Goal: Task Accomplishment & Management: Manage account settings

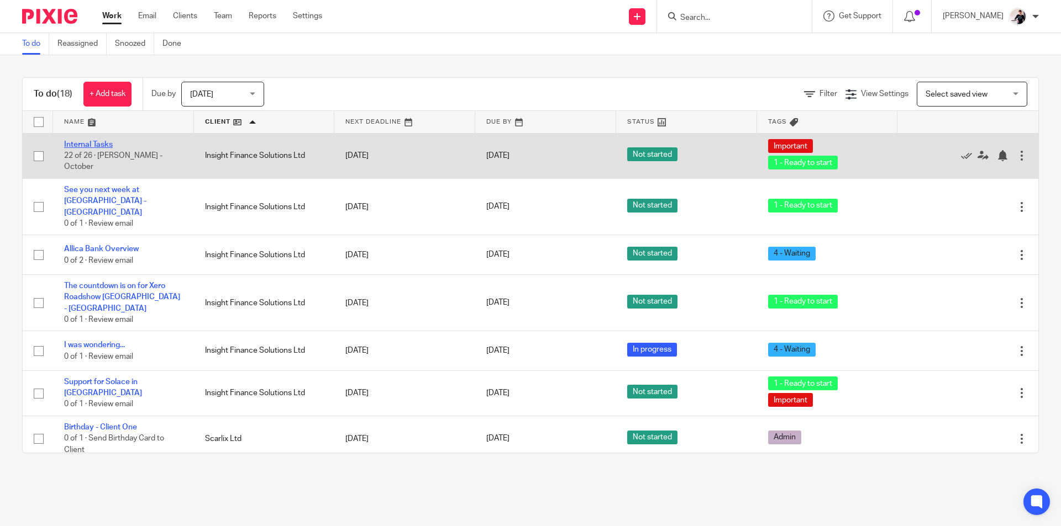
click at [87, 149] on link "Internal Tasks" at bounding box center [88, 145] width 49 height 8
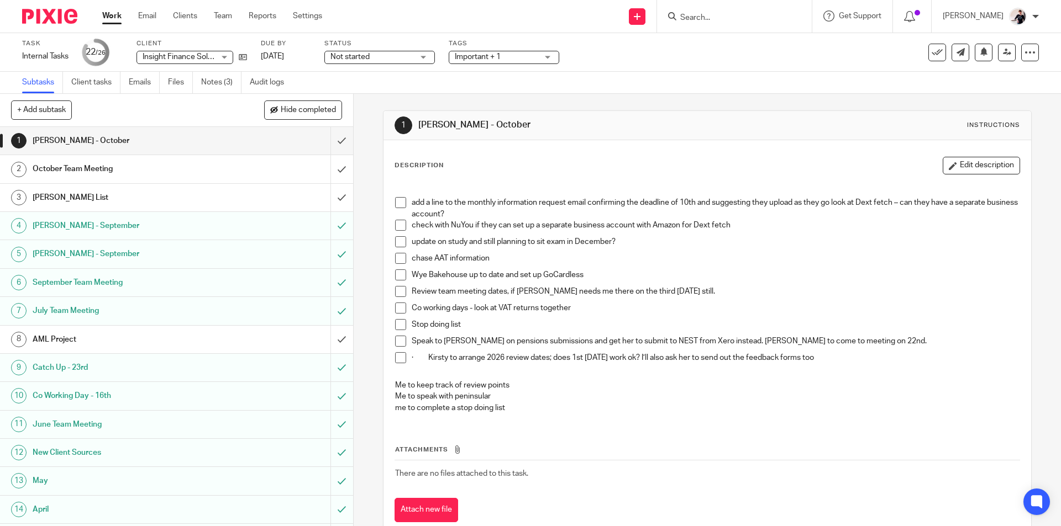
click at [168, 140] on h1 "Vicki - October" at bounding box center [128, 141] width 191 height 17
click at [989, 166] on button "Edit description" at bounding box center [980, 166] width 77 height 18
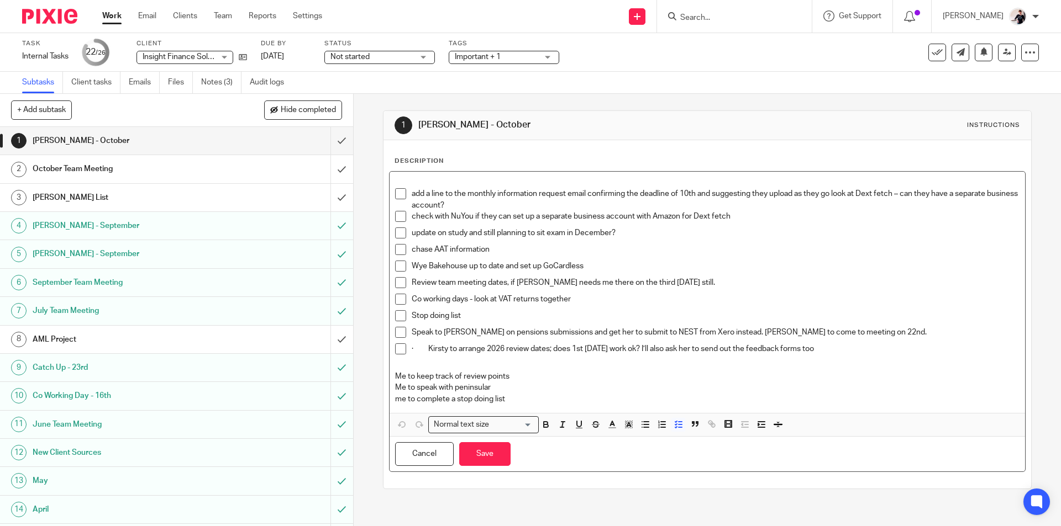
click at [408, 194] on li "add a line to the monthly information request email confirming the deadline of …" at bounding box center [707, 199] width 624 height 23
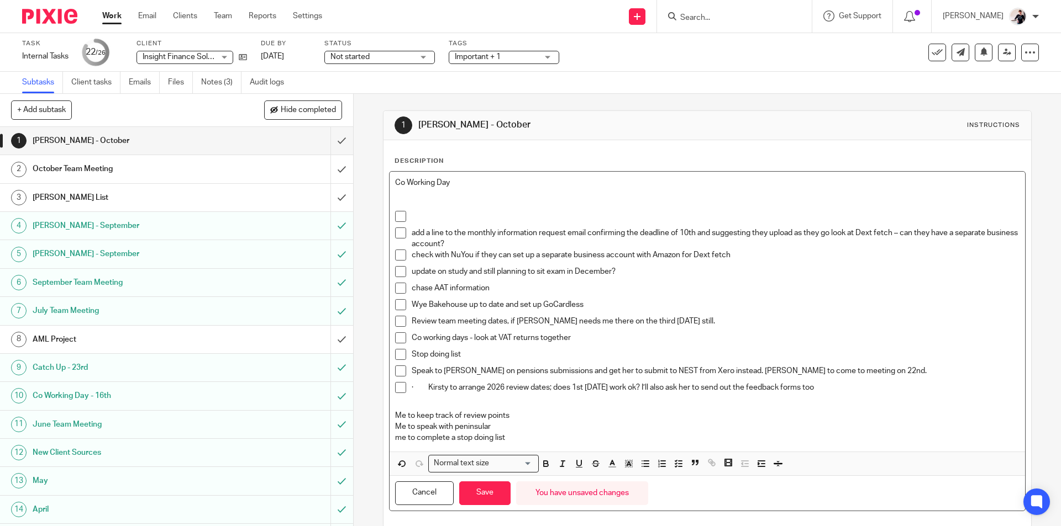
click at [466, 180] on p "Co Working Day" at bounding box center [707, 182] width 624 height 11
click at [462, 178] on p "Co Working Day -" at bounding box center [707, 182] width 624 height 11
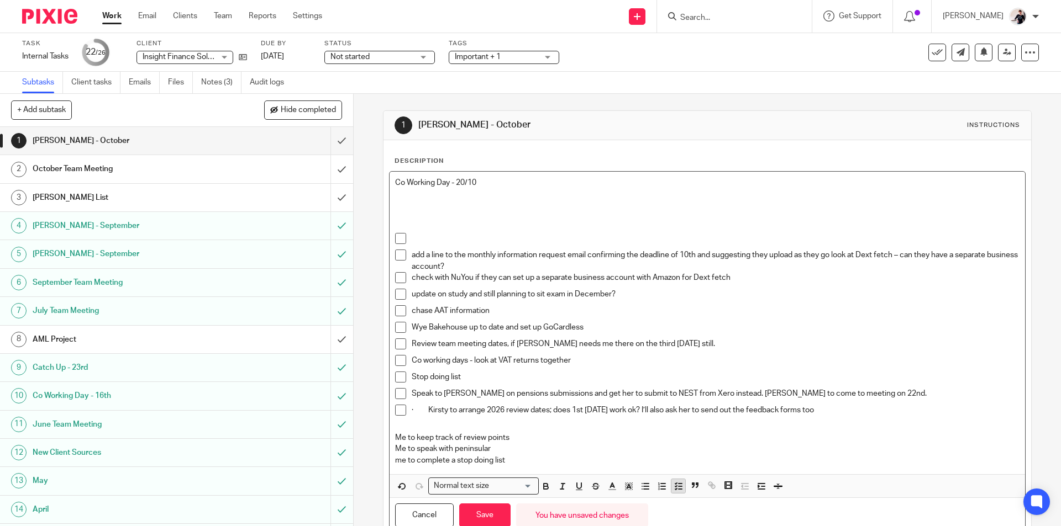
click at [678, 490] on icon "button" at bounding box center [678, 487] width 10 height 10
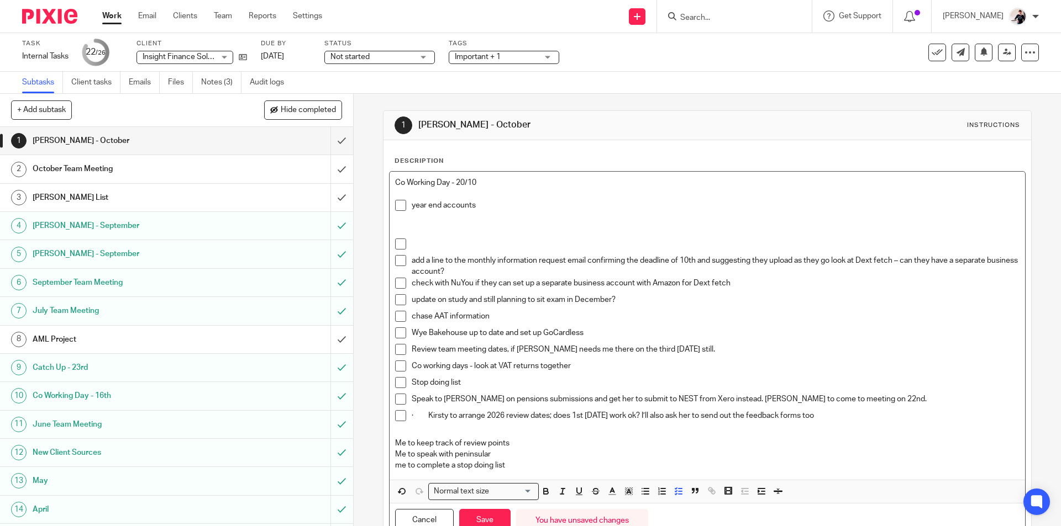
click at [412, 205] on p "year end accounts" at bounding box center [715, 205] width 607 height 11
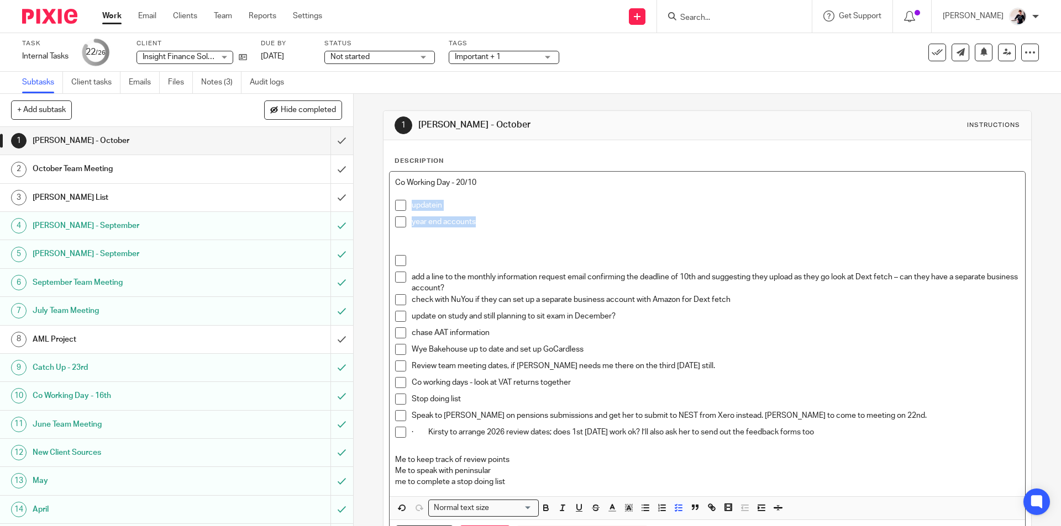
drag, startPoint x: 485, startPoint y: 223, endPoint x: 391, endPoint y: 202, distance: 96.6
click at [391, 202] on div "Co Working Day - 20/10 updatein year end accounts add a line to the monthly inf…" at bounding box center [706, 334] width 635 height 325
click at [678, 511] on line "button" at bounding box center [679, 511] width 3 height 0
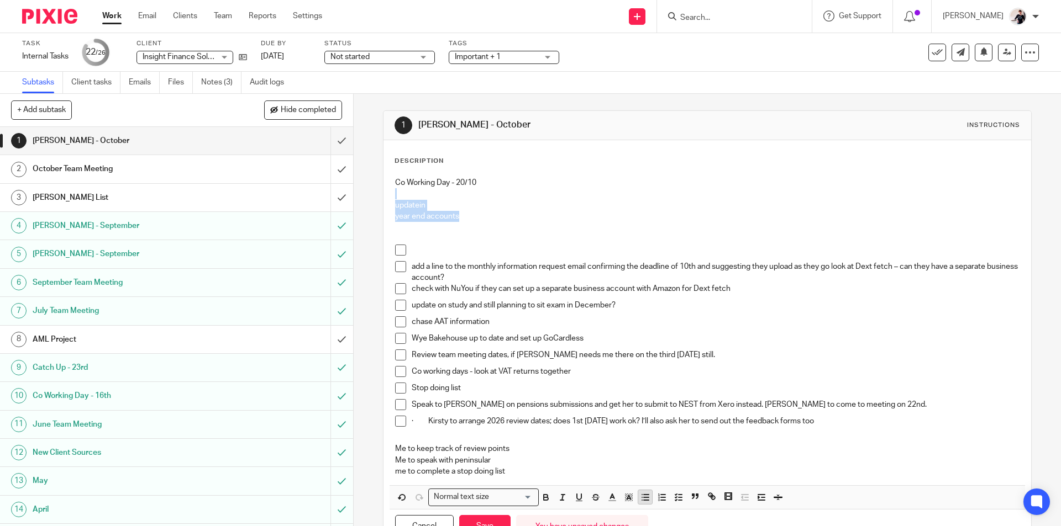
click at [641, 500] on icon "button" at bounding box center [645, 498] width 10 height 10
click at [452, 202] on p "updatein" at bounding box center [718, 205] width 602 height 11
click at [417, 217] on p "year end accounts" at bounding box center [718, 216] width 602 height 11
click at [508, 215] on p "year end accounts" at bounding box center [728, 216] width 579 height 11
click at [614, 204] on p "good idea to have an assistant manager tab on matrix" at bounding box center [718, 205] width 602 height 11
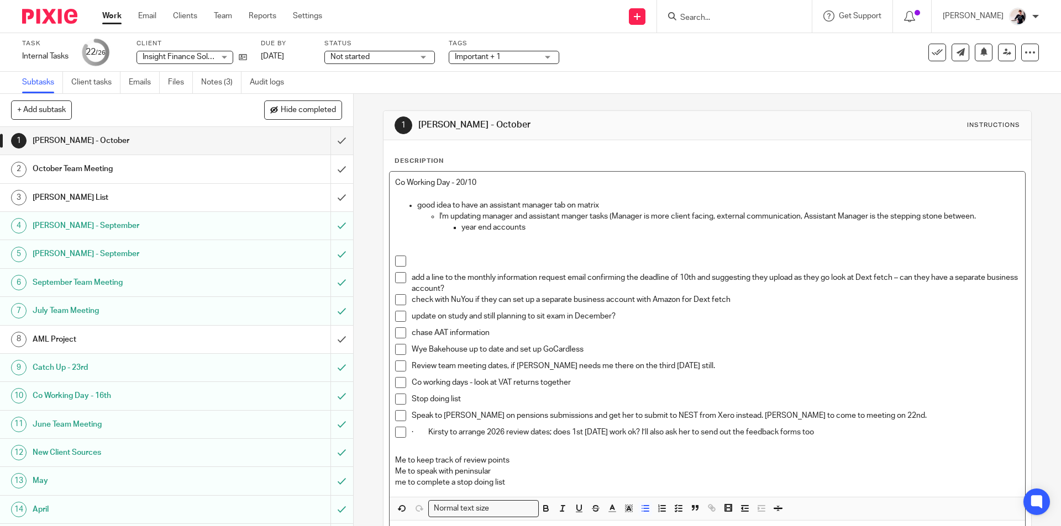
click at [618, 217] on p "I'm updating manager and assistant manger tasks (Manager is more client facing,…" at bounding box center [728, 216] width 579 height 11
click at [983, 214] on p "I'm updating manager and assistant manger tasks (manager is more client facing,…" at bounding box center [728, 216] width 579 height 11
click at [529, 221] on p "I'm updating manager and assistant manger tasks (manager is more client facing,…" at bounding box center [728, 216] width 579 height 11
click at [533, 231] on p "year end accounts" at bounding box center [739, 227] width 557 height 11
click at [527, 226] on p "year end accounts workflows have been assigned" at bounding box center [739, 227] width 557 height 11
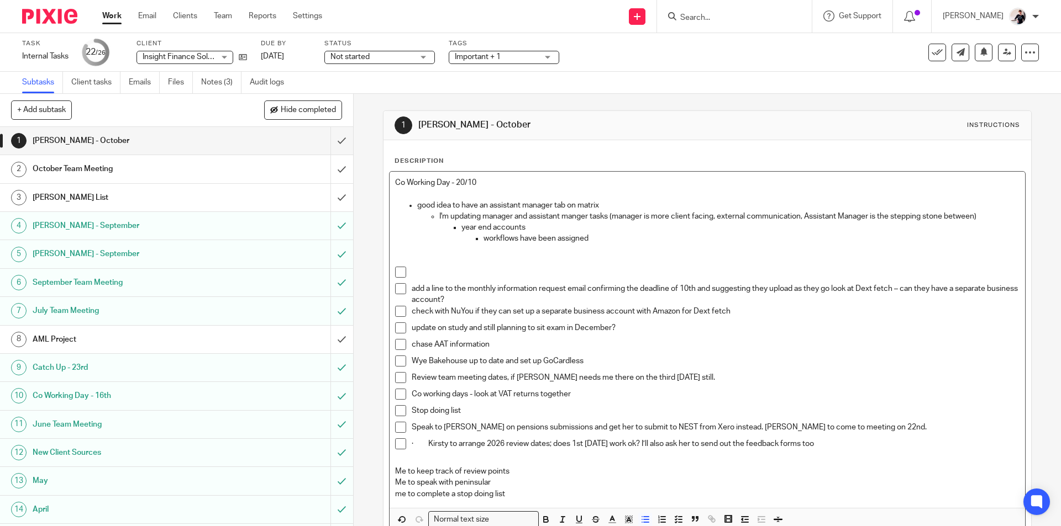
click at [590, 238] on p "workflows have been assigned" at bounding box center [750, 238] width 535 height 11
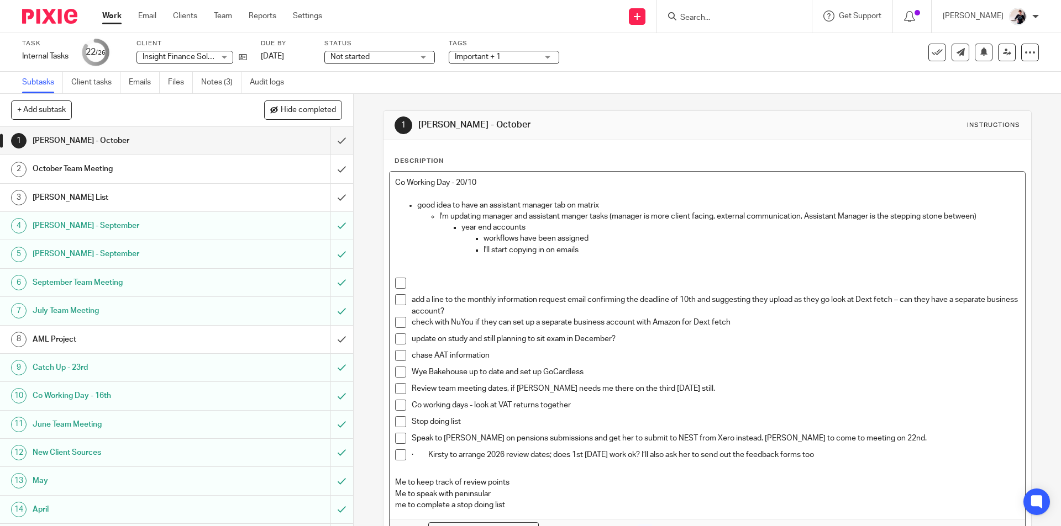
click at [590, 238] on p "workflows have been assigned" at bounding box center [750, 238] width 535 height 11
click at [591, 246] on p "I'll start copying in on emails" at bounding box center [750, 250] width 535 height 11
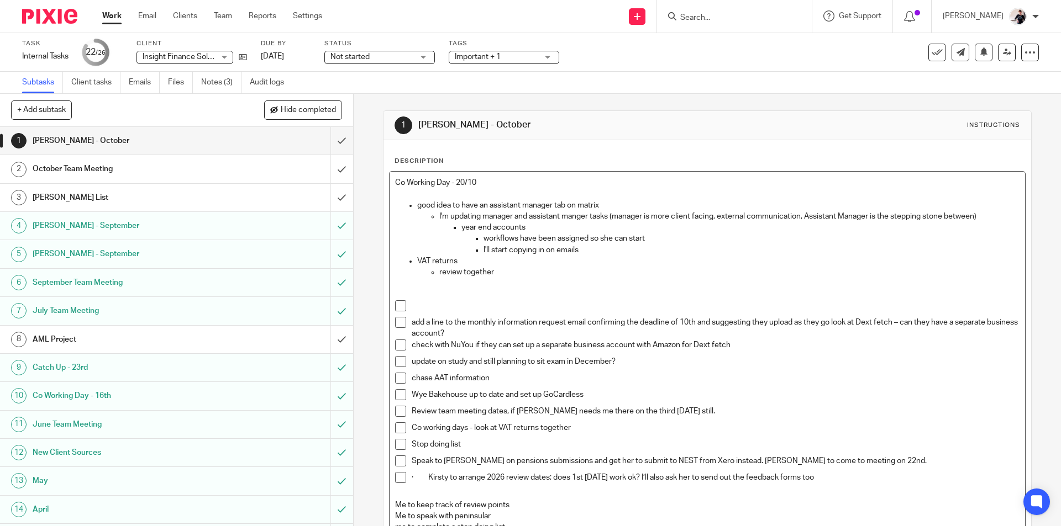
click at [581, 251] on p "I'll start copying in on emails" at bounding box center [750, 250] width 535 height 11
click at [479, 249] on ul "workflows have been assigned so she can start I'll start copying in on emails" at bounding box center [739, 244] width 557 height 23
click at [539, 252] on p "I'll start copying in on emails" at bounding box center [728, 250] width 579 height 11
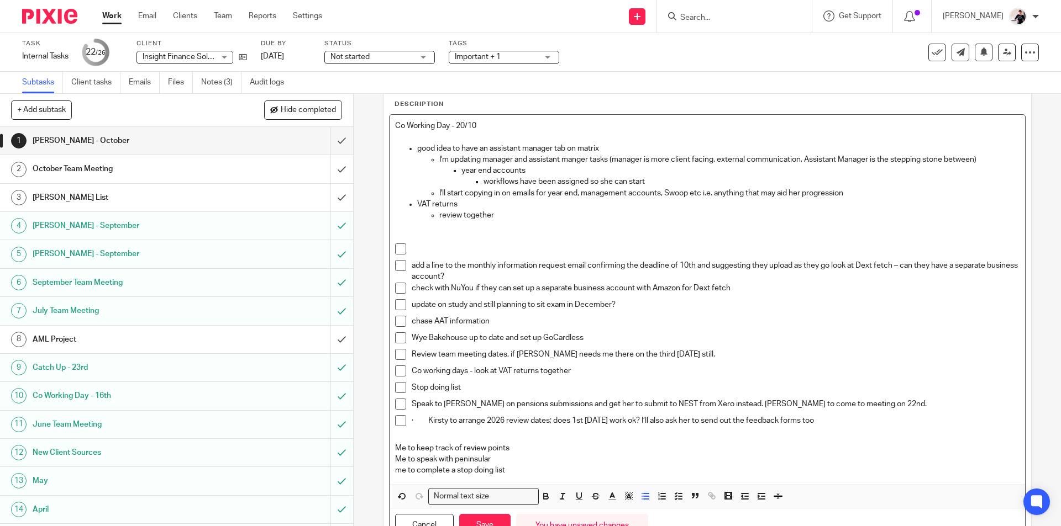
scroll to position [108, 0]
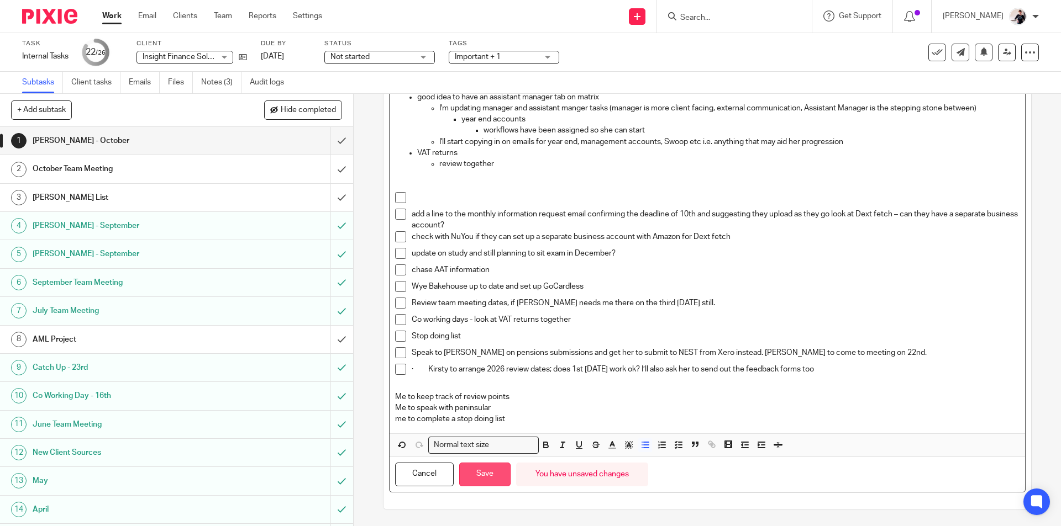
click at [485, 476] on button "Save" at bounding box center [484, 475] width 51 height 24
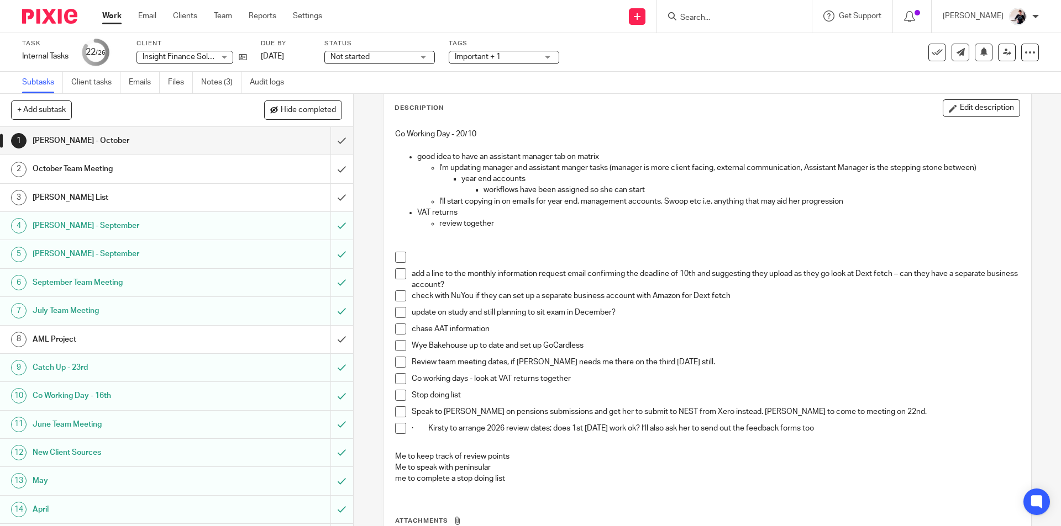
scroll to position [0, 0]
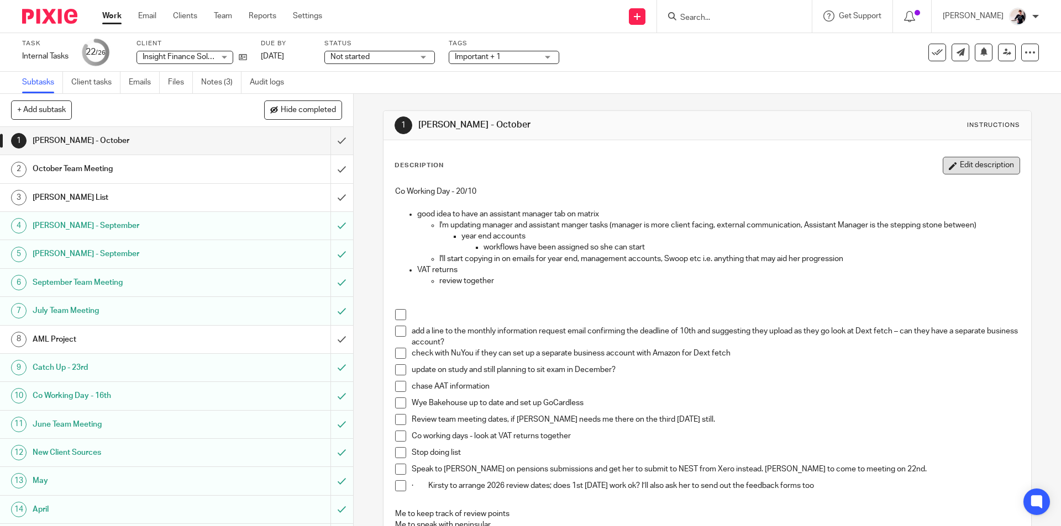
click at [966, 166] on button "Edit description" at bounding box center [980, 166] width 77 height 18
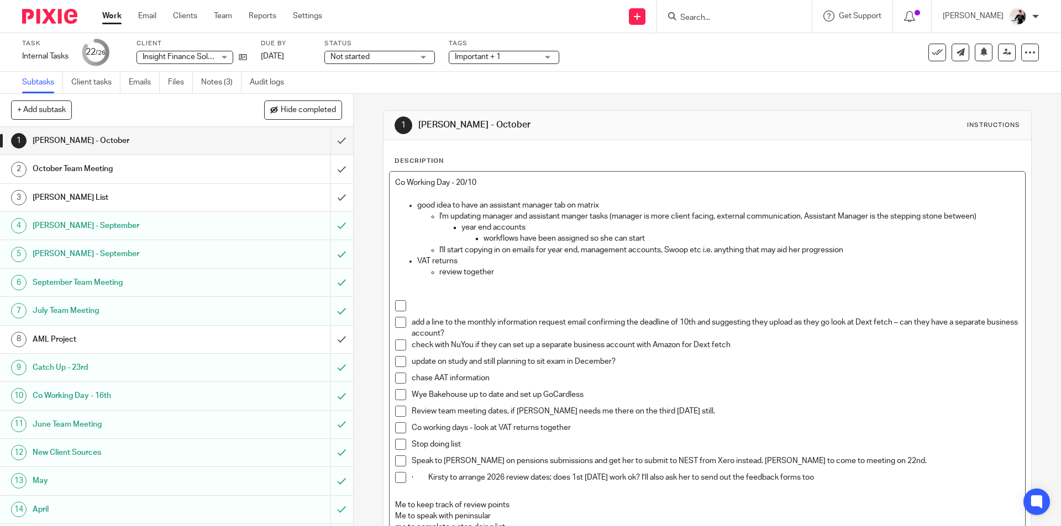
click at [502, 271] on p "review together" at bounding box center [728, 272] width 579 height 11
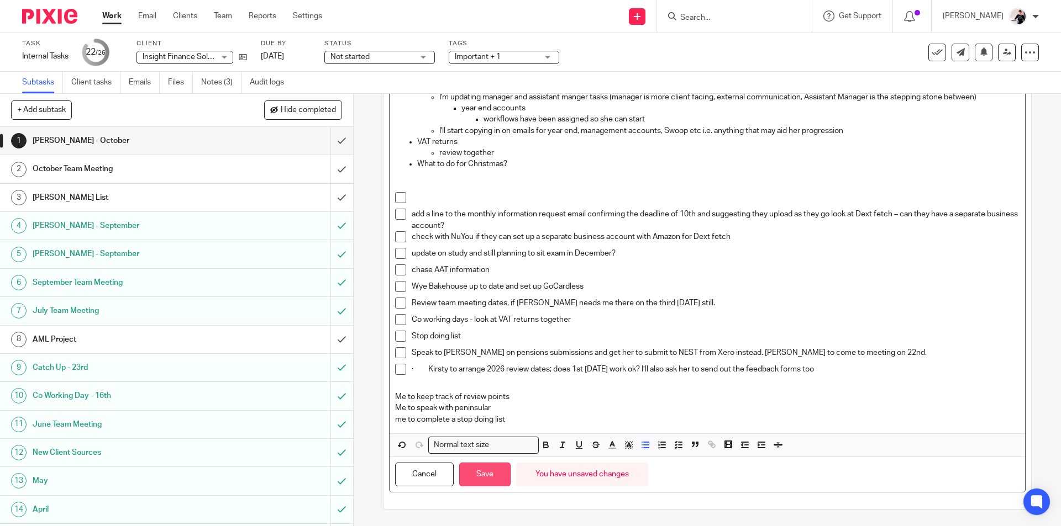
click at [493, 474] on button "Save" at bounding box center [484, 475] width 51 height 24
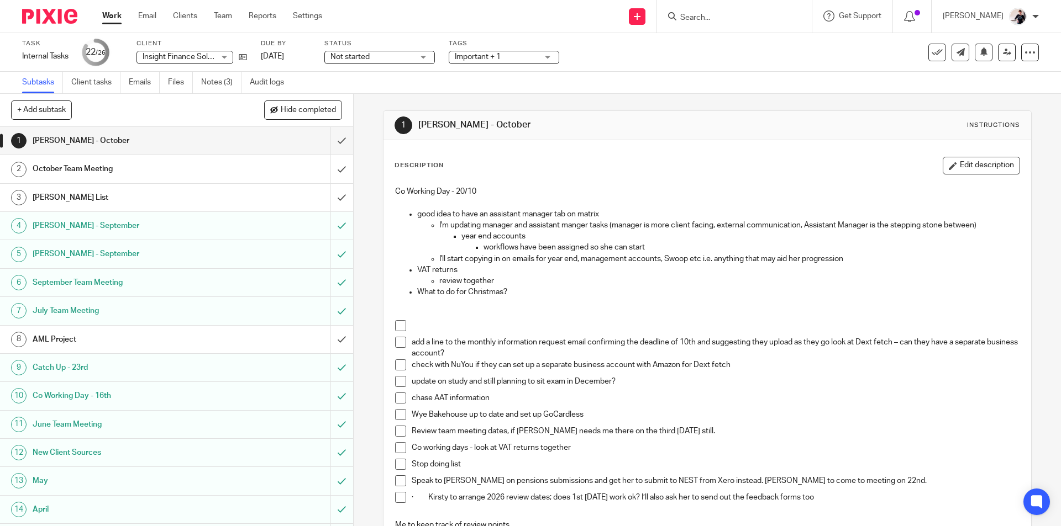
drag, startPoint x: 984, startPoint y: 165, endPoint x: 720, endPoint y: 224, distance: 271.0
click at [982, 164] on button "Edit description" at bounding box center [980, 166] width 77 height 18
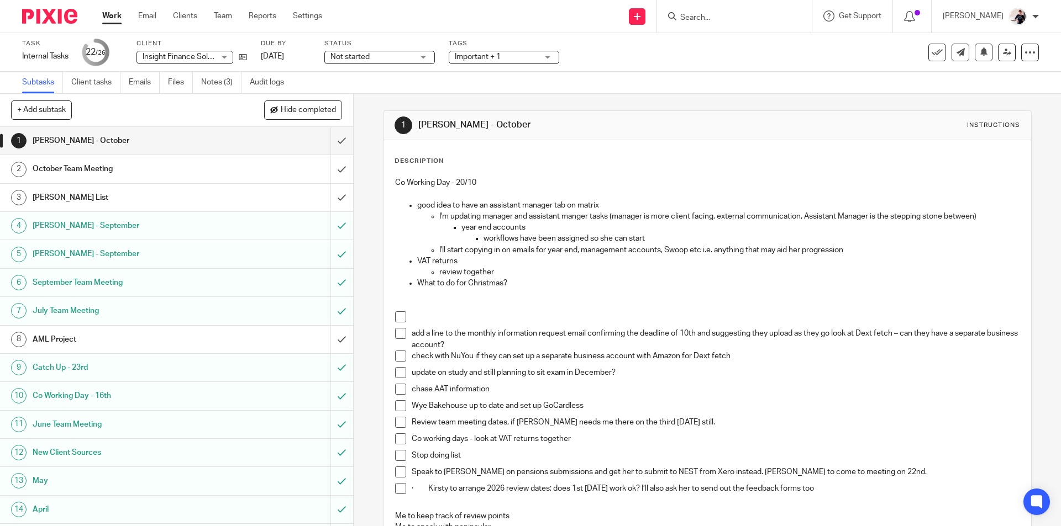
click at [511, 285] on p "What to do for Christmas?" at bounding box center [718, 283] width 602 height 11
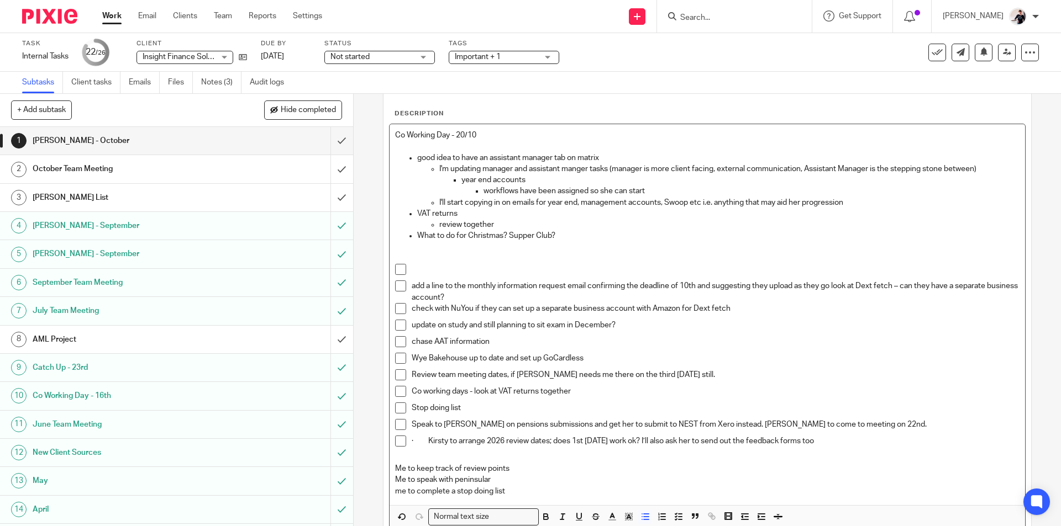
scroll to position [119, 0]
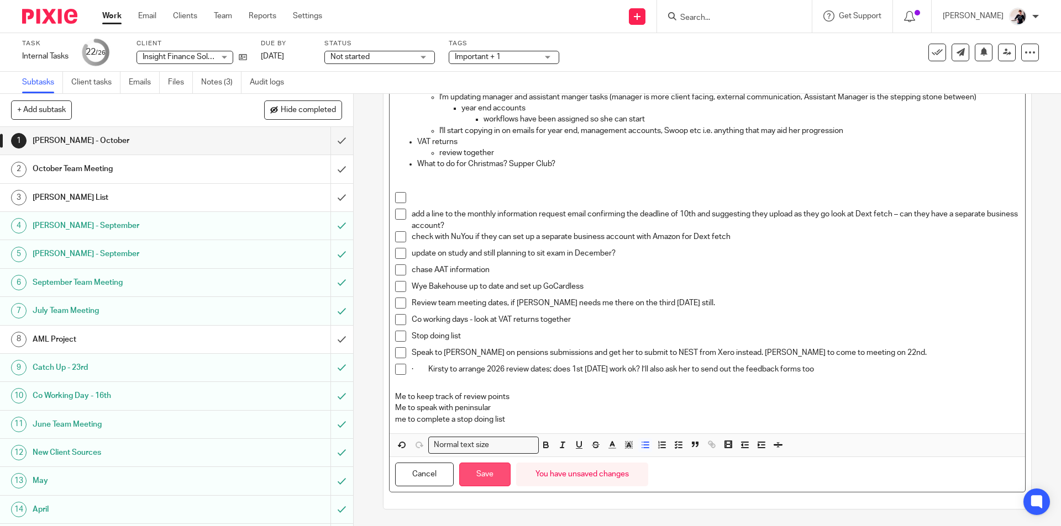
click at [498, 476] on button "Save" at bounding box center [484, 475] width 51 height 24
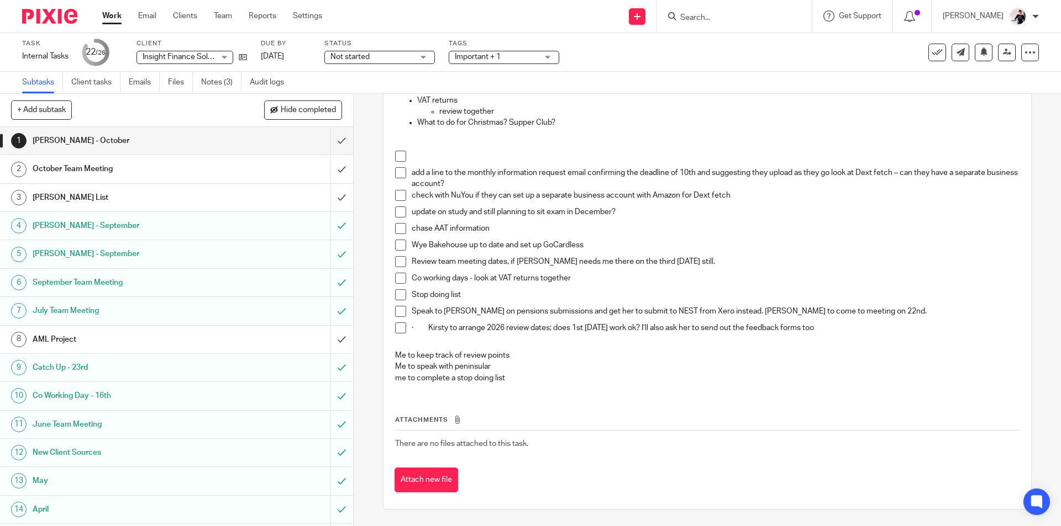
scroll to position [0, 0]
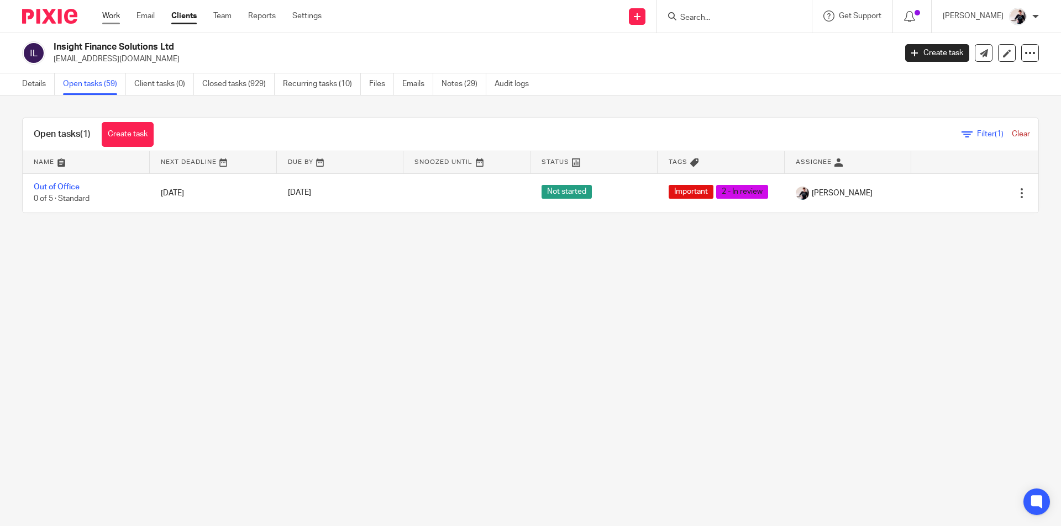
click at [113, 16] on link "Work" at bounding box center [111, 15] width 18 height 11
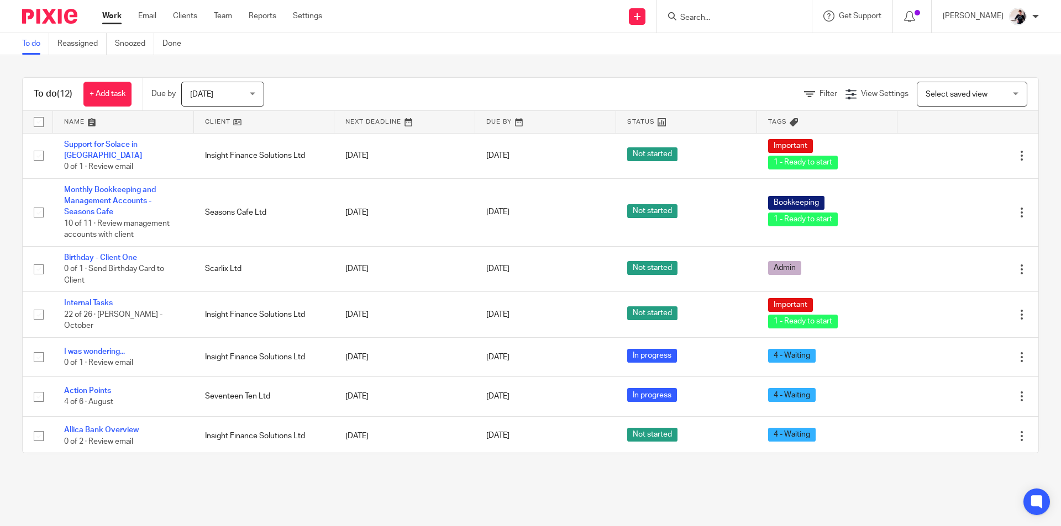
click at [226, 123] on link at bounding box center [264, 122] width 141 height 22
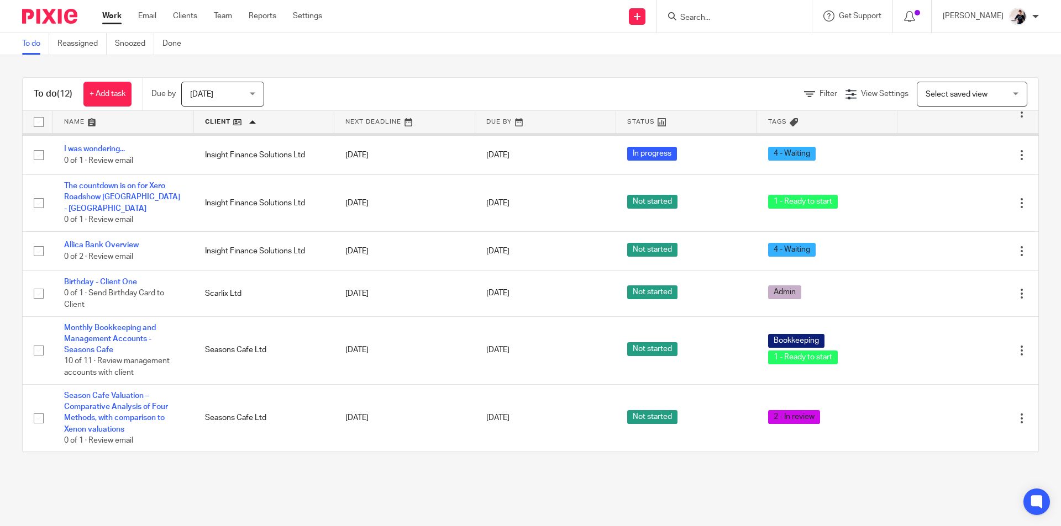
scroll to position [251, 0]
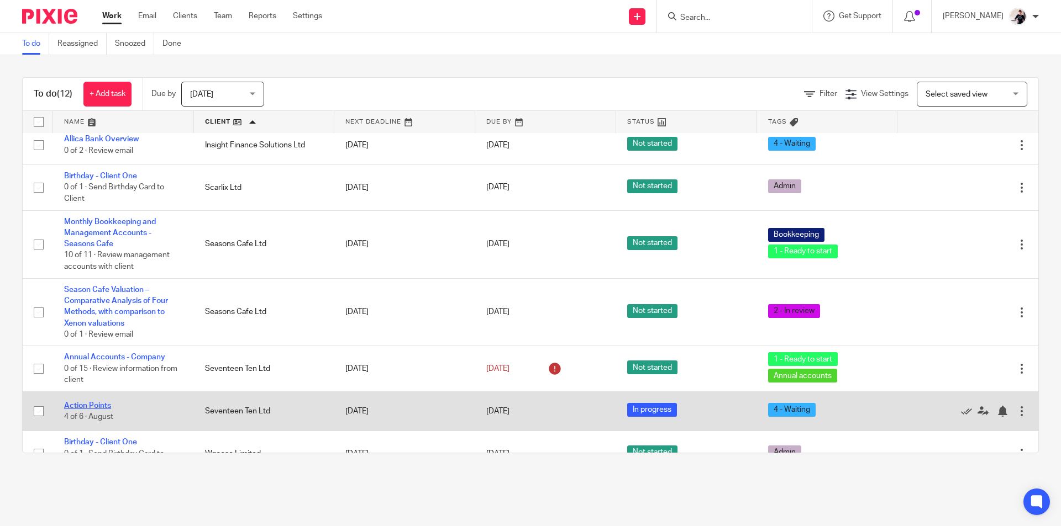
click at [102, 402] on link "Action Points" at bounding box center [87, 406] width 47 height 8
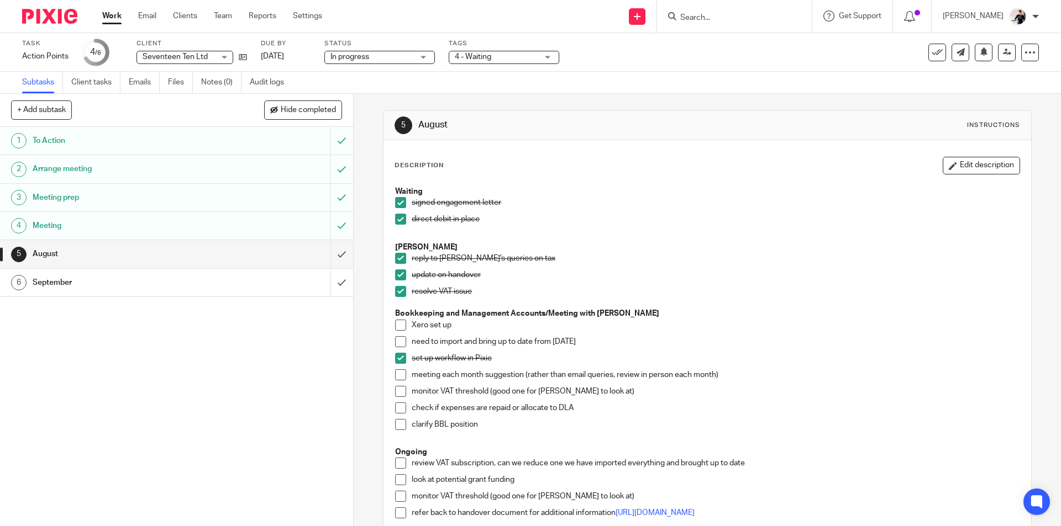
click at [476, 52] on span "4 - Waiting" at bounding box center [496, 57] width 83 height 12
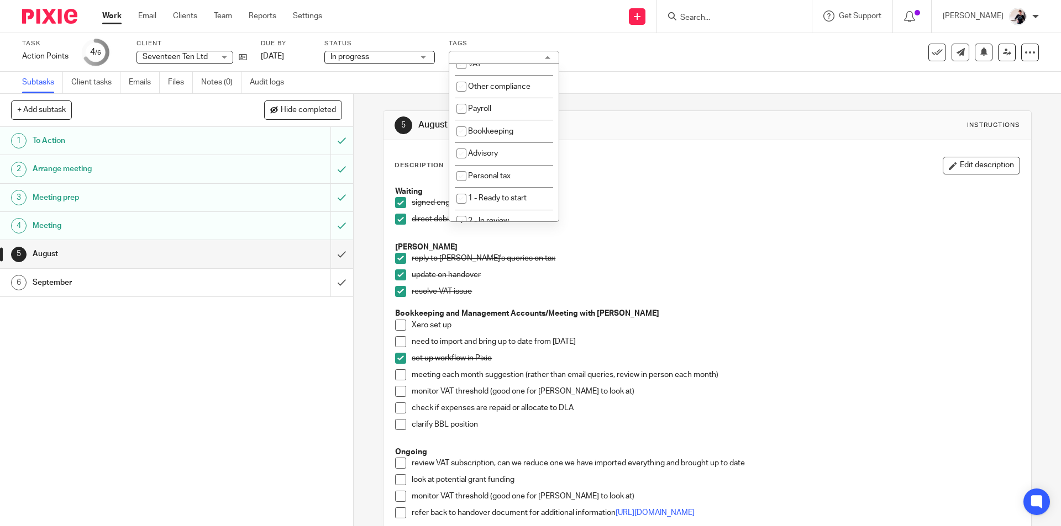
scroll to position [166, 0]
click at [526, 159] on li "4 - Waiting" at bounding box center [503, 156] width 109 height 23
checkbox input "false"
click at [527, 84] on li "1 - Ready to start" at bounding box center [503, 88] width 109 height 23
checkbox input "true"
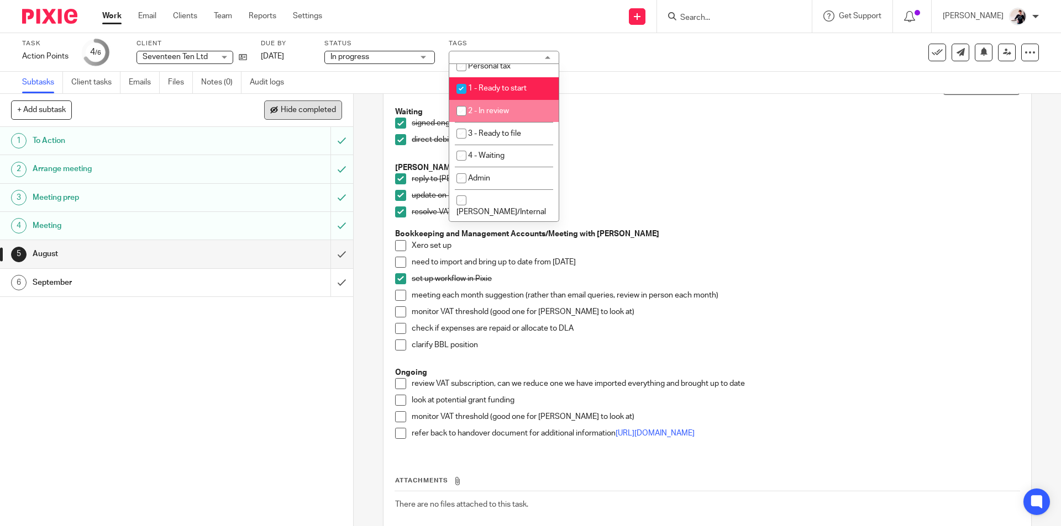
scroll to position [0, 0]
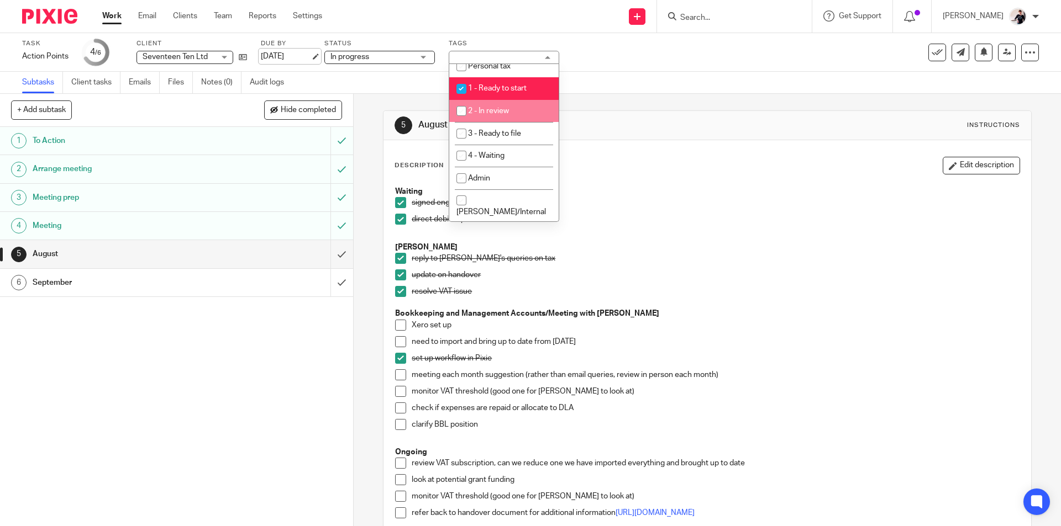
click at [272, 55] on link "[DATE]" at bounding box center [286, 57] width 50 height 12
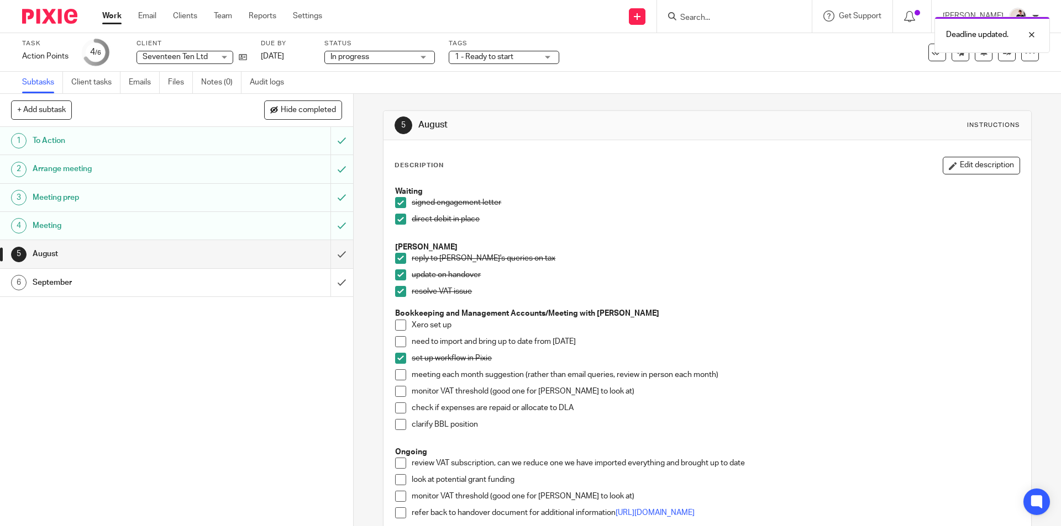
click at [116, 12] on link "Work" at bounding box center [111, 15] width 19 height 11
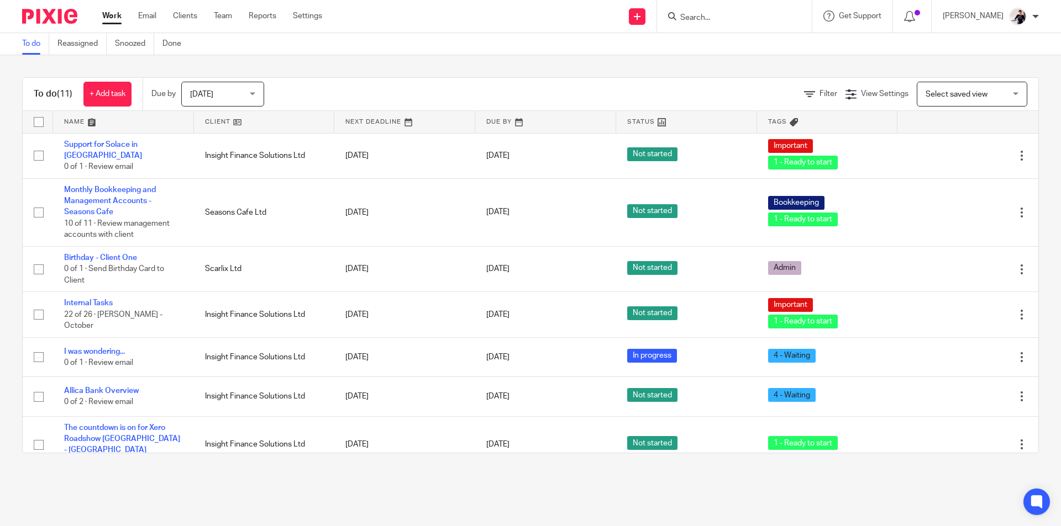
click at [233, 125] on link at bounding box center [264, 122] width 141 height 22
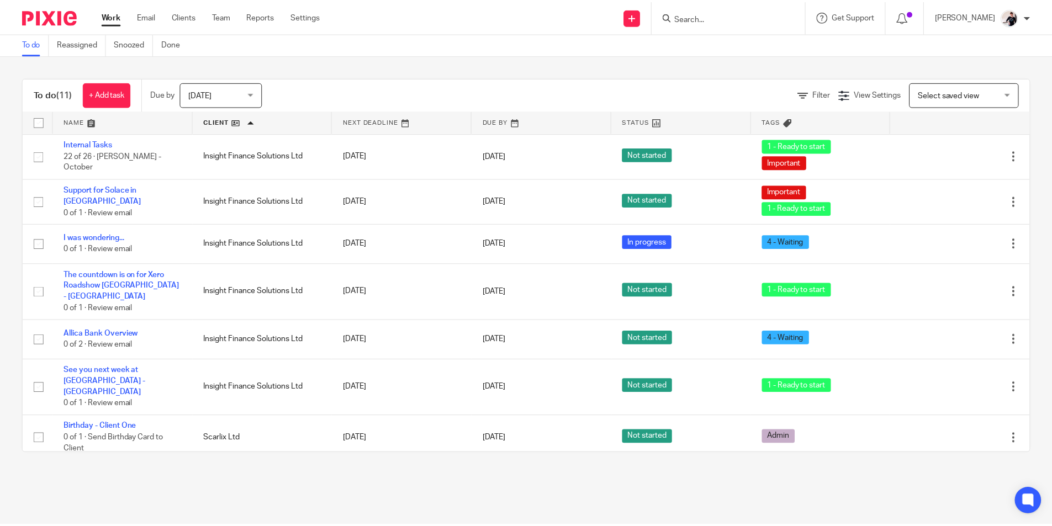
scroll to position [212, 0]
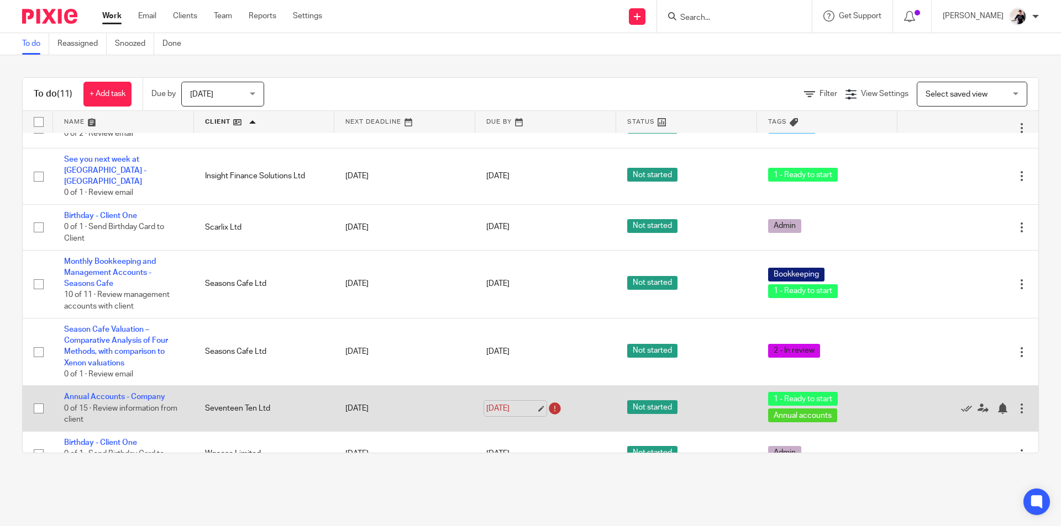
click at [497, 403] on link "4 Apr 2026" at bounding box center [511, 409] width 50 height 12
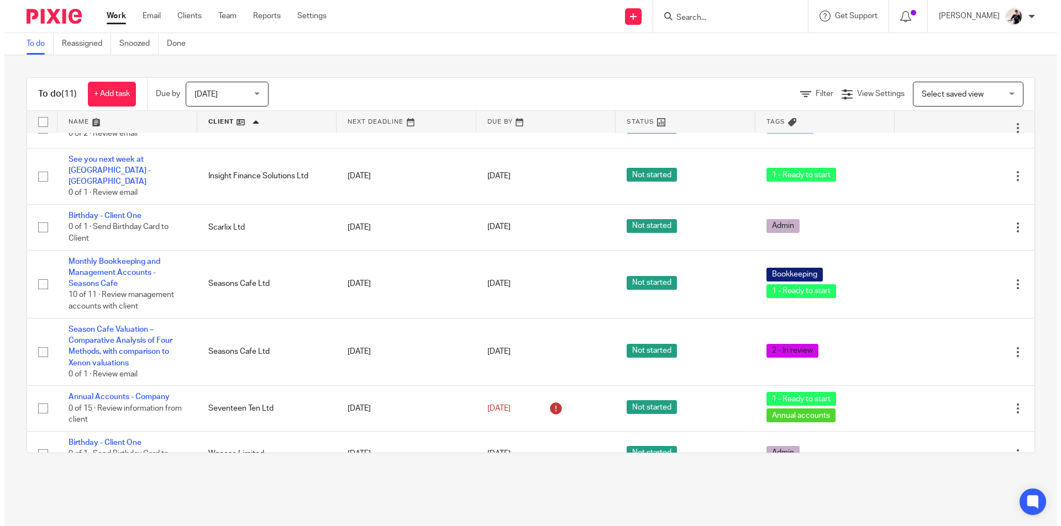
scroll to position [0, 0]
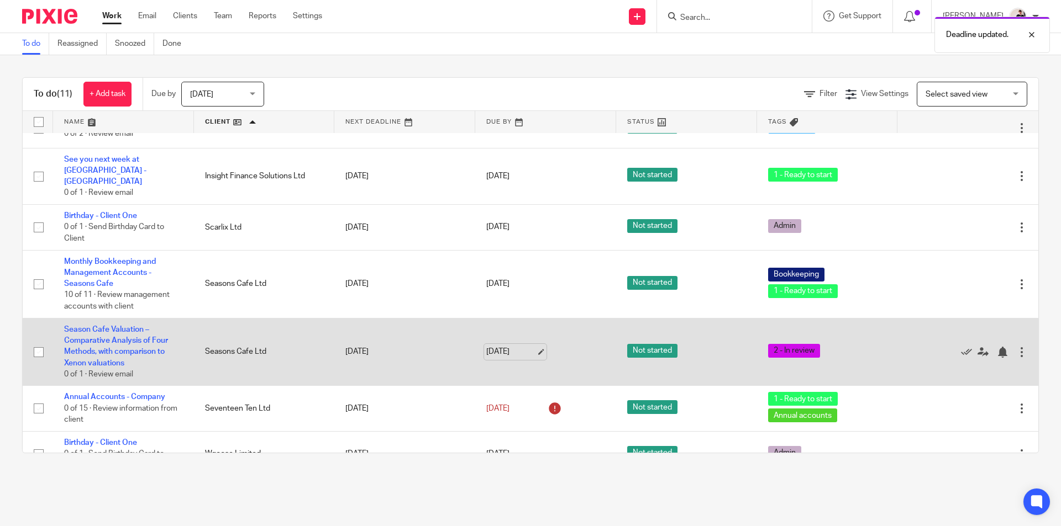
click at [502, 346] on link "[DATE]" at bounding box center [511, 352] width 50 height 12
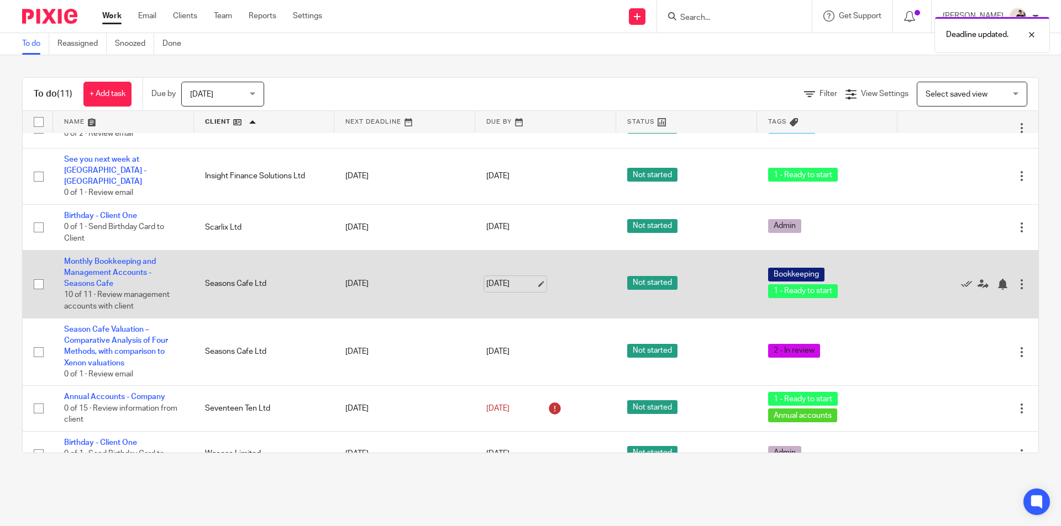
click at [502, 278] on link "[DATE]" at bounding box center [511, 284] width 50 height 12
click at [118, 258] on link "Monthly Bookkeeping and Management Accounts - Seasons Cafe" at bounding box center [110, 273] width 92 height 30
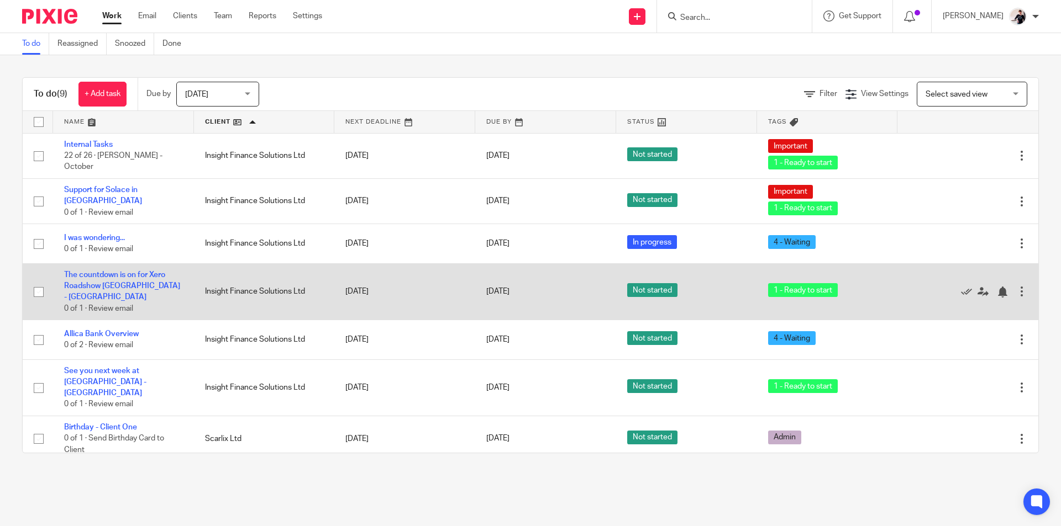
scroll to position [76, 0]
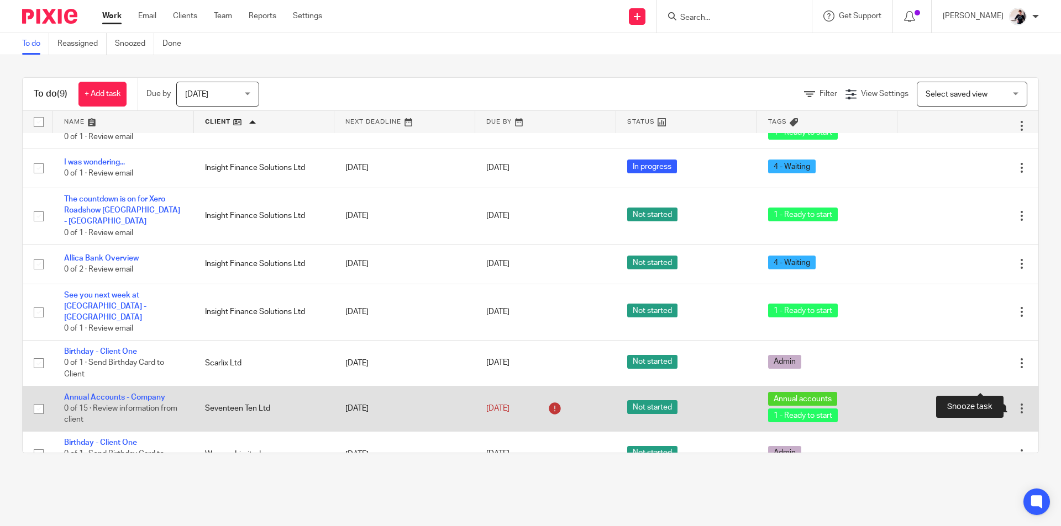
click at [996, 403] on div at bounding box center [1001, 408] width 11 height 11
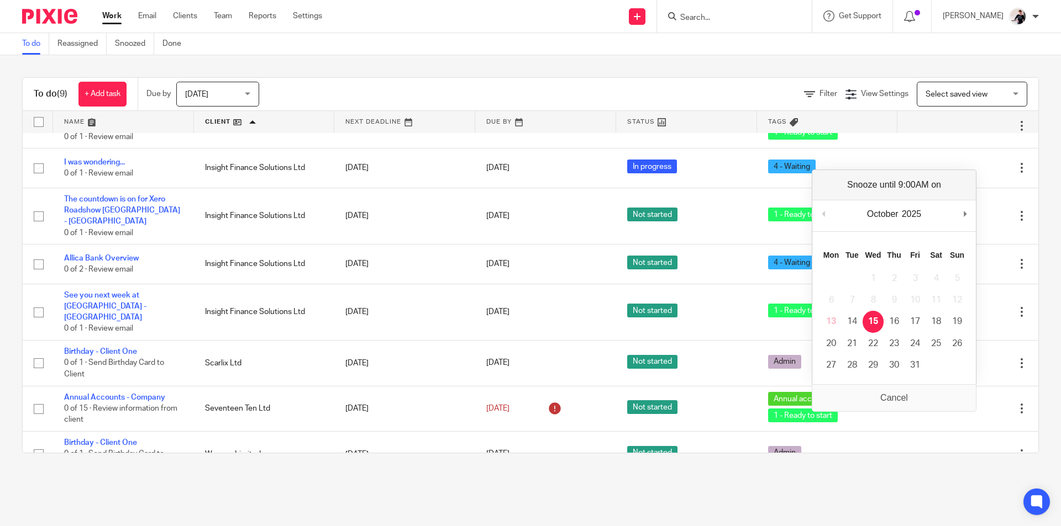
scroll to position [30, 0]
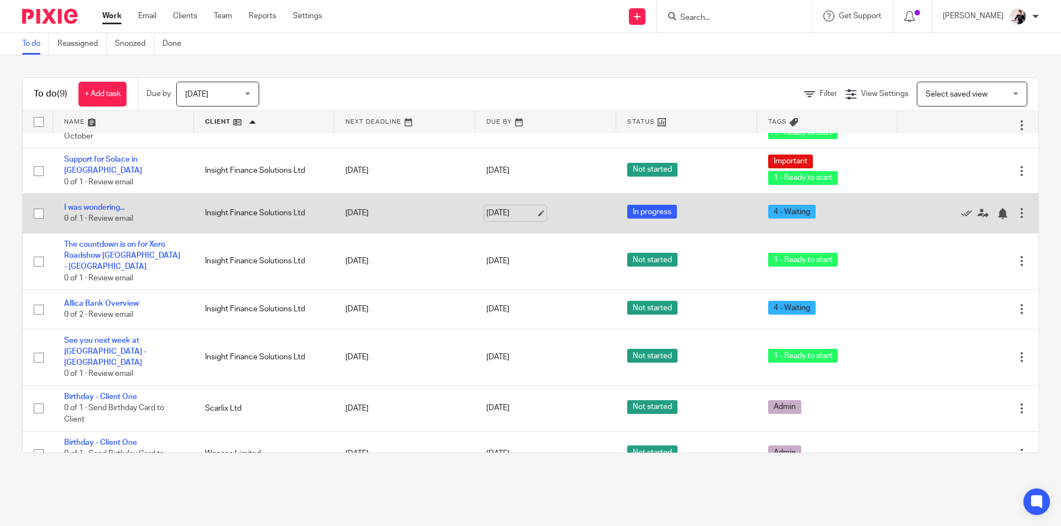
click at [487, 211] on link "[DATE]" at bounding box center [511, 214] width 50 height 12
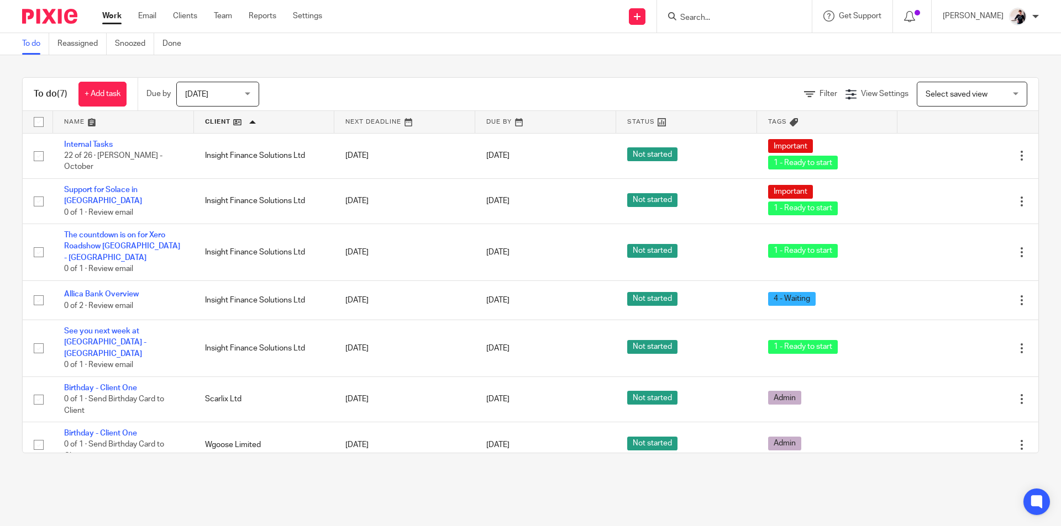
click at [231, 93] on span "[DATE]" at bounding box center [214, 93] width 59 height 23
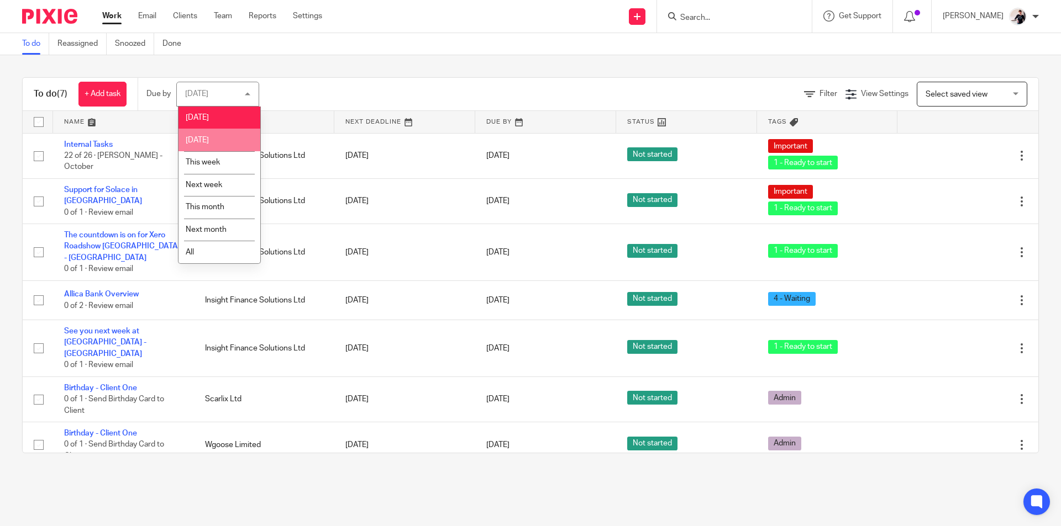
click at [209, 143] on span "[DATE]" at bounding box center [197, 140] width 23 height 8
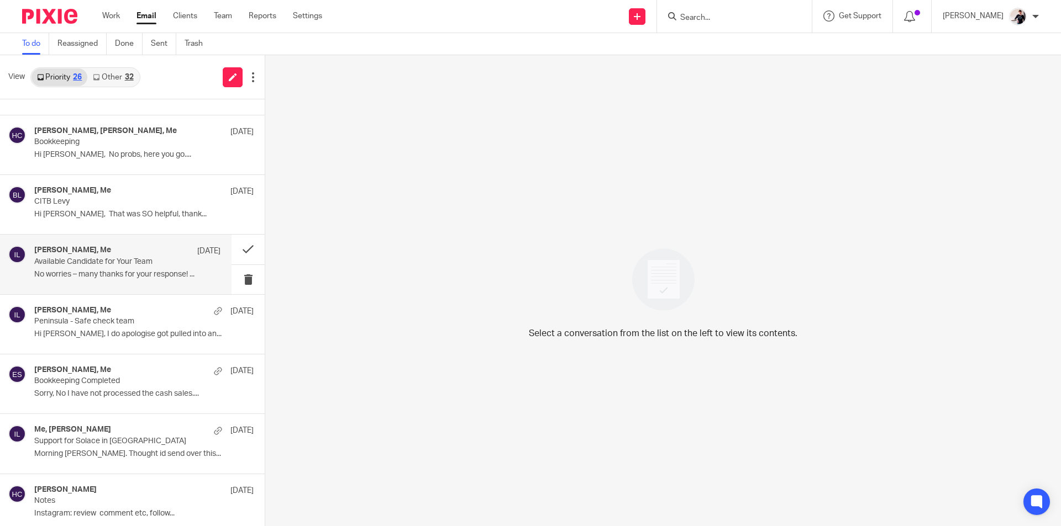
scroll to position [806, 0]
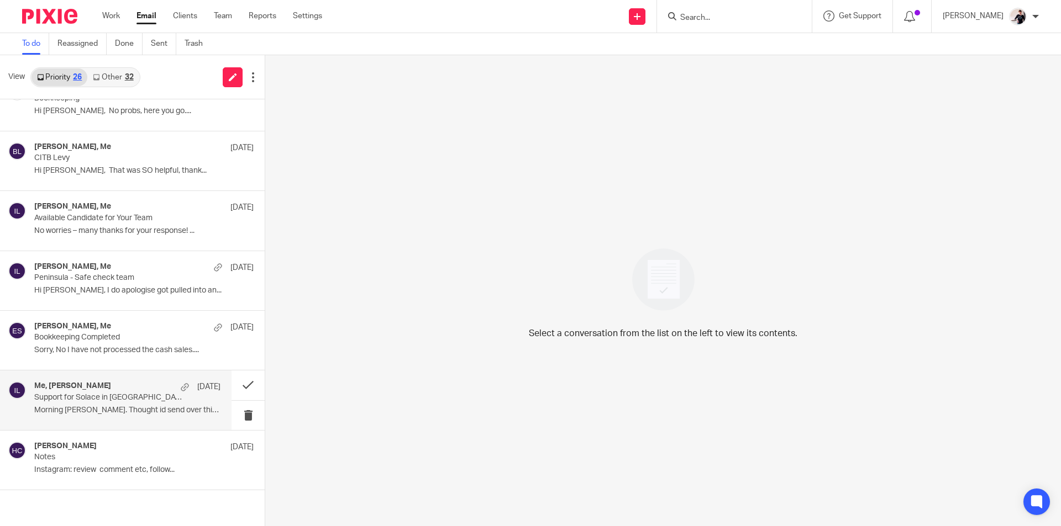
click at [110, 383] on div "Me, [PERSON_NAME] [DATE]" at bounding box center [127, 387] width 186 height 11
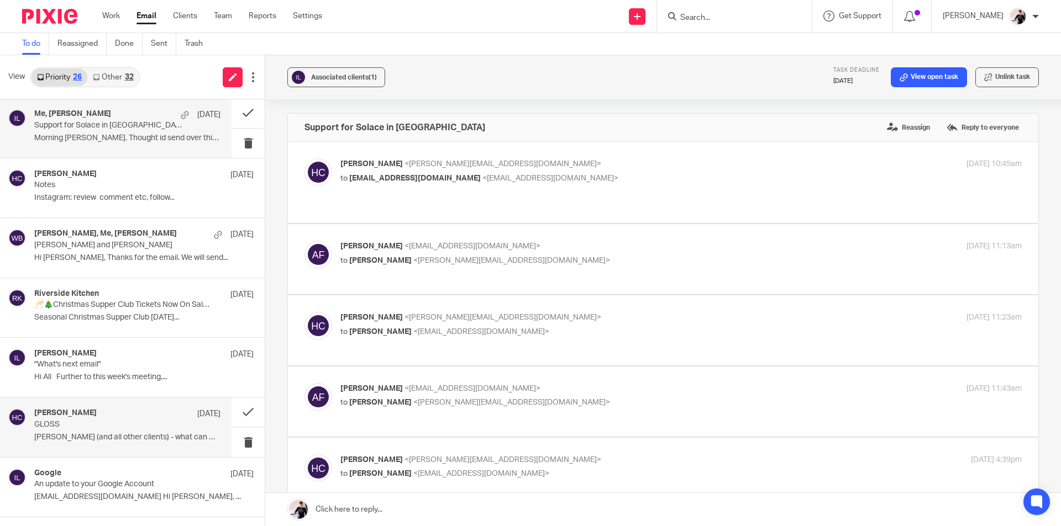
scroll to position [1129, 0]
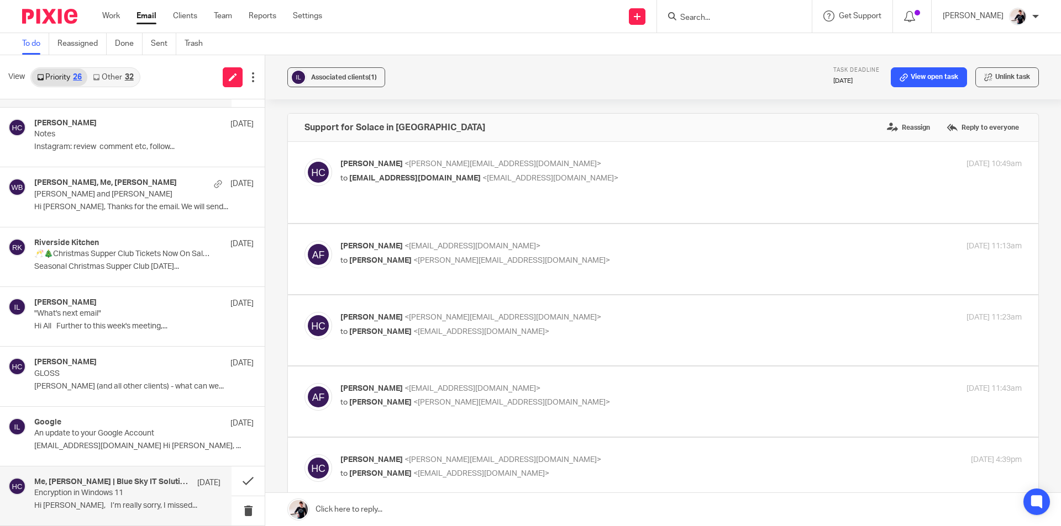
click at [86, 486] on h4 "Me, Mark Hinchley | Blue Sky IT Solutions" at bounding box center [112, 482] width 157 height 9
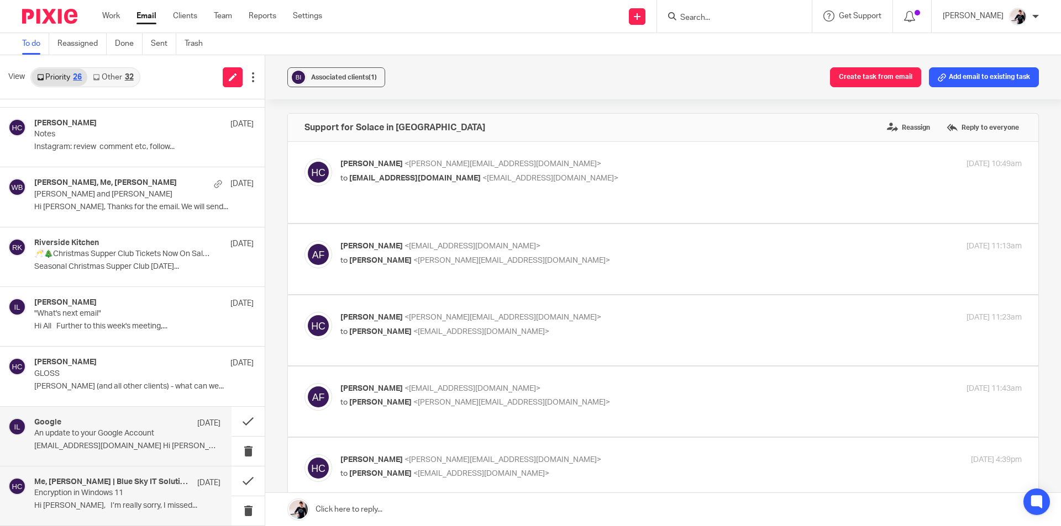
click at [101, 435] on p "An update to your Google Account" at bounding box center [108, 433] width 149 height 9
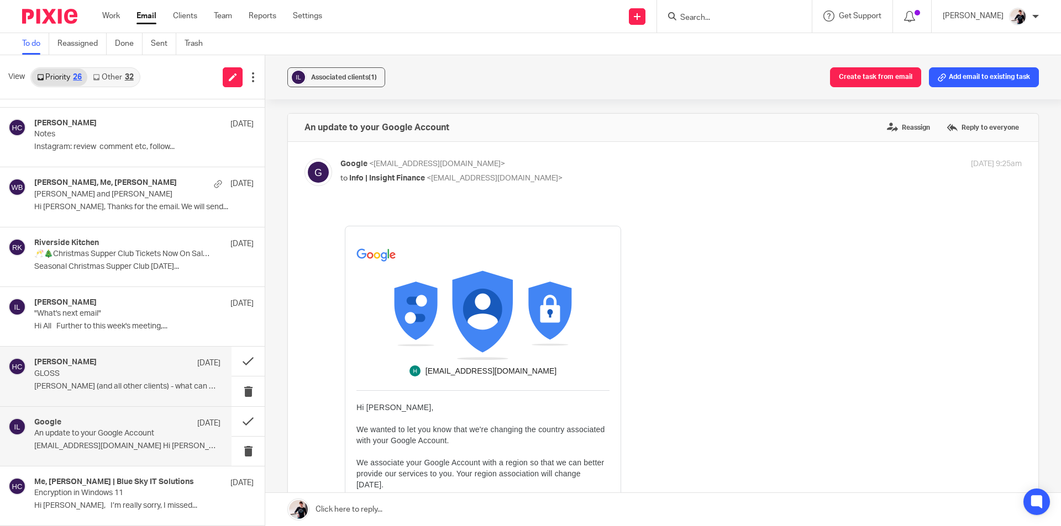
scroll to position [0, 0]
click at [101, 378] on p "GLOSS" at bounding box center [108, 374] width 149 height 9
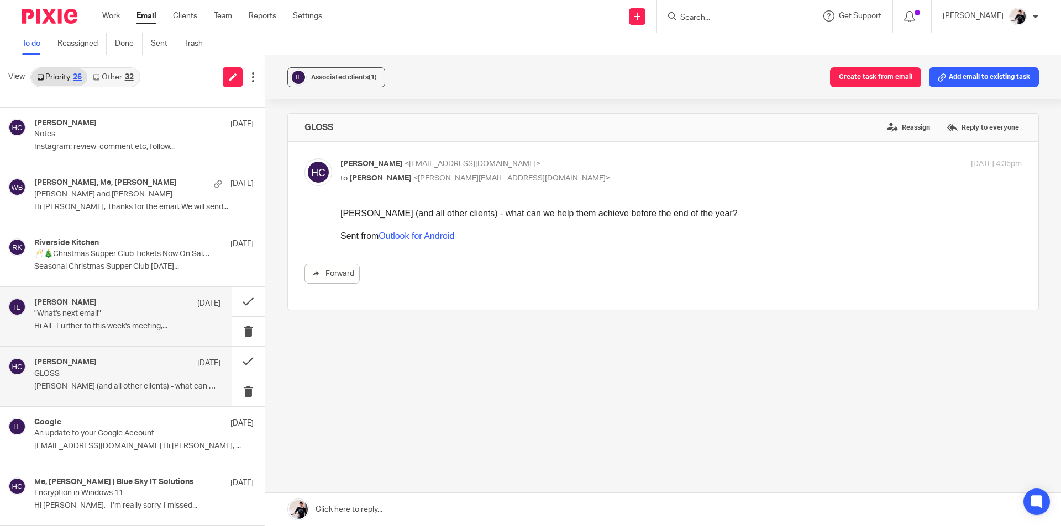
click at [109, 333] on div "Mark Swindale 2 Oct "What's next email" Hi All Further to this week's meeting,.…" at bounding box center [127, 316] width 186 height 37
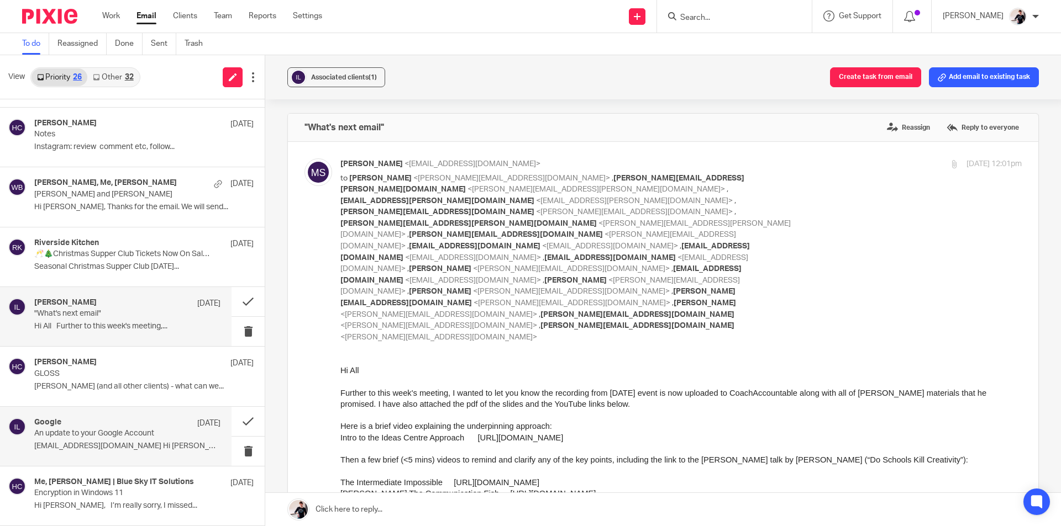
click at [133, 418] on div "Google 16 Sep" at bounding box center [127, 423] width 186 height 11
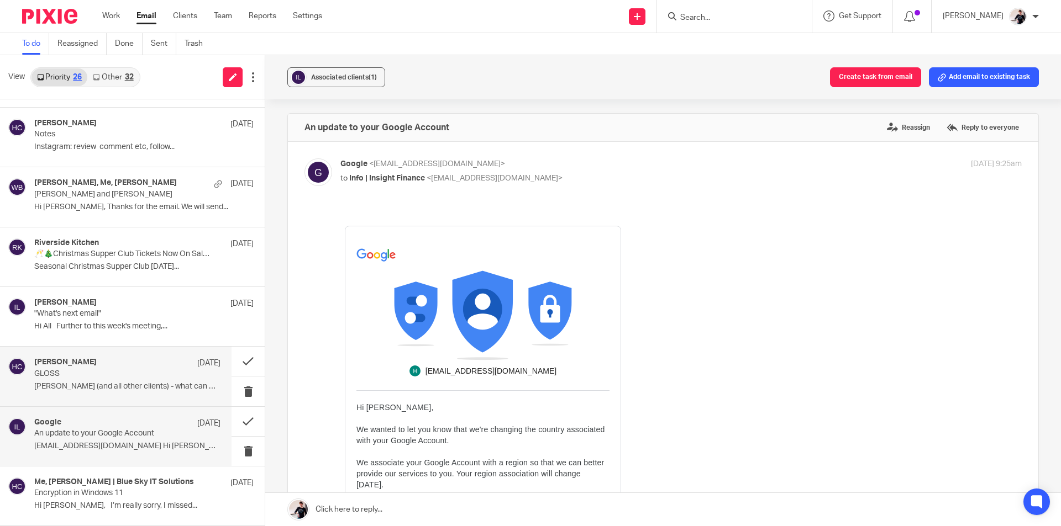
click at [135, 387] on p "Sophie (and all other clients) - what can we..." at bounding box center [127, 386] width 186 height 9
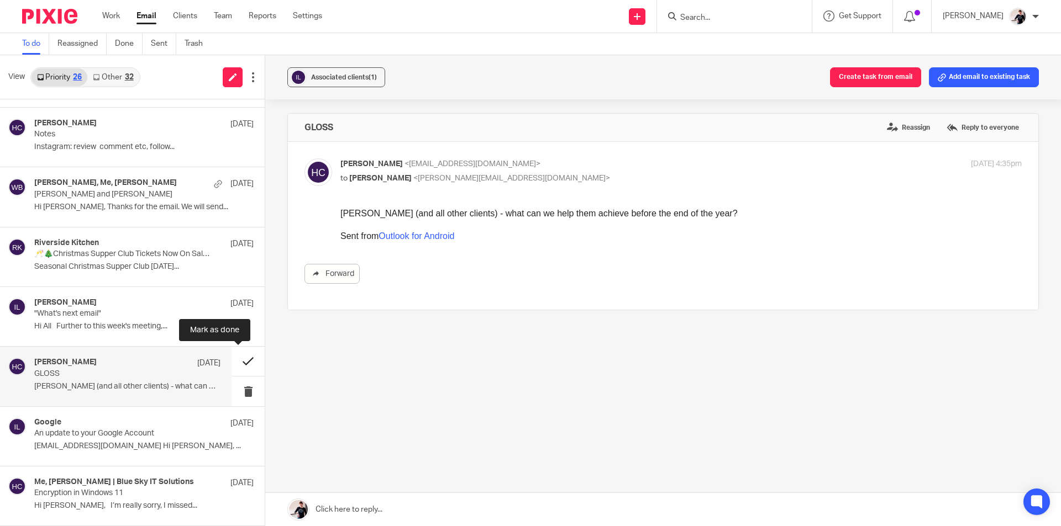
click at [236, 361] on button at bounding box center [247, 361] width 33 height 29
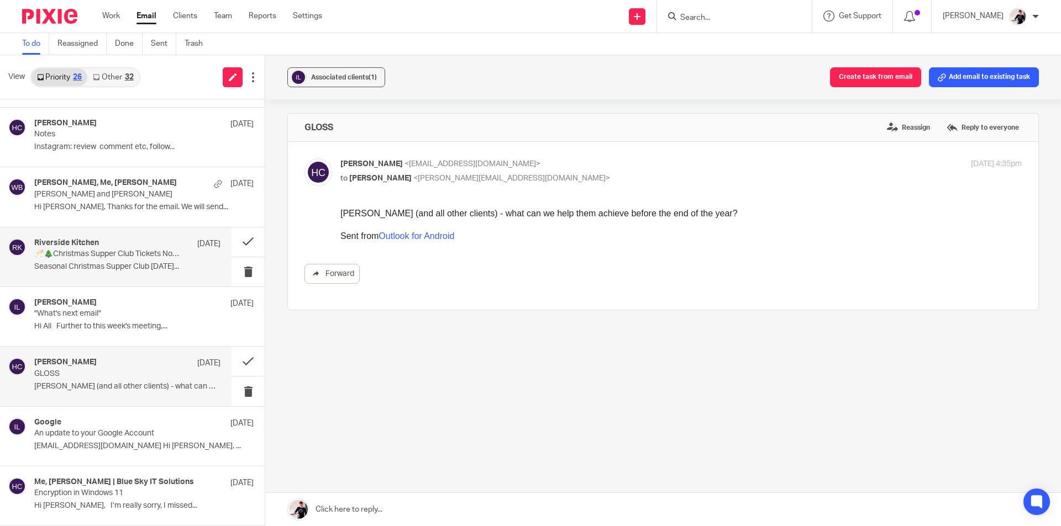
scroll to position [1069, 0]
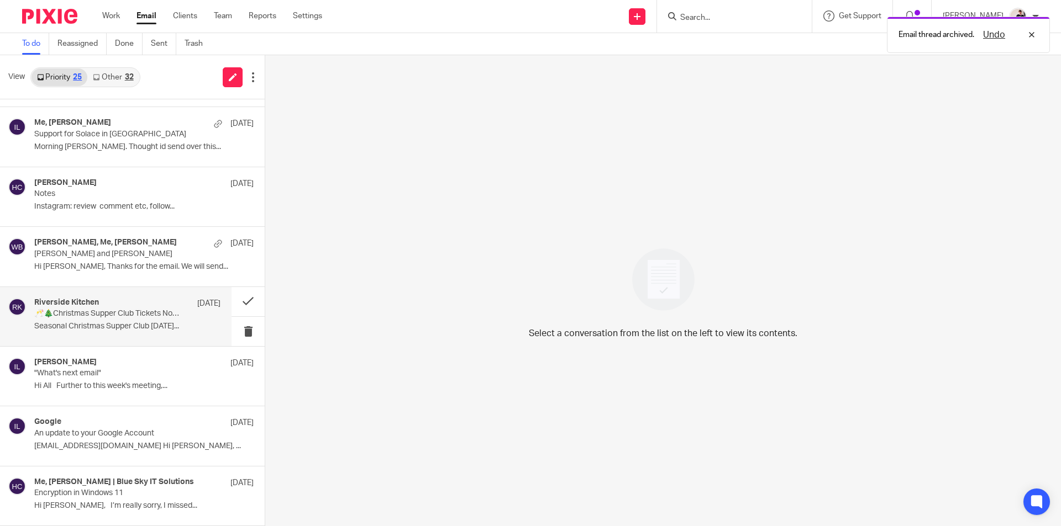
click at [147, 319] on div "Riverside Kitchen 7 Oct 🥂🎄Christmas Supper Club Tickets Now On Sale🎄🥂 Seasonal …" at bounding box center [127, 316] width 186 height 37
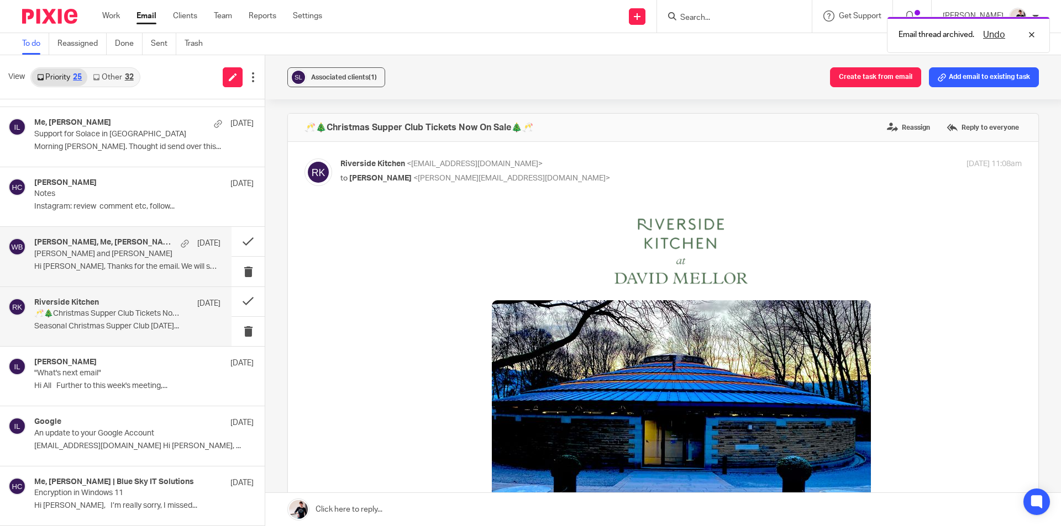
scroll to position [0, 0]
click at [111, 266] on p "Hi [PERSON_NAME], Thanks for the email. We will send..." at bounding box center [127, 266] width 186 height 9
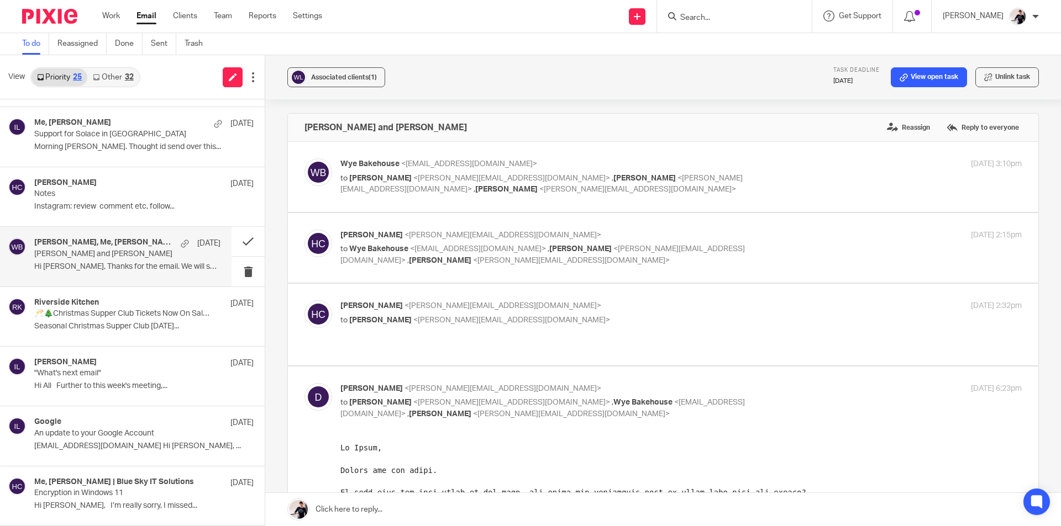
drag, startPoint x: 121, startPoint y: 74, endPoint x: 92, endPoint y: 94, distance: 35.3
click at [121, 74] on link "Other 32" at bounding box center [112, 77] width 51 height 18
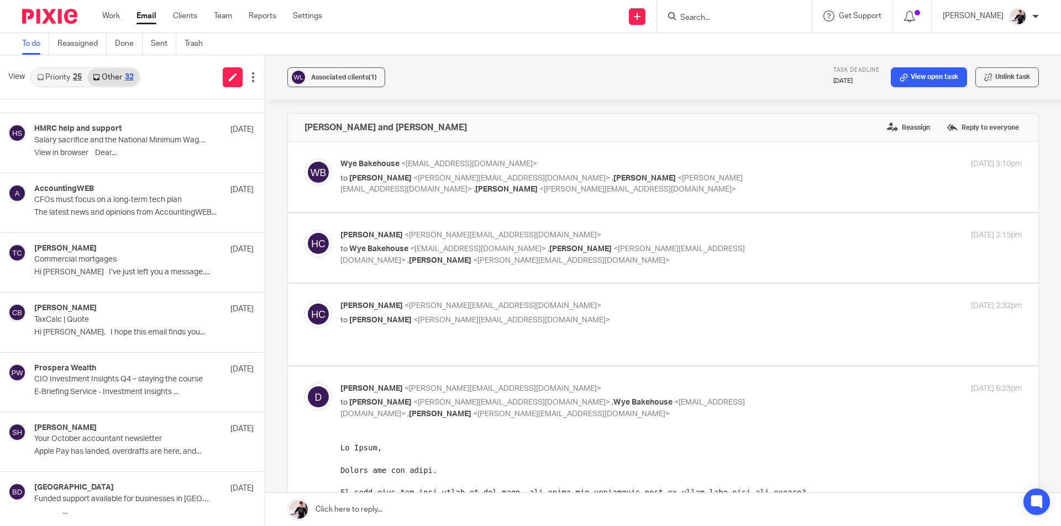
scroll to position [1489, 0]
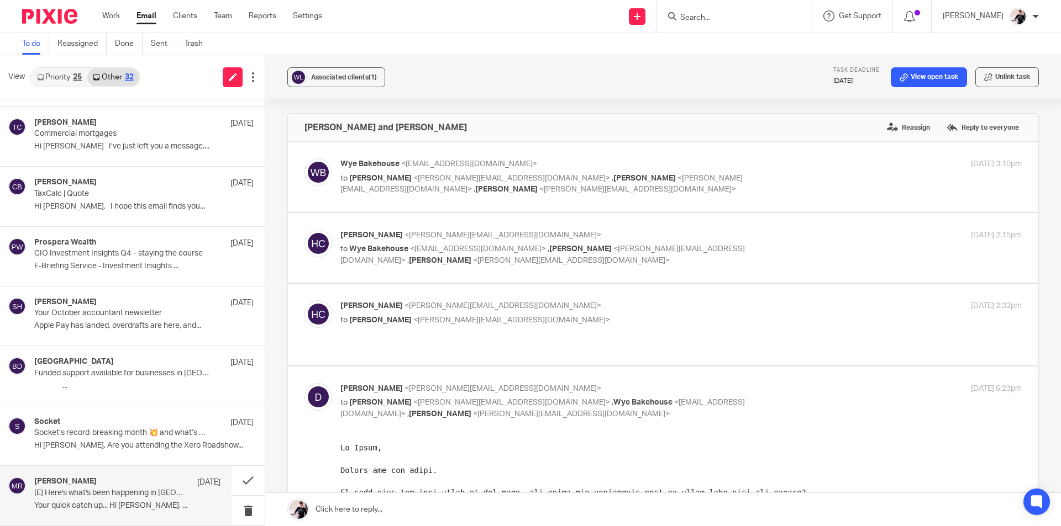
click at [92, 503] on p "Your quick catch up... Hi Helen, ..." at bounding box center [127, 506] width 186 height 9
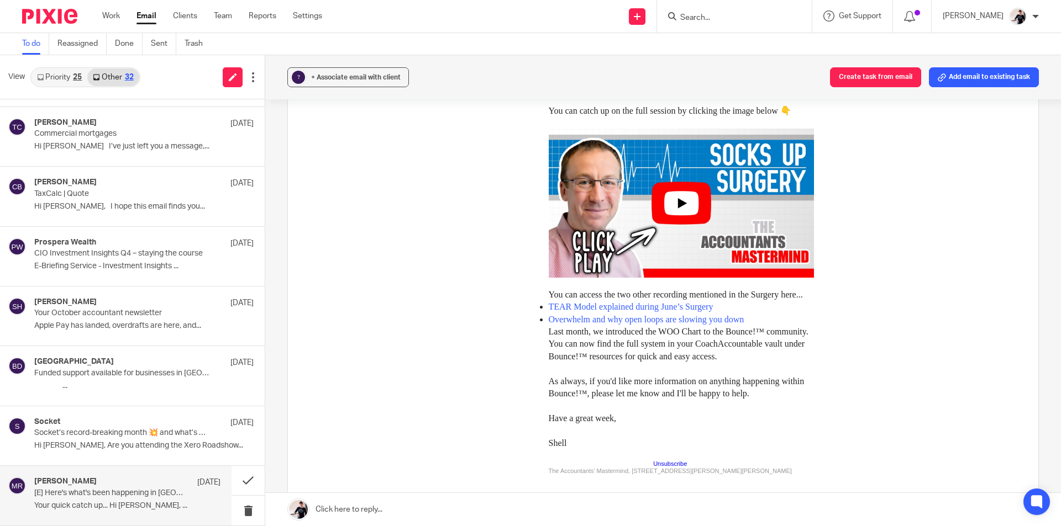
scroll to position [55, 0]
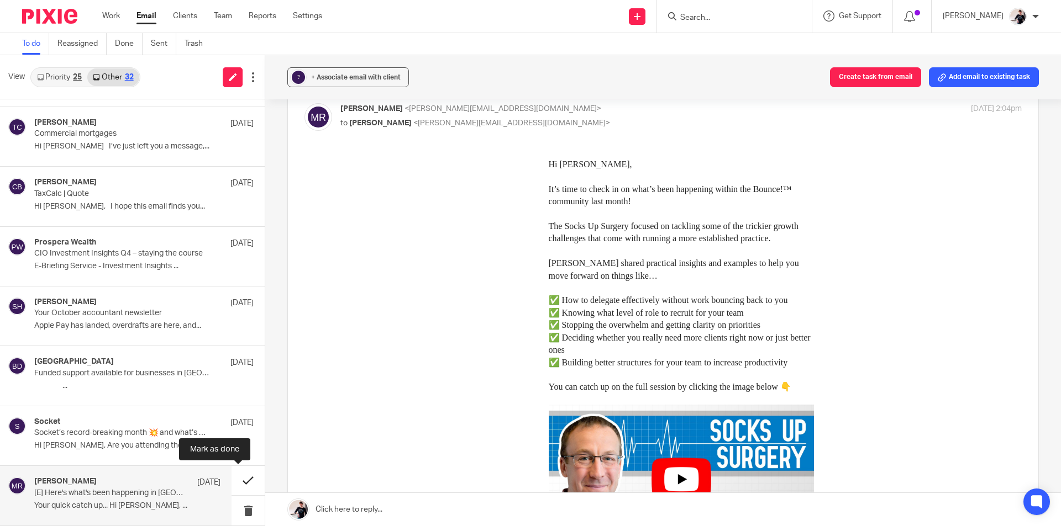
click at [236, 476] on button at bounding box center [247, 480] width 33 height 29
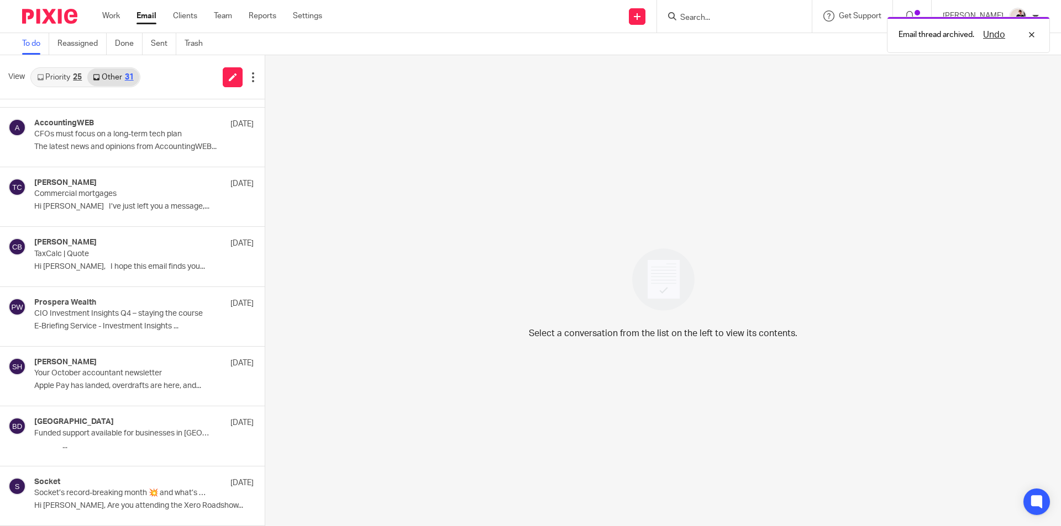
scroll to position [1428, 0]
click at [69, 71] on link "Priority 25" at bounding box center [59, 77] width 56 height 18
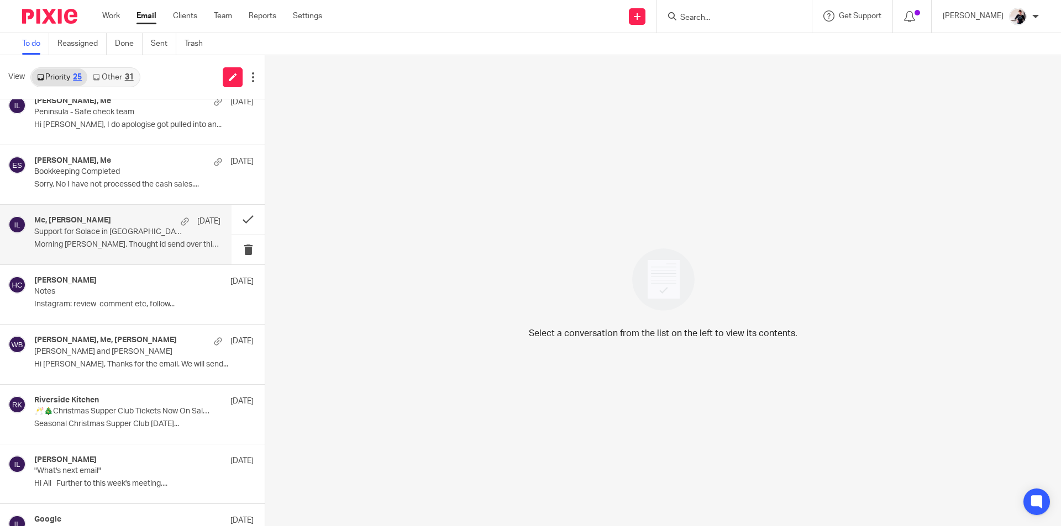
scroll to position [1069, 0]
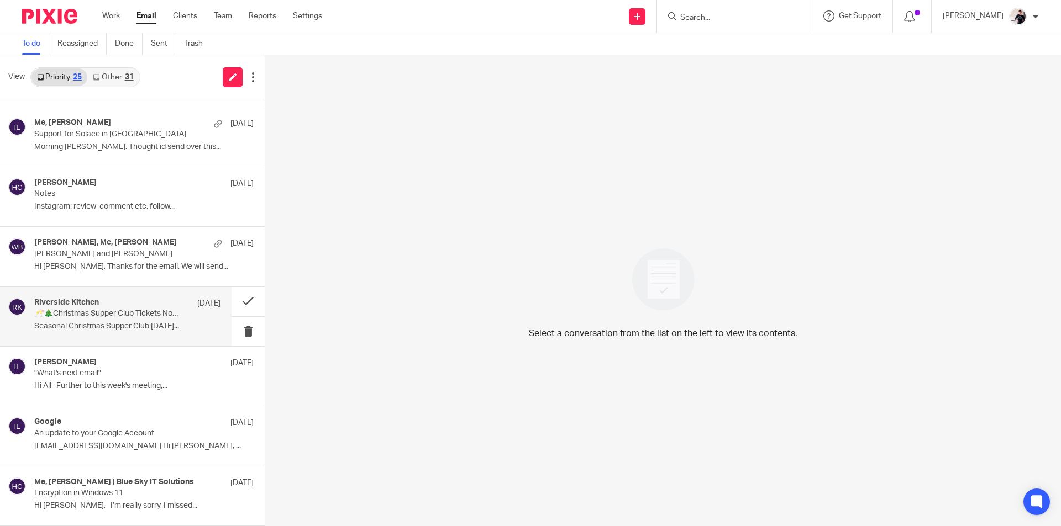
click at [106, 316] on p "🥂🎄Christmas Supper Club Tickets Now On Sale🎄🥂" at bounding box center [108, 313] width 149 height 9
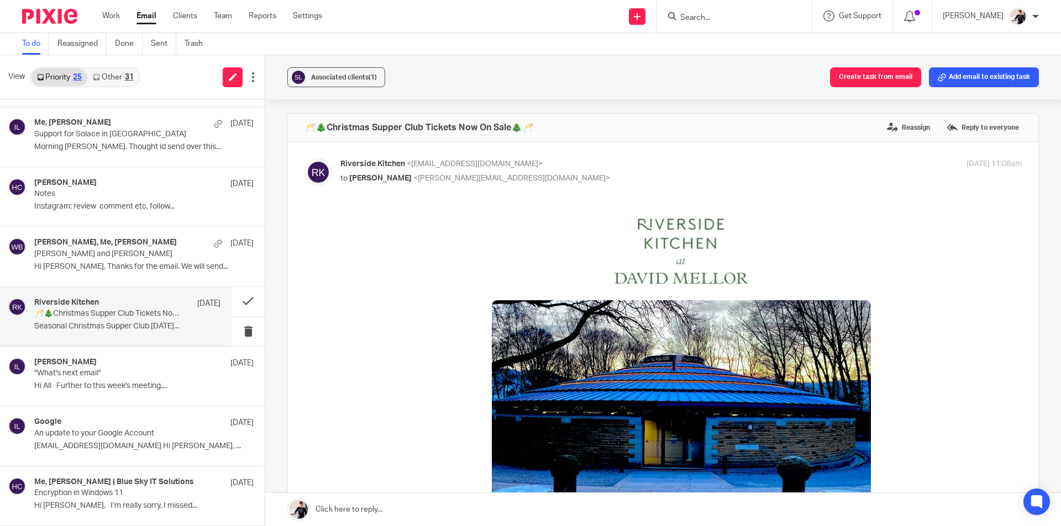
scroll to position [0, 0]
click at [858, 76] on button "Create task from email" at bounding box center [875, 77] width 91 height 20
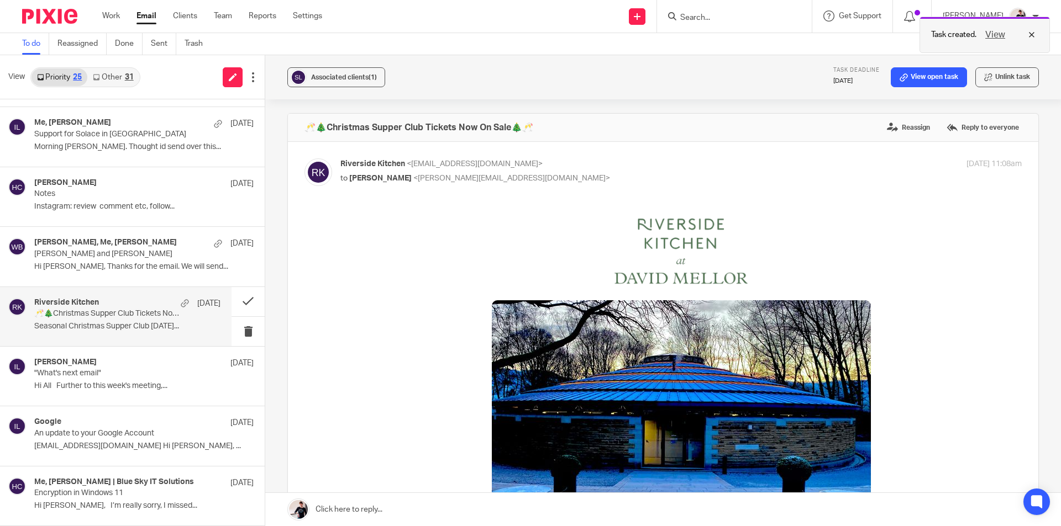
click at [995, 34] on button "View" at bounding box center [995, 34] width 27 height 13
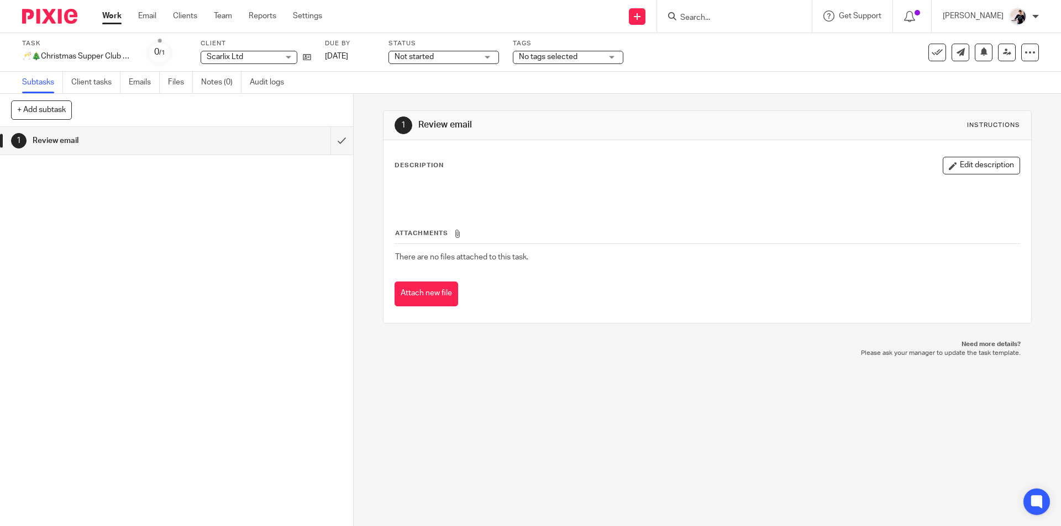
click at [254, 57] on span "Scarlix Ltd" at bounding box center [243, 57] width 72 height 12
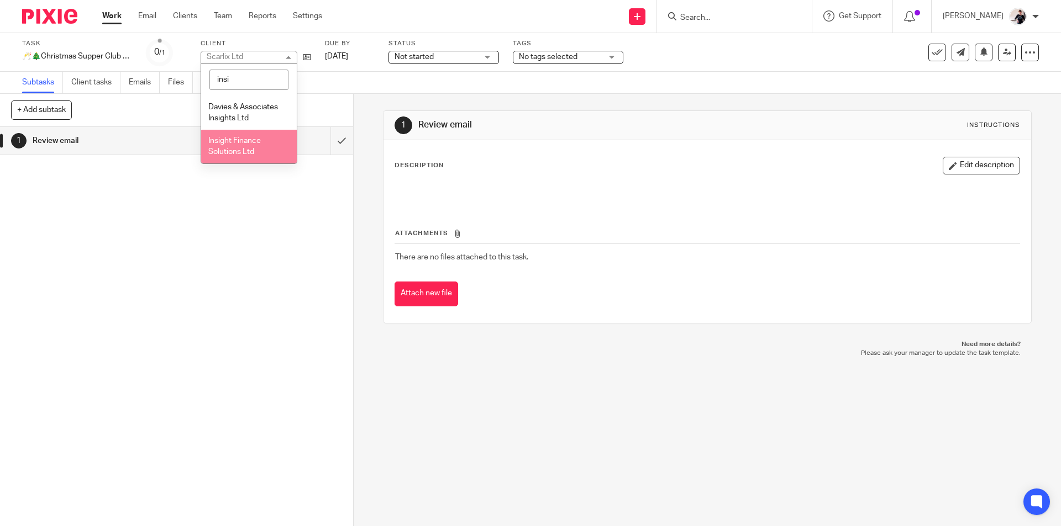
type input "insi"
click at [254, 140] on span "Insight Finance Solutions Ltd" at bounding box center [234, 146] width 52 height 19
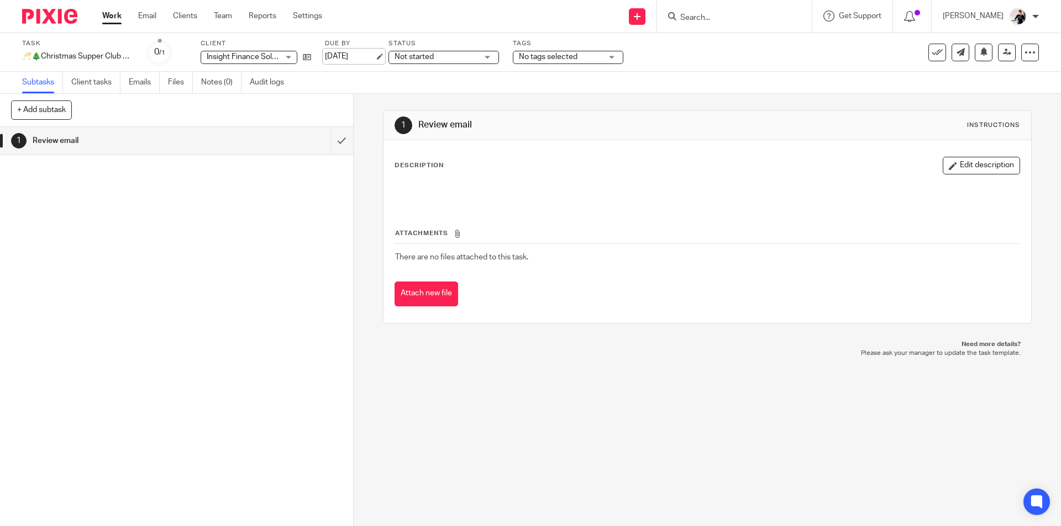
click at [342, 57] on link "[DATE]" at bounding box center [350, 57] width 50 height 12
click at [552, 54] on span "No tags selected" at bounding box center [548, 57] width 59 height 8
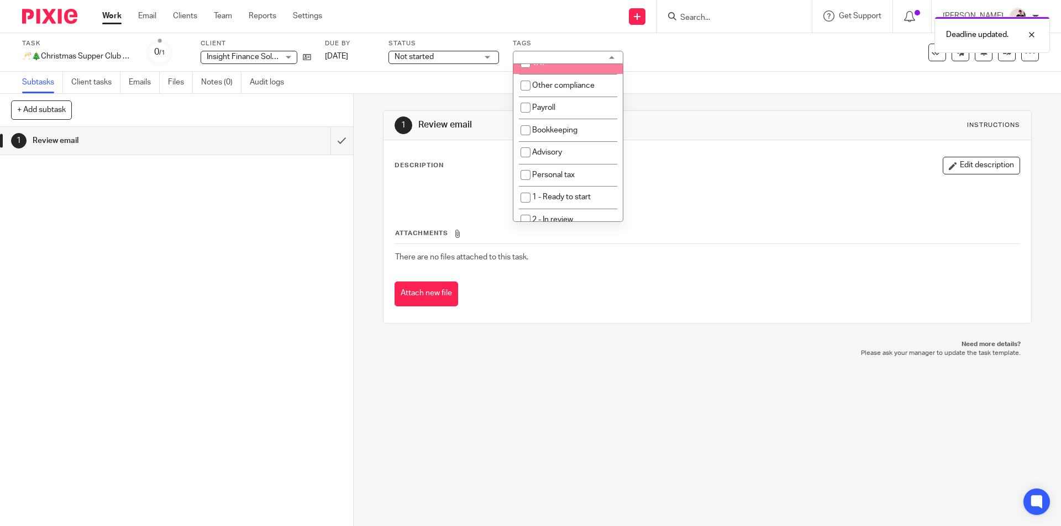
scroll to position [110, 0]
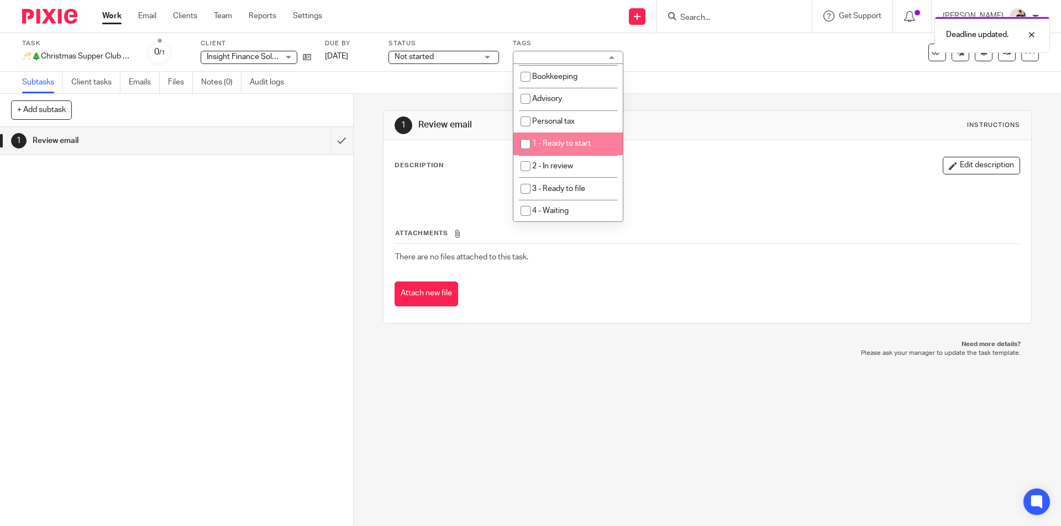
click at [583, 142] on span "1 - Ready to start" at bounding box center [561, 144] width 59 height 8
click at [433, 54] on span "Not started" at bounding box center [413, 57] width 39 height 8
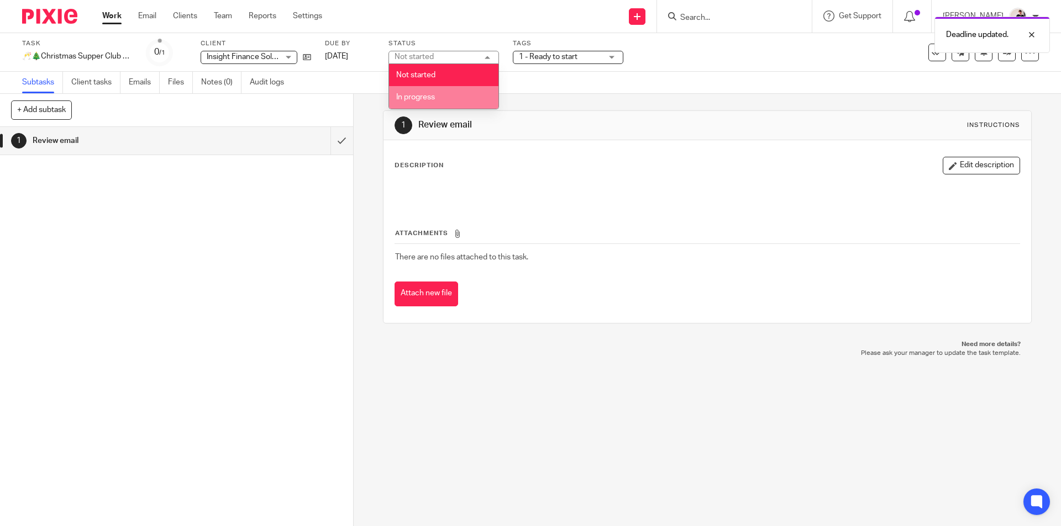
click at [436, 94] on li "In progress" at bounding box center [443, 97] width 109 height 23
click at [541, 55] on span "1 - Ready to start" at bounding box center [548, 57] width 59 height 8
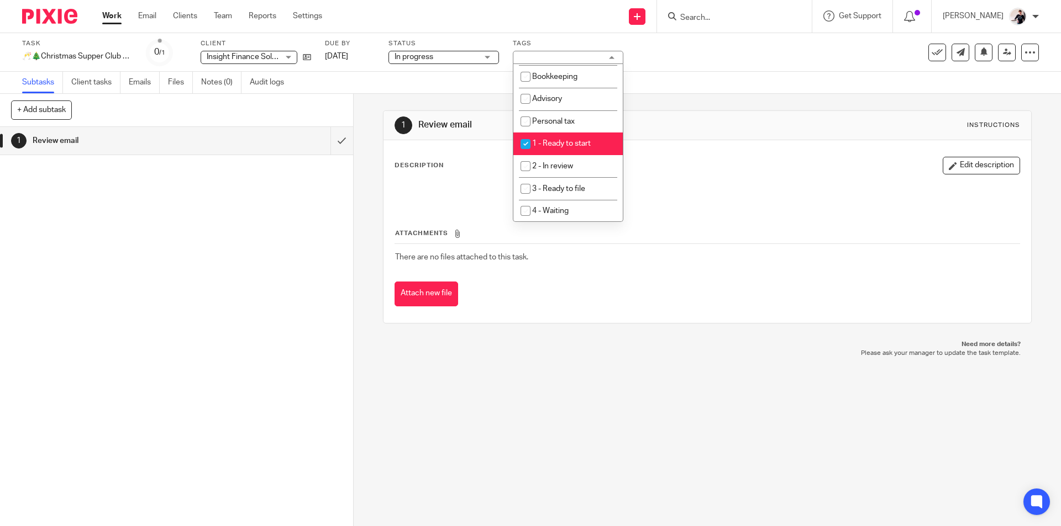
click at [569, 138] on li "1 - Ready to start" at bounding box center [567, 144] width 109 height 23
checkbox input "false"
click at [569, 165] on span "2 - In review" at bounding box center [552, 166] width 41 height 8
checkbox input "true"
click at [143, 17] on link "Email" at bounding box center [147, 15] width 18 height 11
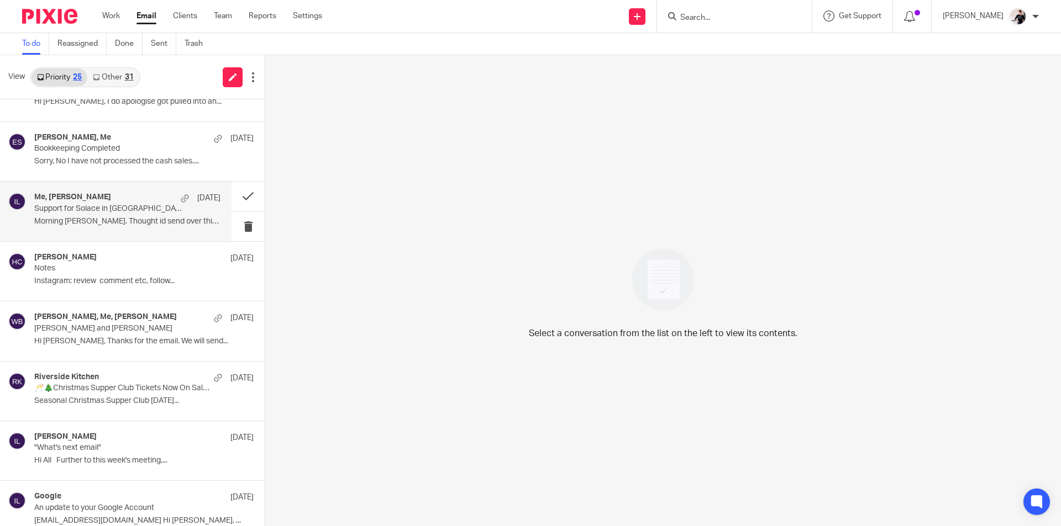
scroll to position [1069, 0]
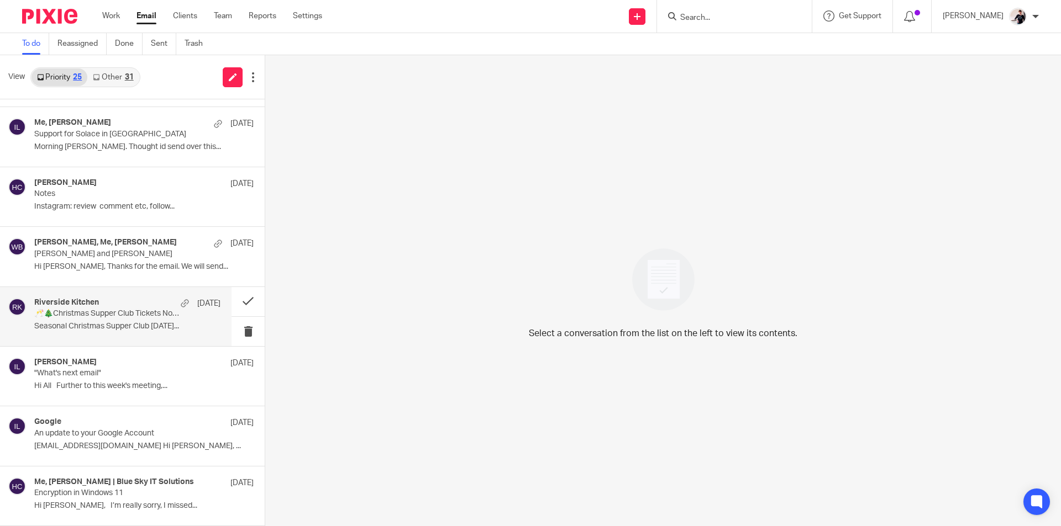
click at [119, 313] on p "🥂🎄Christmas Supper Club Tickets Now On Sale🎄🥂" at bounding box center [108, 313] width 149 height 9
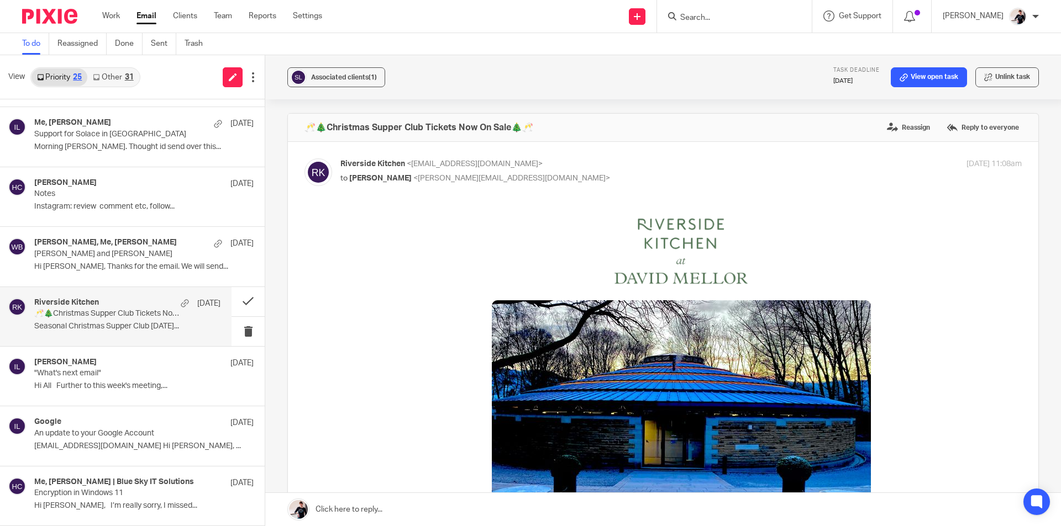
scroll to position [0, 0]
click at [327, 71] on button "Associated clients (1)" at bounding box center [336, 77] width 98 height 20
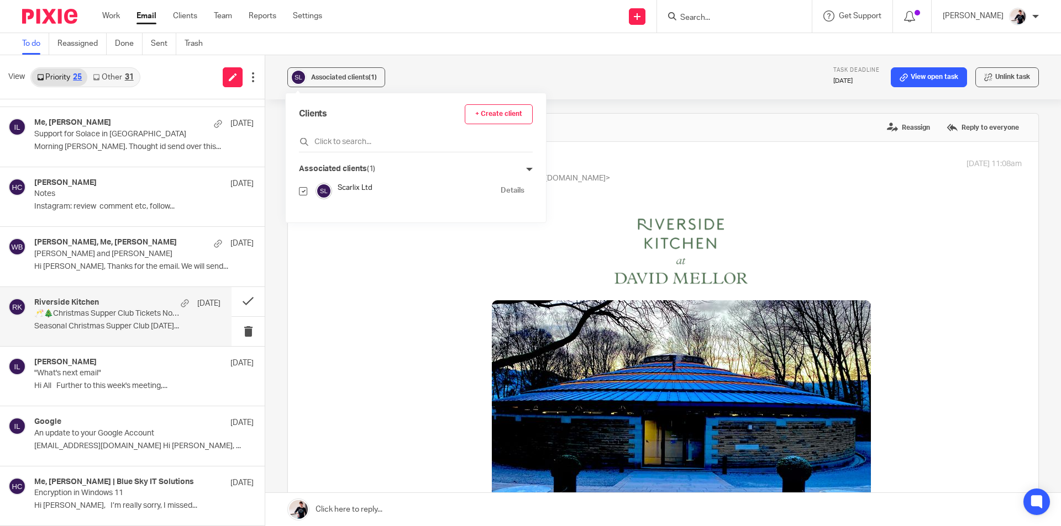
click at [302, 192] on input "checkbox" at bounding box center [303, 191] width 8 height 8
checkbox input "false"
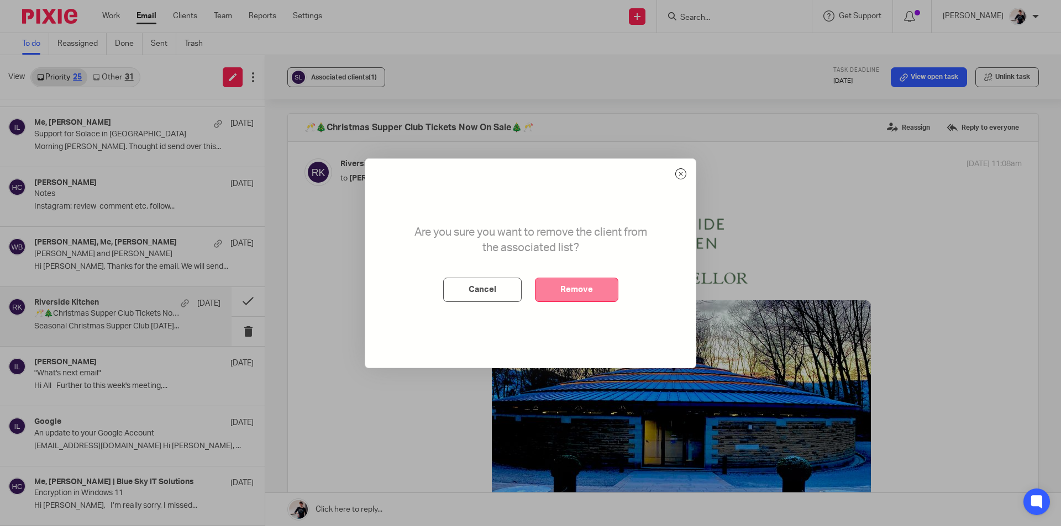
drag, startPoint x: 611, startPoint y: 299, endPoint x: 599, endPoint y: 292, distance: 14.3
click at [610, 299] on button "Remove" at bounding box center [576, 290] width 83 height 24
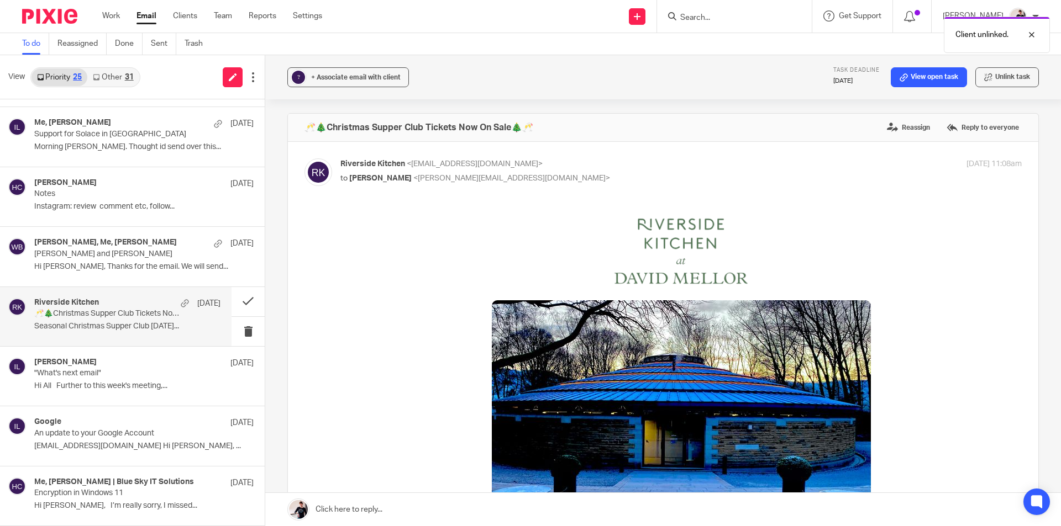
click at [371, 75] on span "+ Associate email with client" at bounding box center [355, 77] width 89 height 7
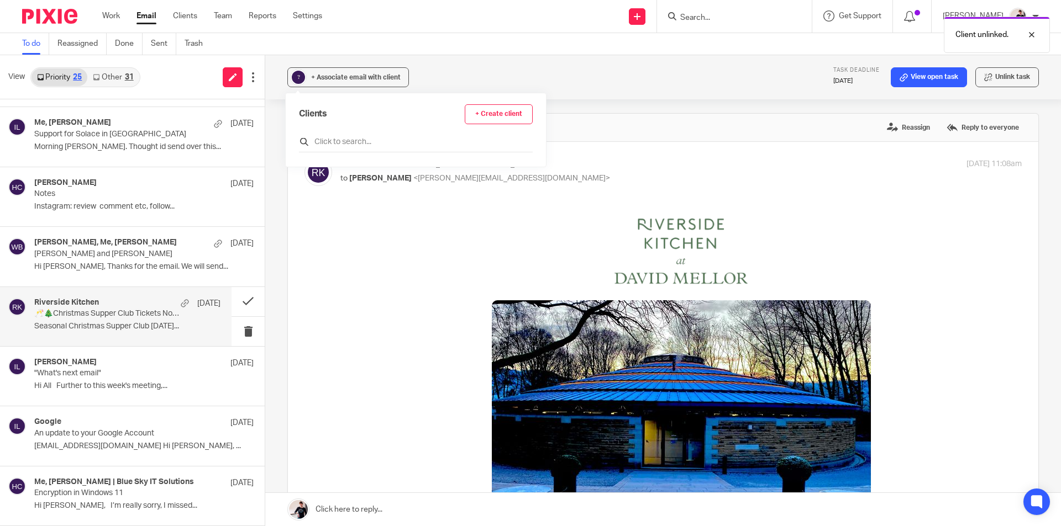
click at [360, 141] on input "text" at bounding box center [416, 141] width 234 height 11
type input "ins"
click at [302, 195] on input "checkbox" at bounding box center [303, 196] width 8 height 8
checkbox input "true"
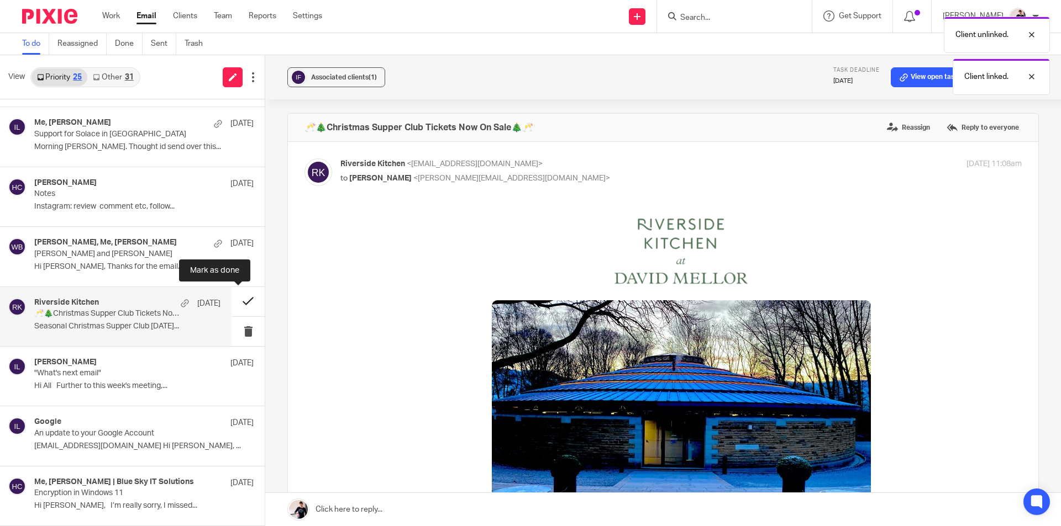
click at [238, 306] on button at bounding box center [247, 301] width 33 height 29
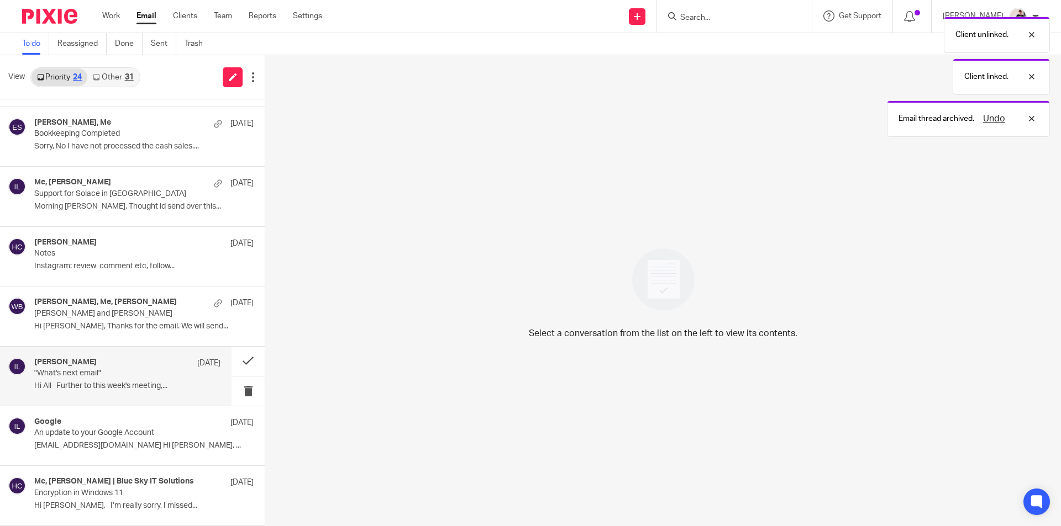
scroll to position [1010, 0]
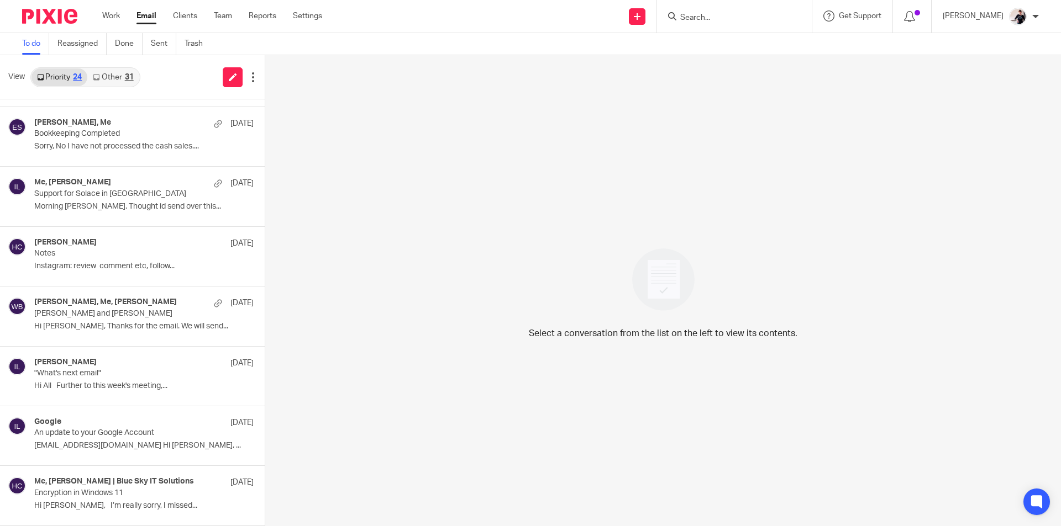
click at [118, 72] on link "Other 31" at bounding box center [112, 77] width 51 height 18
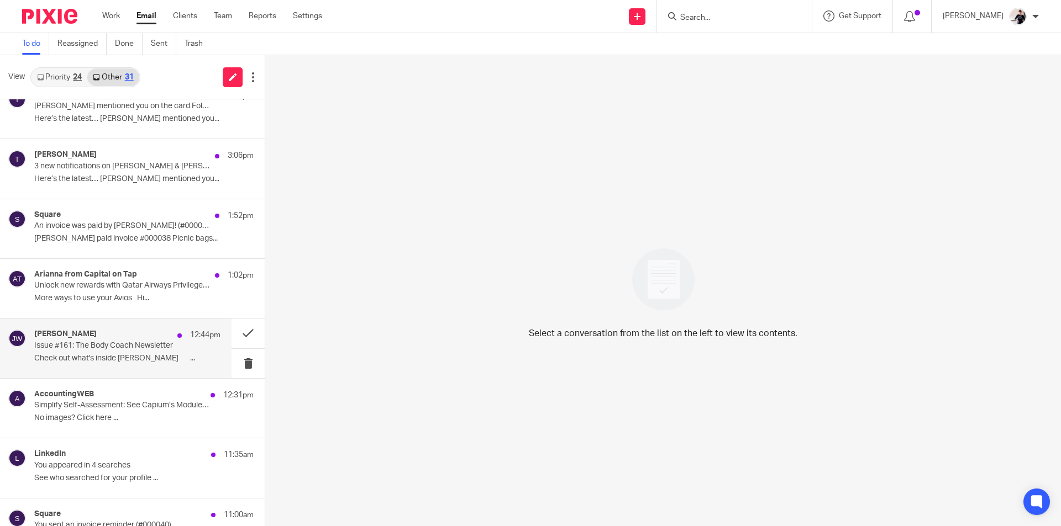
scroll to position [0, 0]
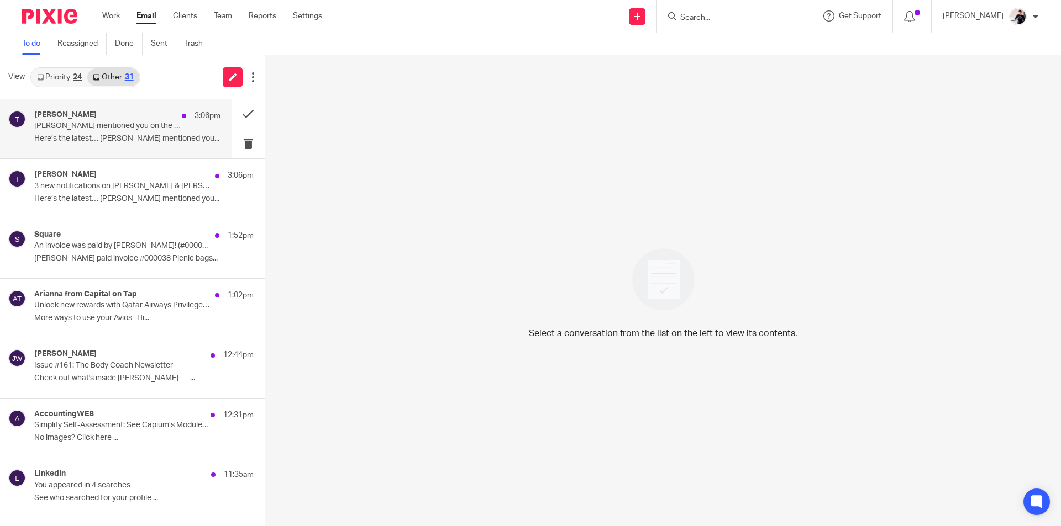
click at [105, 129] on p "[PERSON_NAME] mentioned you on the card Follow up with [PERSON_NAME] on NCF & I…" at bounding box center [108, 126] width 149 height 9
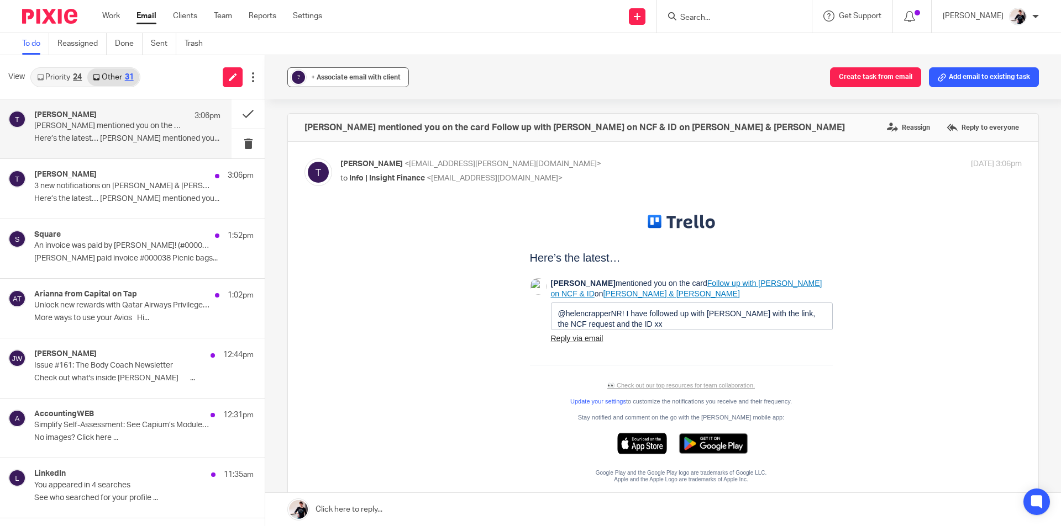
click at [351, 70] on button "? + Associate email with client" at bounding box center [348, 77] width 122 height 20
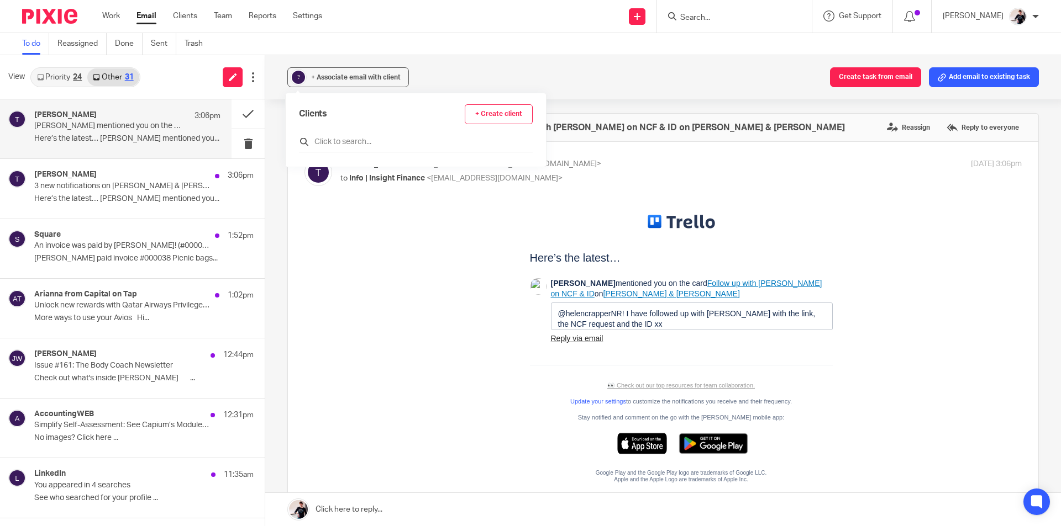
click at [341, 140] on input "text" at bounding box center [416, 141] width 234 height 11
type input "ins"
click at [304, 198] on input "checkbox" at bounding box center [303, 196] width 8 height 8
checkbox input "true"
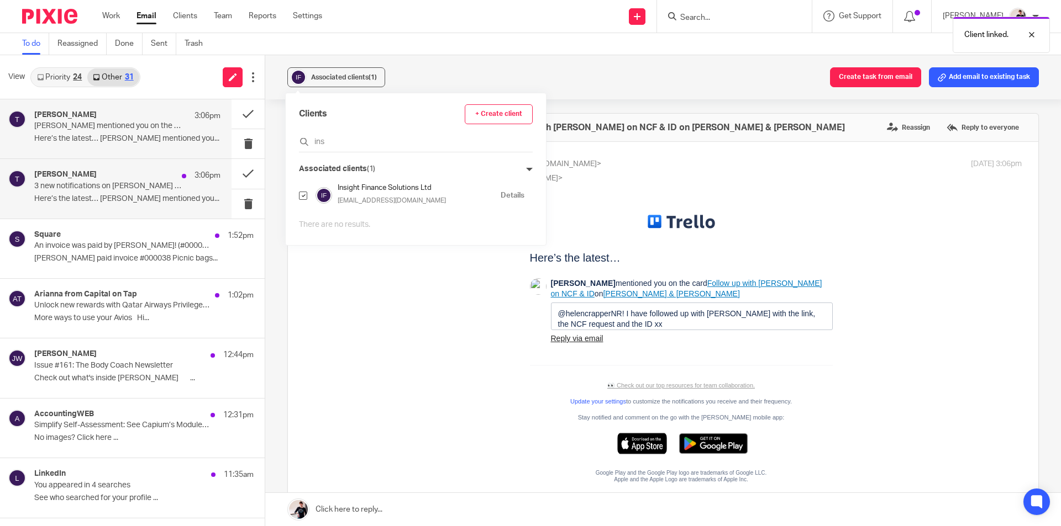
click at [94, 177] on div "Trello 3:06pm" at bounding box center [127, 175] width 186 height 11
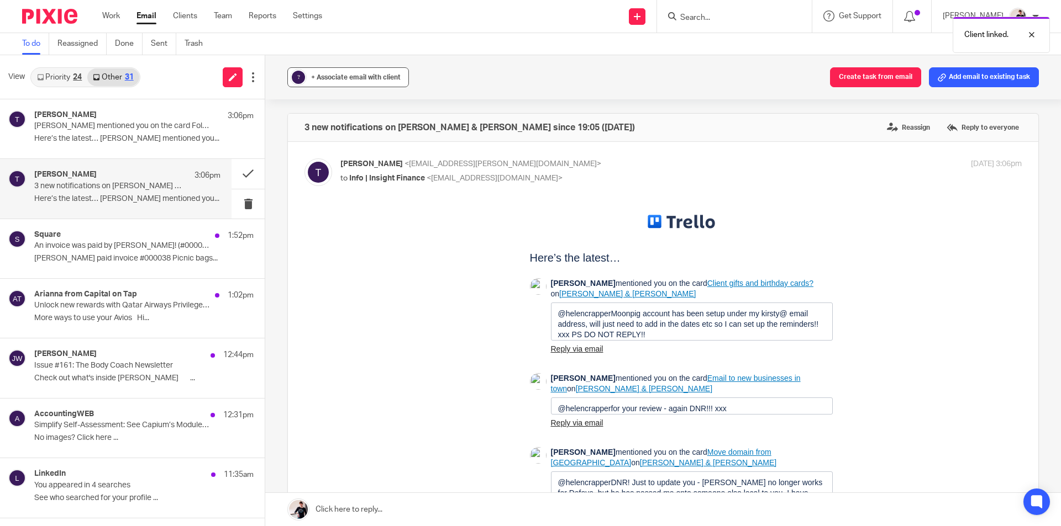
click at [342, 76] on span "+ Associate email with client" at bounding box center [355, 77] width 89 height 7
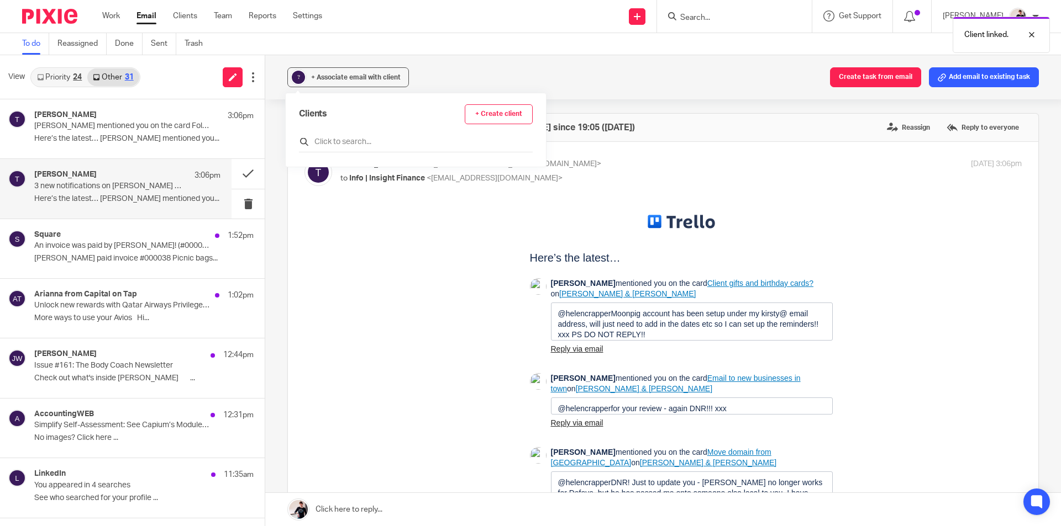
click at [339, 140] on input "text" at bounding box center [416, 141] width 234 height 11
type input "ins"
click at [302, 196] on input "checkbox" at bounding box center [303, 196] width 8 height 8
checkbox input "true"
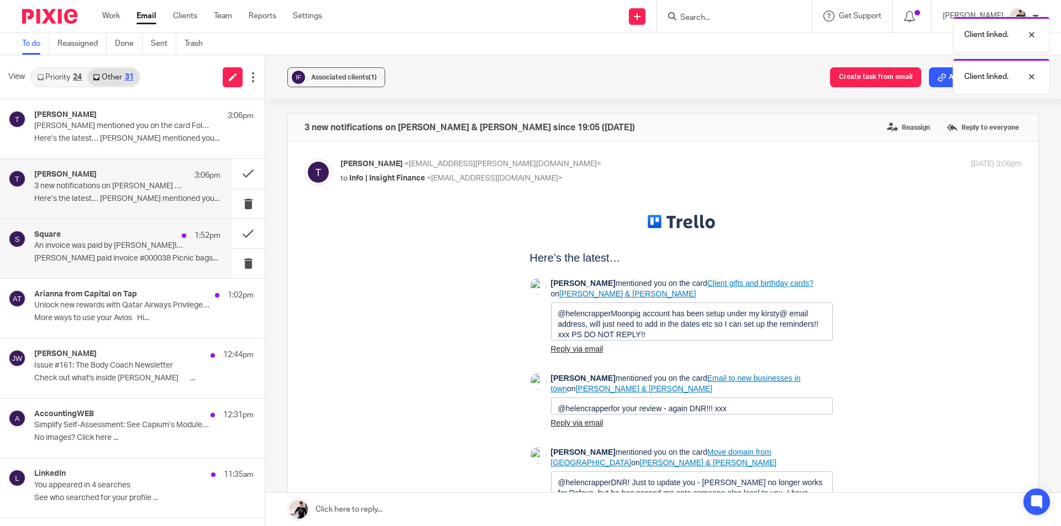
click at [130, 247] on p "An invoice was paid by Guy Wilson! (#000038)" at bounding box center [108, 245] width 149 height 9
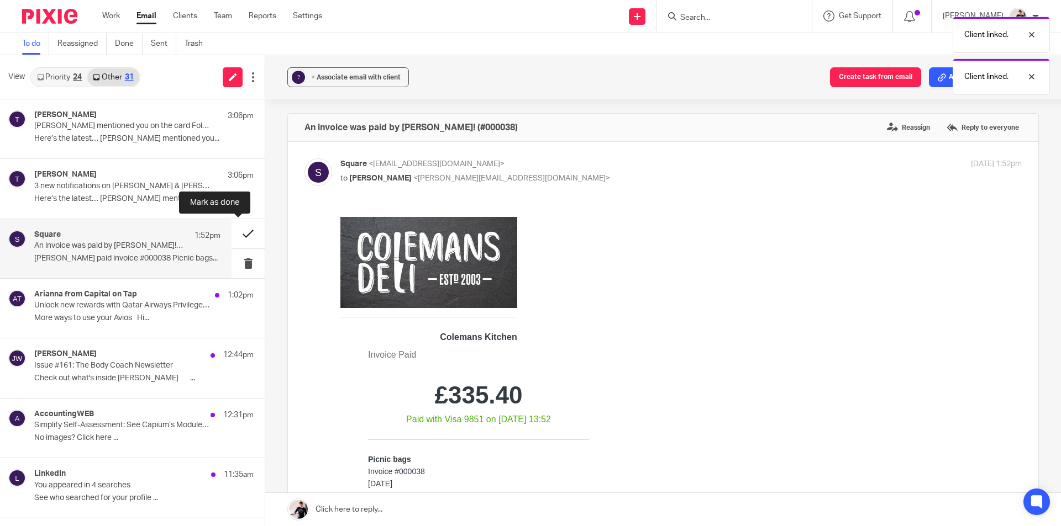
click at [231, 230] on button at bounding box center [247, 233] width 33 height 29
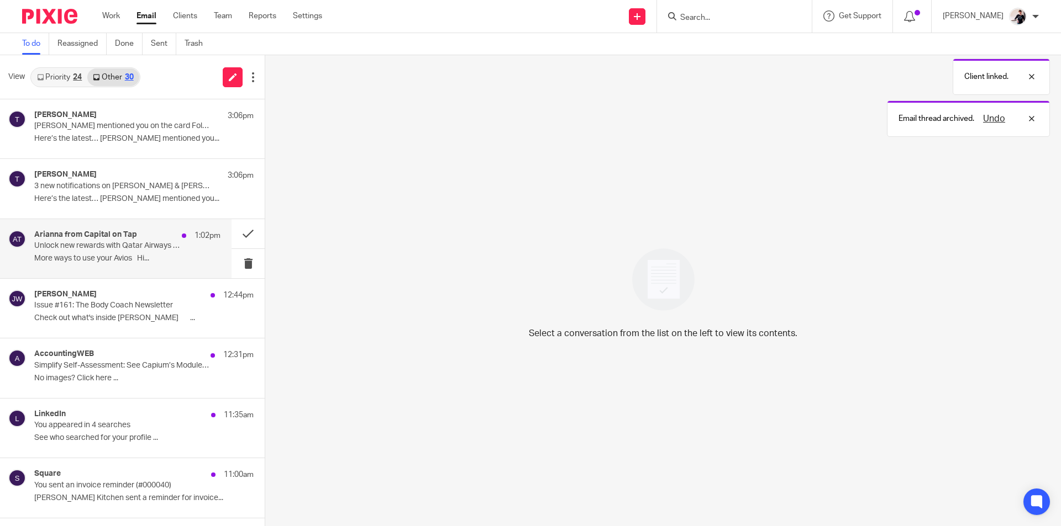
click at [108, 238] on h4 "Arianna from Capital on Tap" at bounding box center [85, 234] width 103 height 9
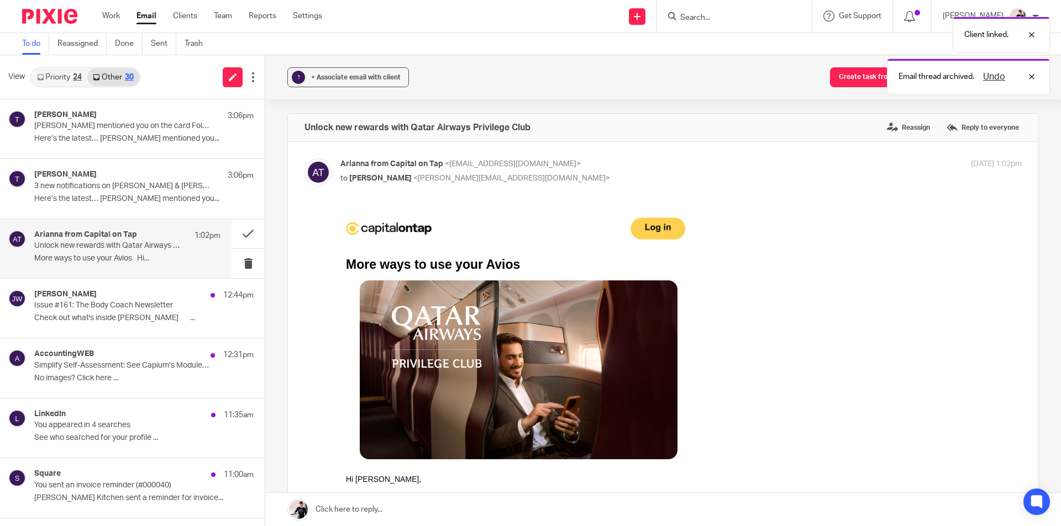
scroll to position [276, 0]
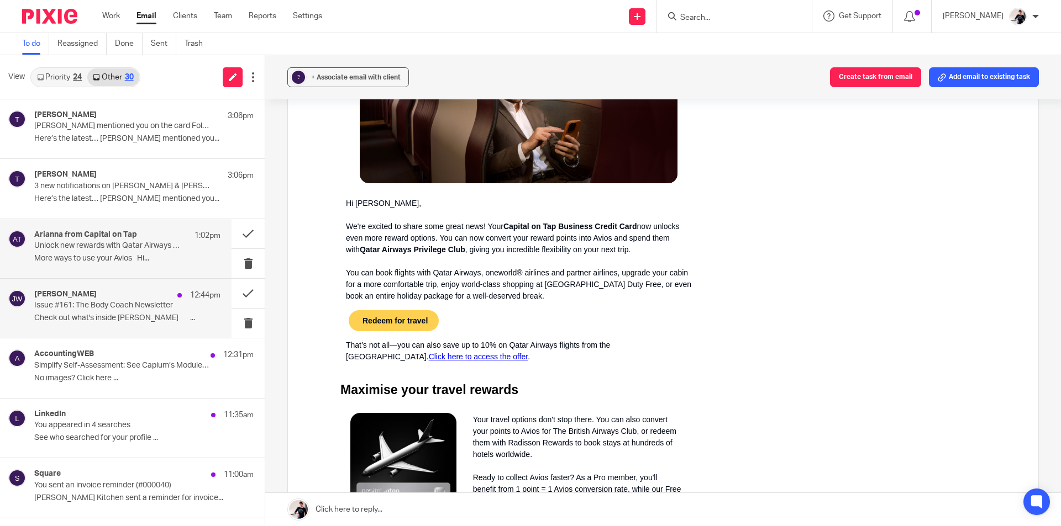
click at [138, 299] on div "Joe Wicks 12:44pm" at bounding box center [127, 295] width 186 height 11
click at [238, 297] on button at bounding box center [247, 293] width 33 height 29
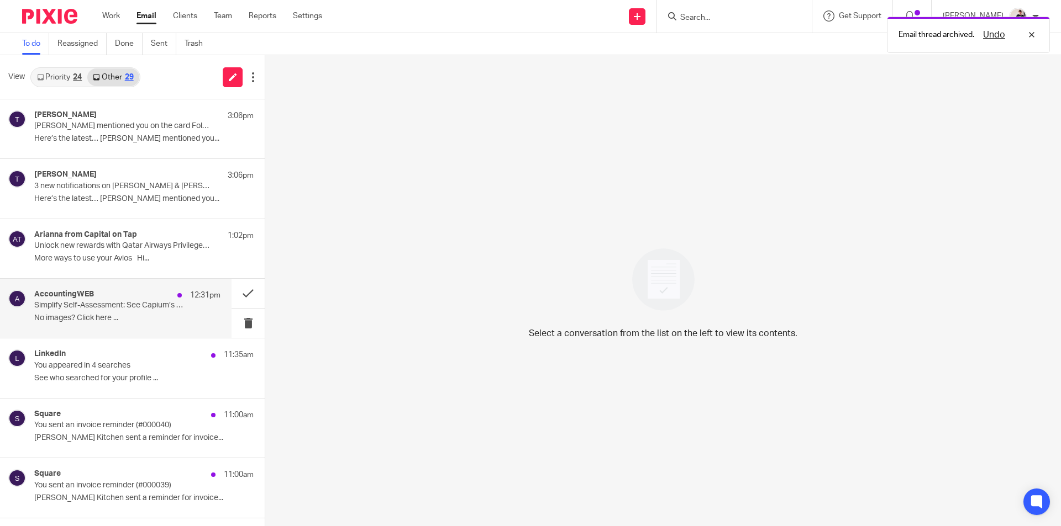
click at [98, 304] on p "Simplify Self-Assessment: See Capium’s Module in Action" at bounding box center [108, 305] width 149 height 9
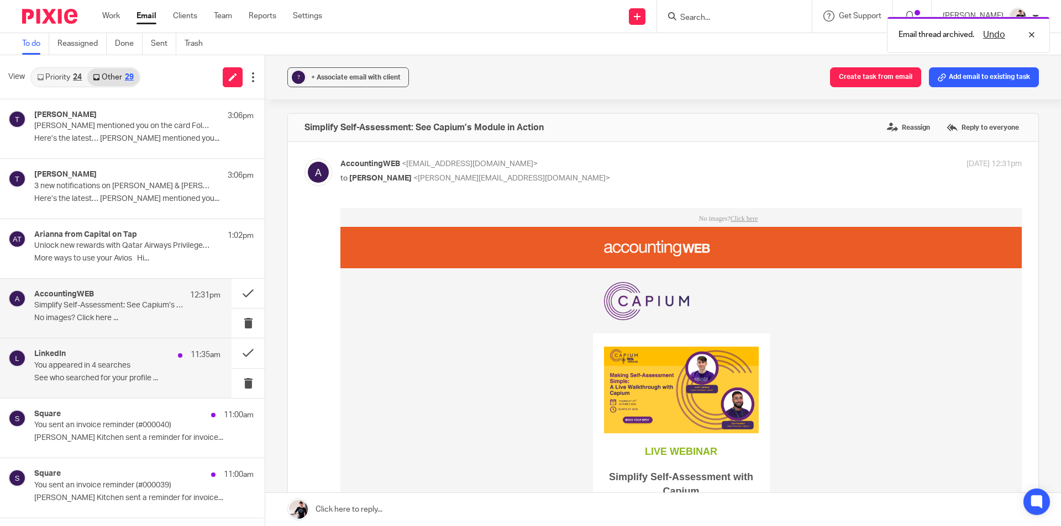
scroll to position [0, 0]
click at [94, 366] on p "You appeared in 4 searches" at bounding box center [108, 365] width 149 height 9
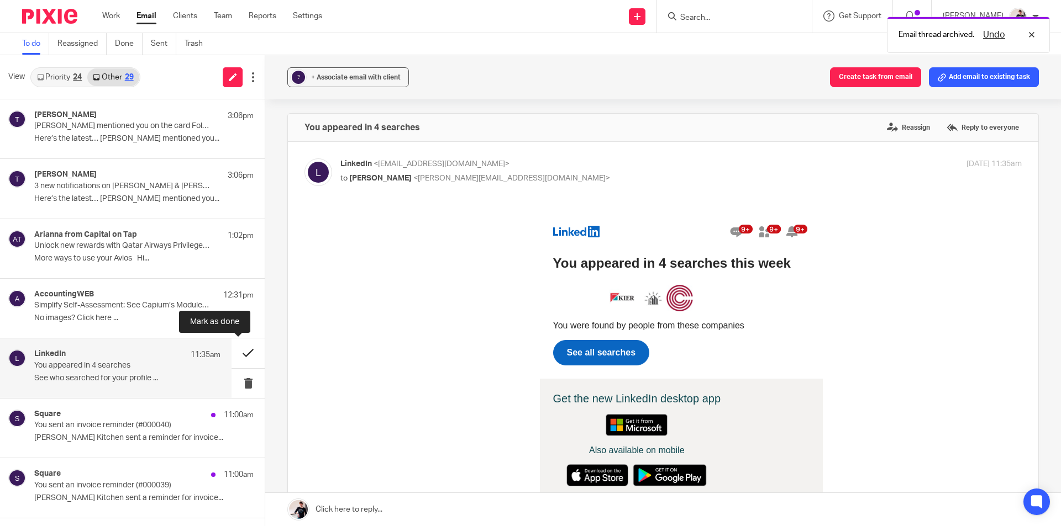
click at [237, 361] on button at bounding box center [247, 353] width 33 height 29
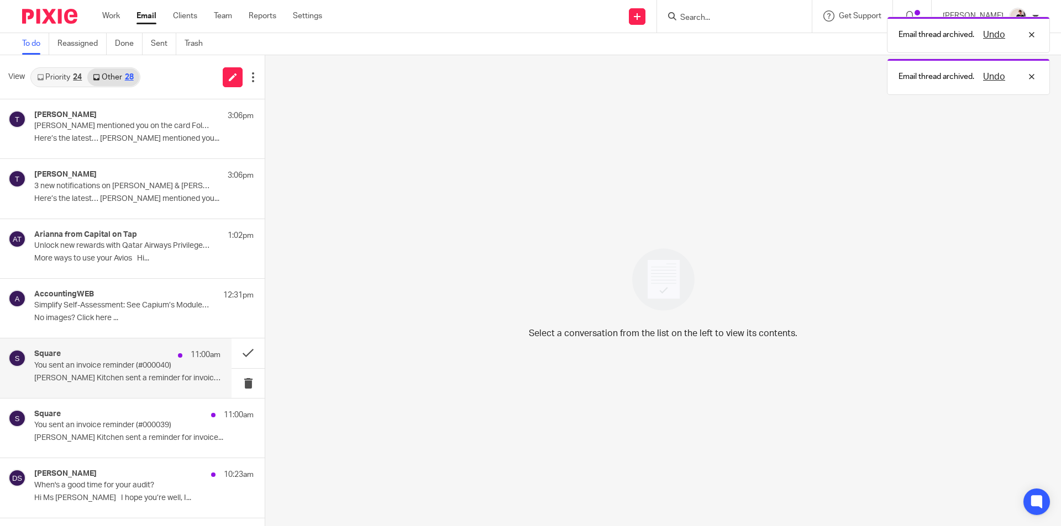
click at [86, 360] on div "Square 11:00am" at bounding box center [127, 355] width 186 height 11
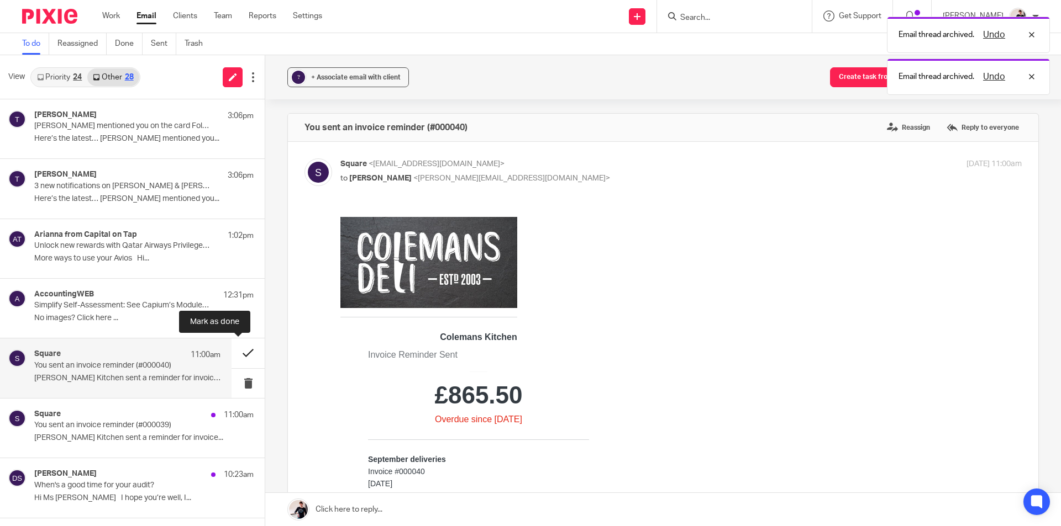
click at [235, 356] on button at bounding box center [247, 353] width 33 height 29
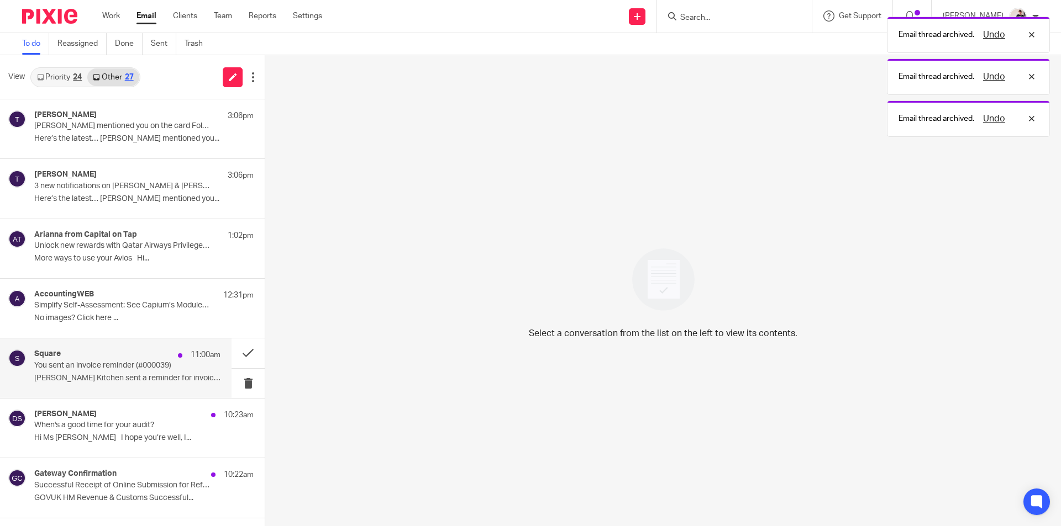
click at [108, 372] on div "Square 11:00am You sent an invoice reminder (#000039) Colemans Kitchen sent a r…" at bounding box center [127, 368] width 186 height 37
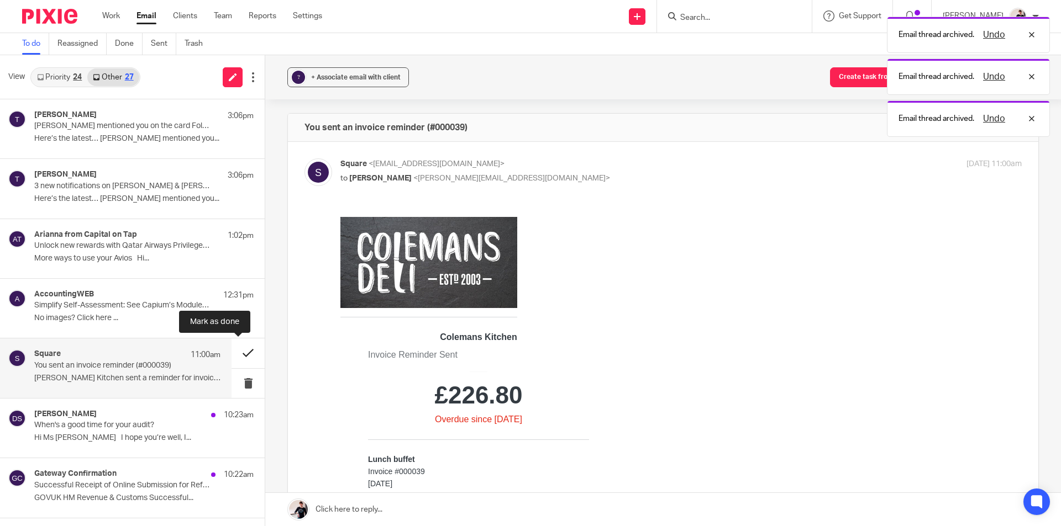
click at [244, 345] on button at bounding box center [247, 353] width 33 height 29
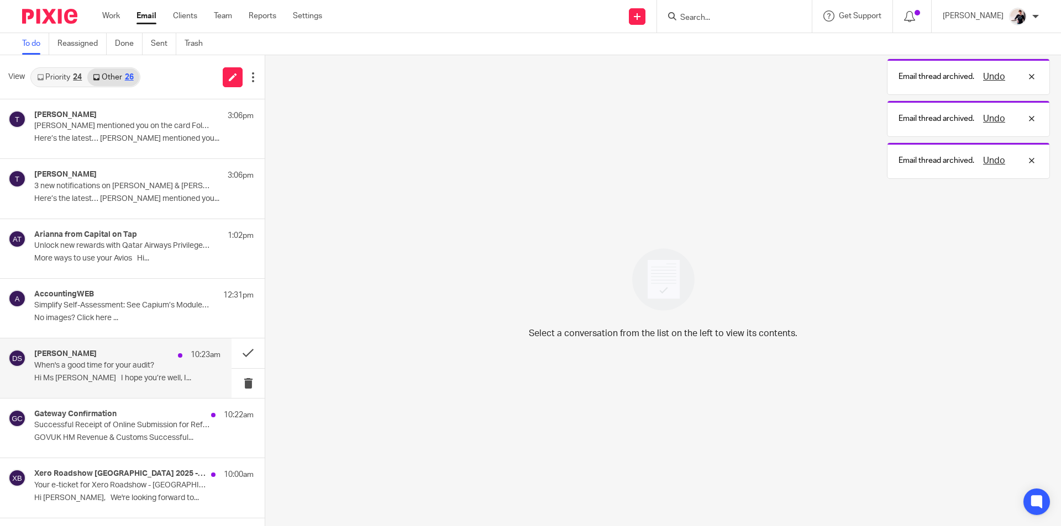
click at [101, 364] on p "When's a good time for your audit?" at bounding box center [108, 365] width 149 height 9
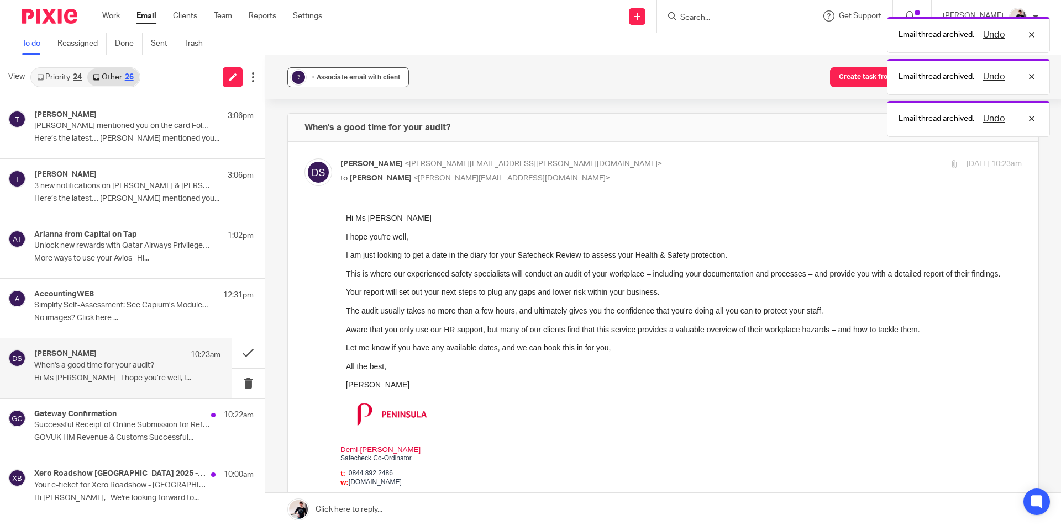
click at [354, 77] on span "+ Associate email with client" at bounding box center [355, 77] width 89 height 7
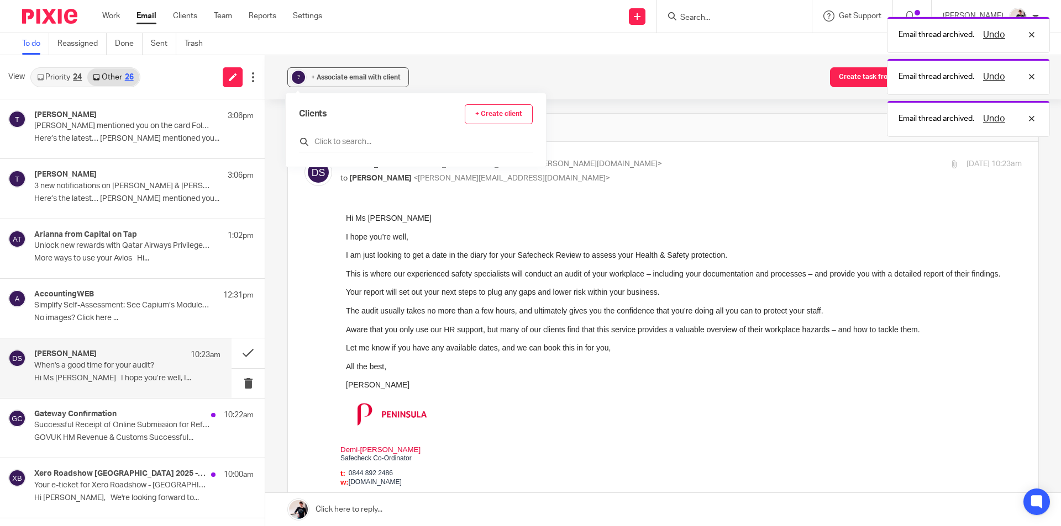
click at [346, 141] on input "text" at bounding box center [416, 141] width 234 height 11
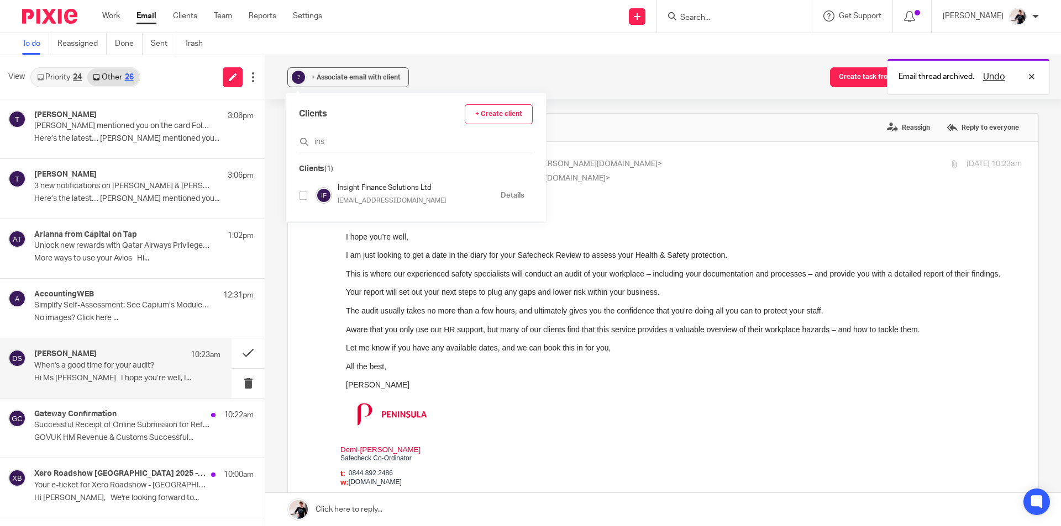
type input "ins"
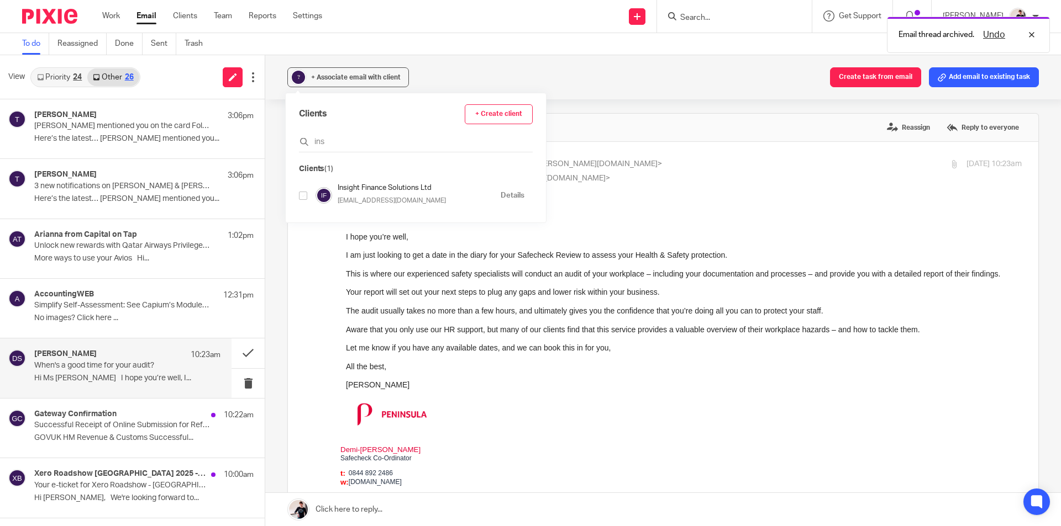
drag, startPoint x: 304, startPoint y: 194, endPoint x: 9, endPoint y: 16, distance: 345.2
click at [304, 194] on input "checkbox" at bounding box center [303, 196] width 8 height 8
checkbox input "true"
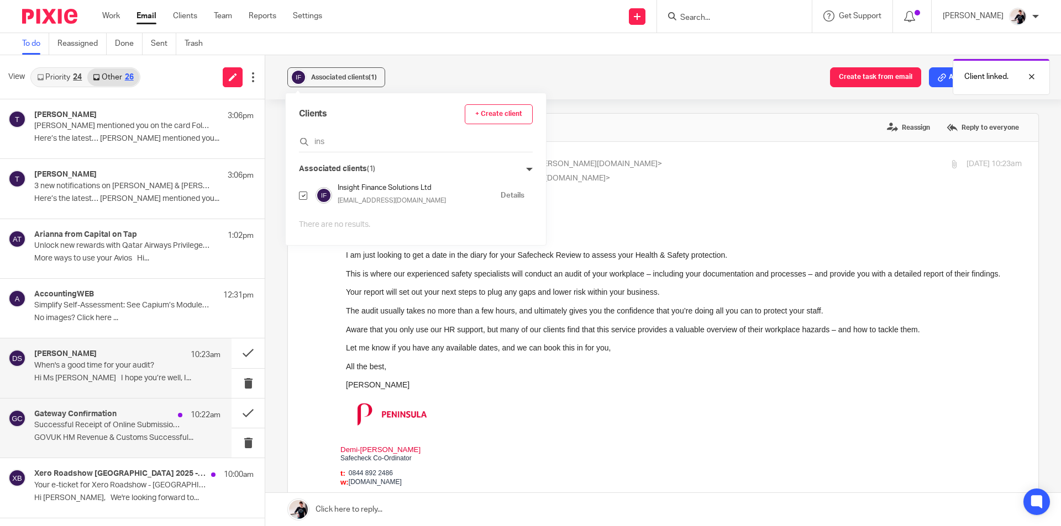
click at [119, 430] on p "Successful Receipt of Online Submission for Reference 120/FE30159" at bounding box center [108, 425] width 149 height 9
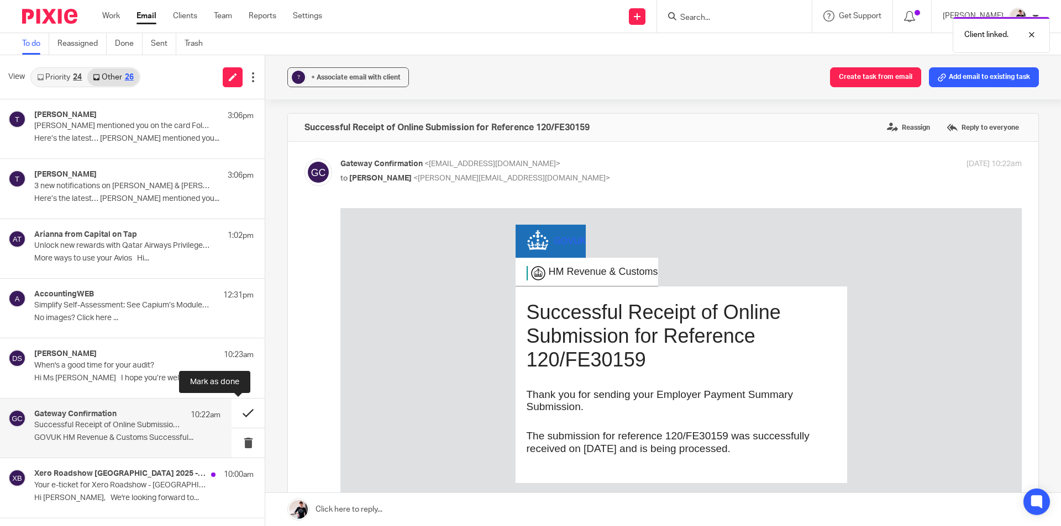
click at [238, 415] on button at bounding box center [247, 413] width 33 height 29
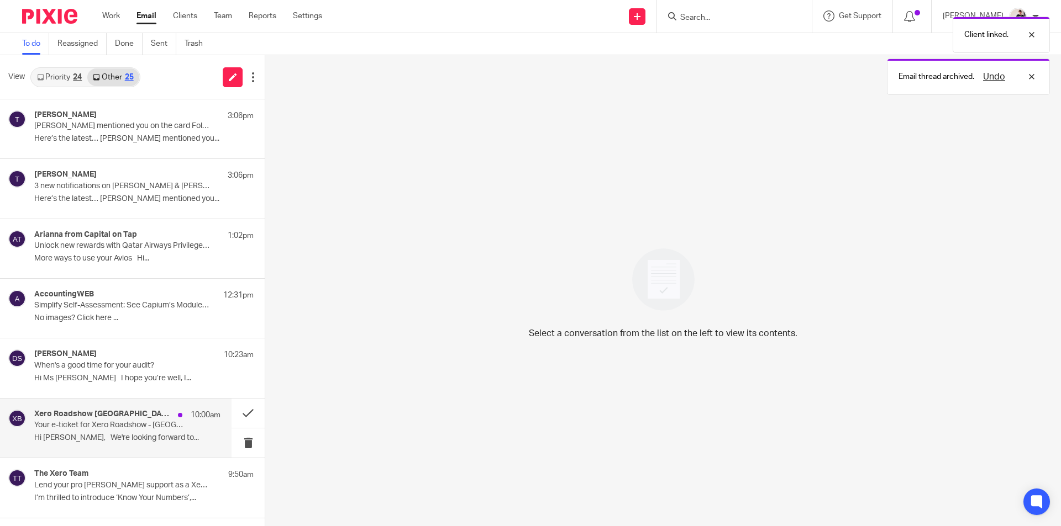
click at [146, 414] on h4 "Xero Roadshow UK 2025 - Birmingham" at bounding box center [103, 414] width 138 height 9
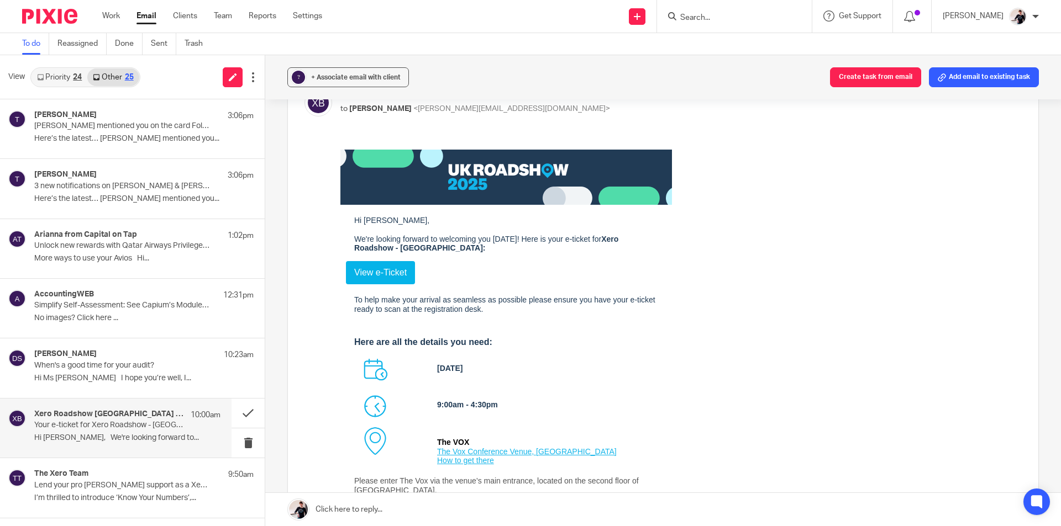
scroll to position [166, 0]
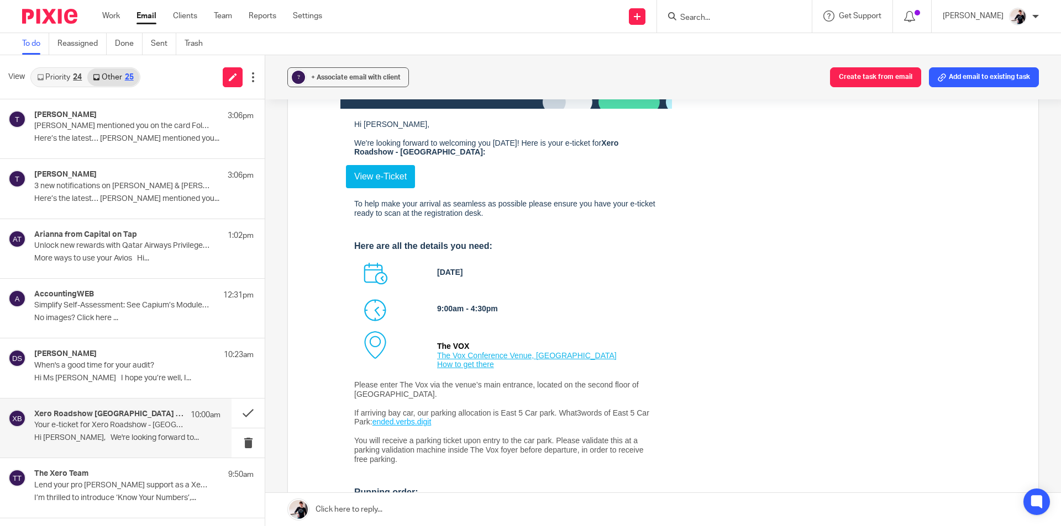
drag, startPoint x: 514, startPoint y: 366, endPoint x: 436, endPoint y: 358, distance: 77.7
click at [437, 358] on p "The VOX The Vox Conference Venue, Resort World, Marston Green, Birmingham B40 1…" at bounding box center [527, 351] width 180 height 37
copy link "The Vox Conference Venue, Resort World, Marston Green, Birmingham B40 1PU"
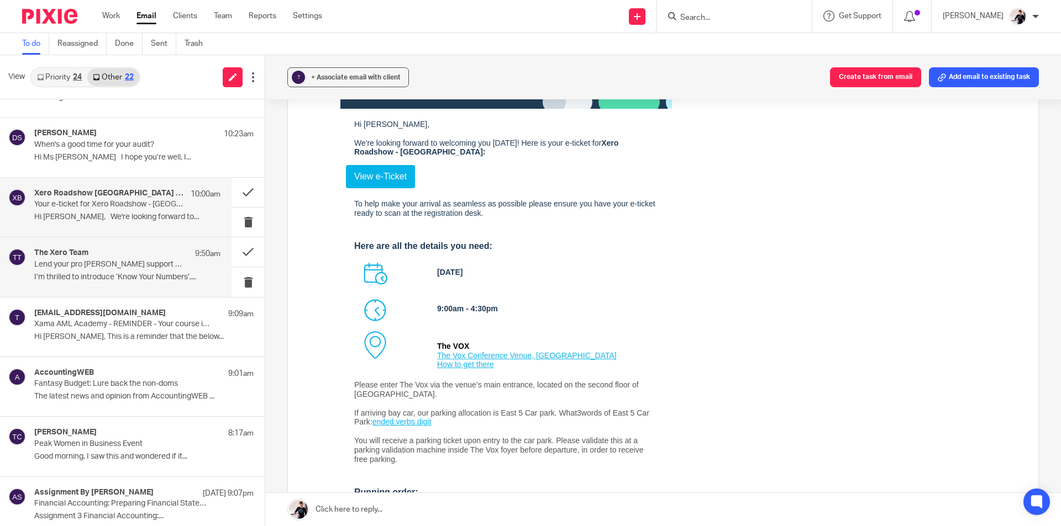
scroll to position [531, 0]
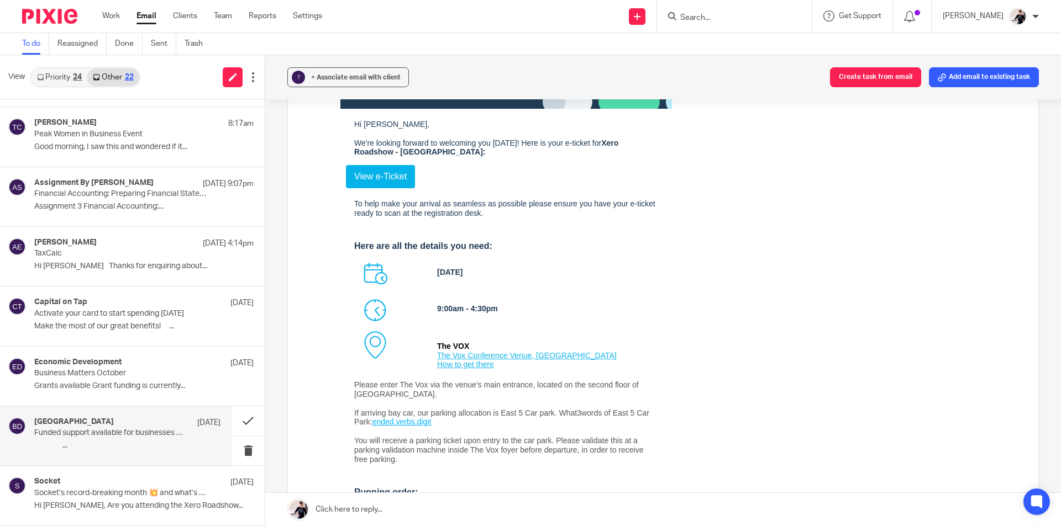
click at [134, 426] on div "Business Peak District 8 Oct" at bounding box center [127, 423] width 186 height 11
click at [235, 426] on button at bounding box center [247, 421] width 33 height 29
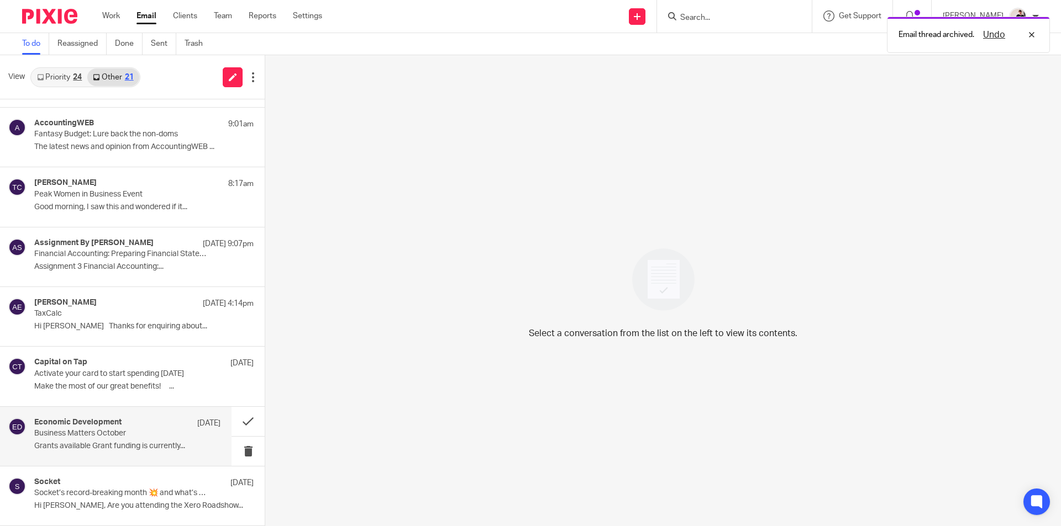
click at [114, 437] on p "Business Matters October" at bounding box center [108, 433] width 149 height 9
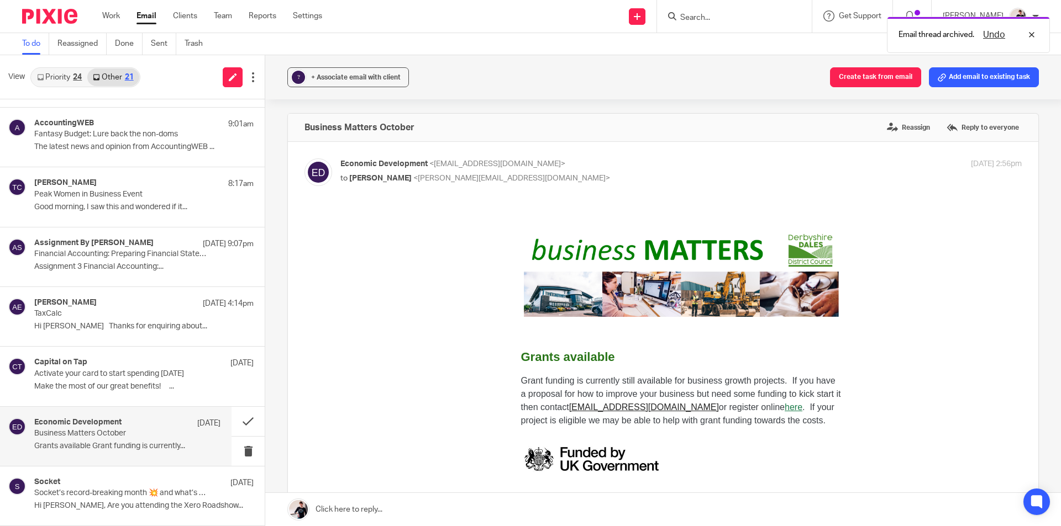
scroll to position [331, 0]
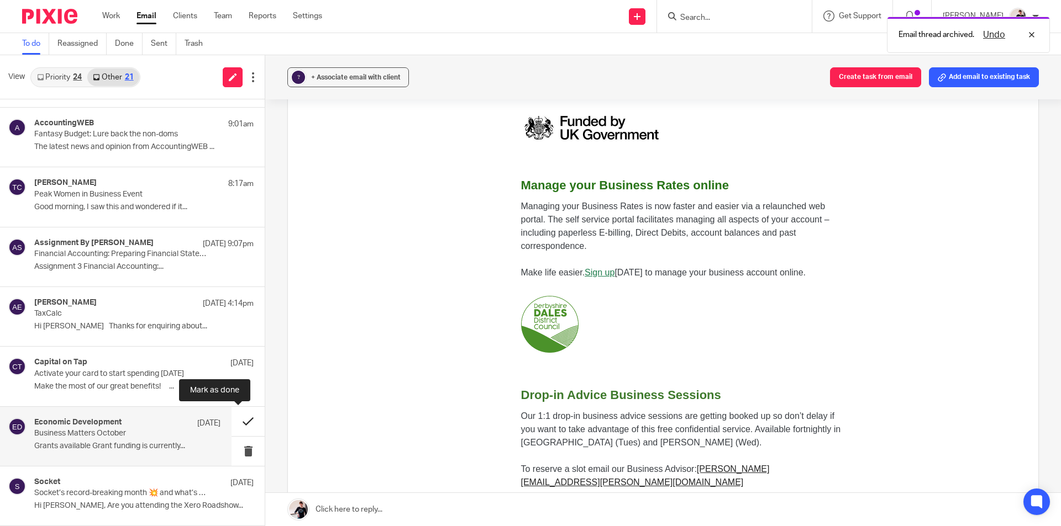
click at [241, 420] on button at bounding box center [247, 421] width 33 height 29
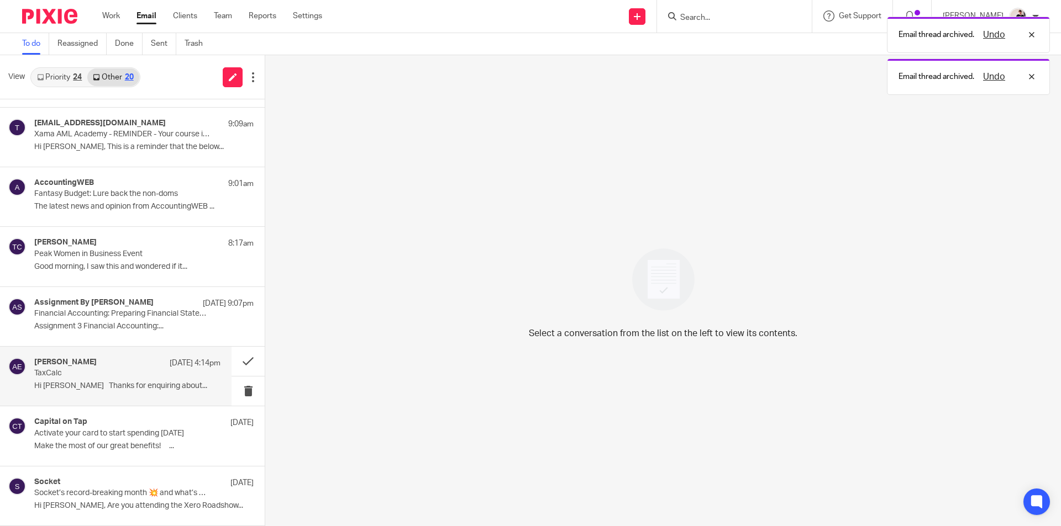
scroll to position [0, 0]
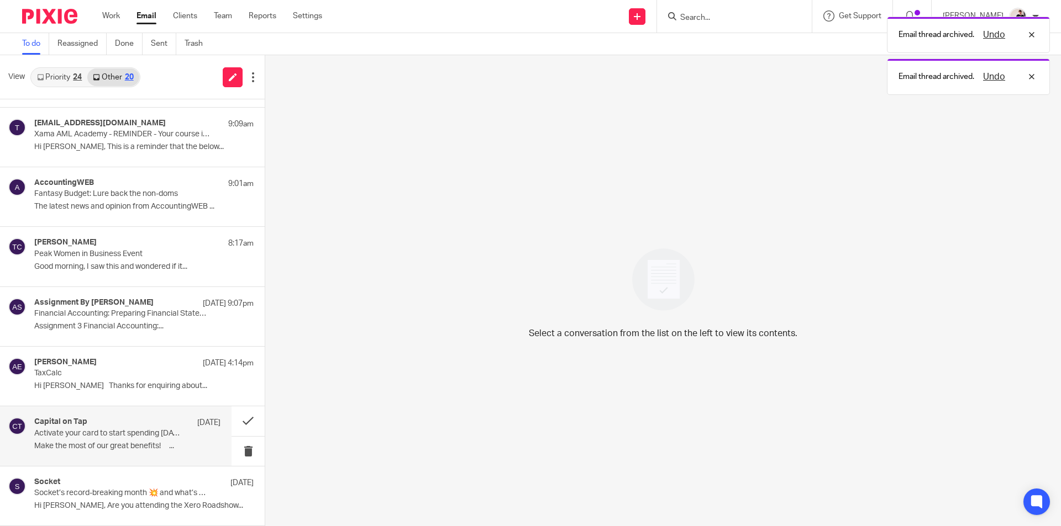
click at [111, 436] on p "Activate your card to start spending today" at bounding box center [108, 433] width 149 height 9
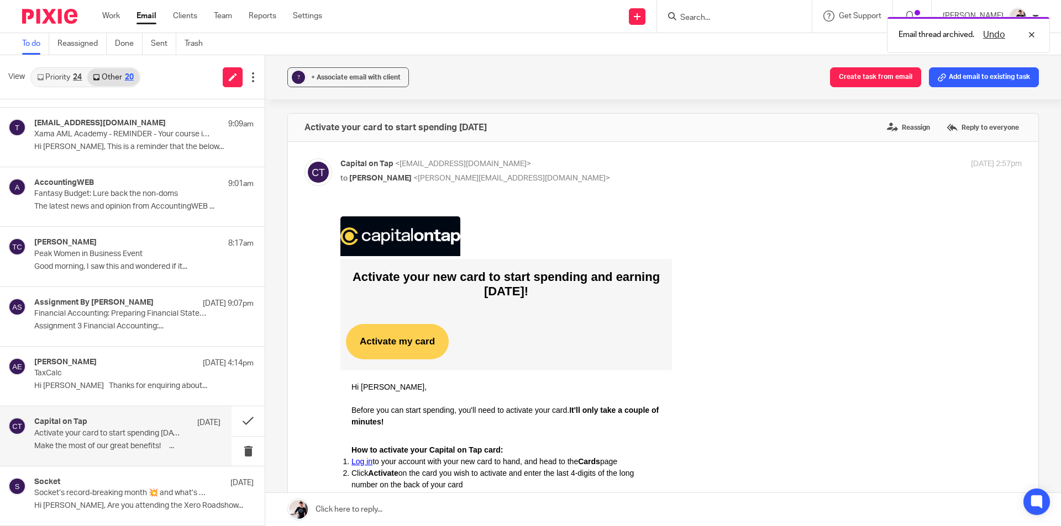
click at [398, 342] on span "Activate my card" at bounding box center [397, 341] width 75 height 10
click at [231, 419] on button at bounding box center [247, 421] width 33 height 29
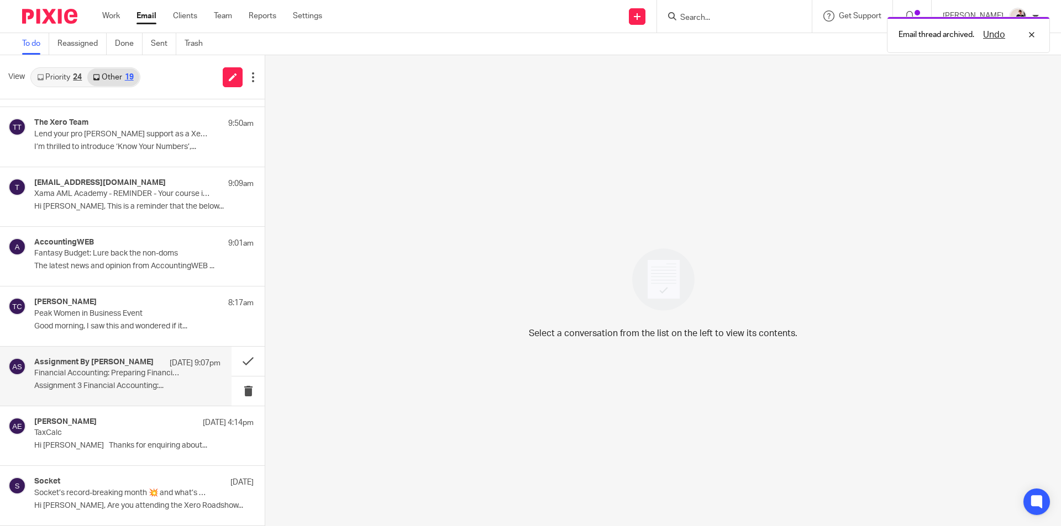
scroll to position [351, 0]
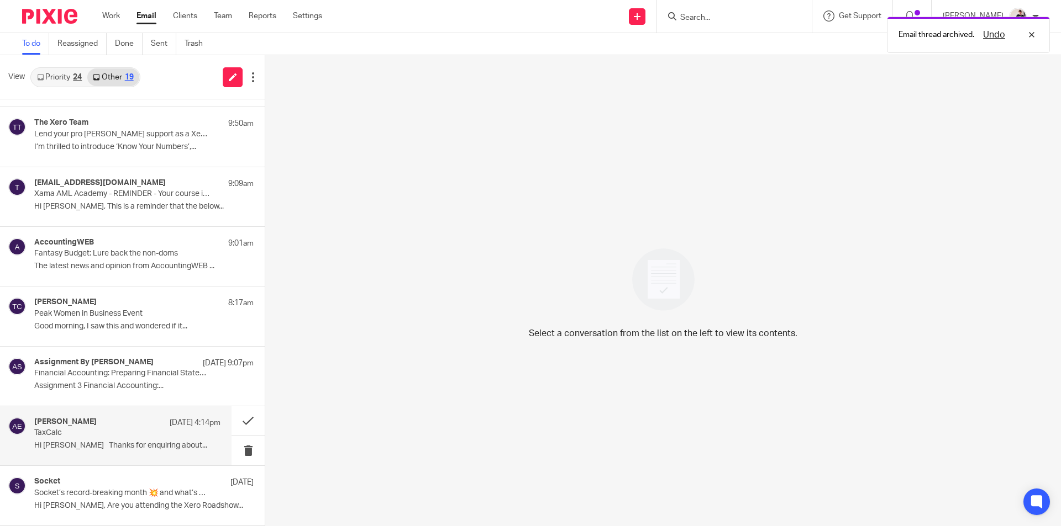
click at [124, 430] on p "TaxCalc" at bounding box center [108, 433] width 149 height 9
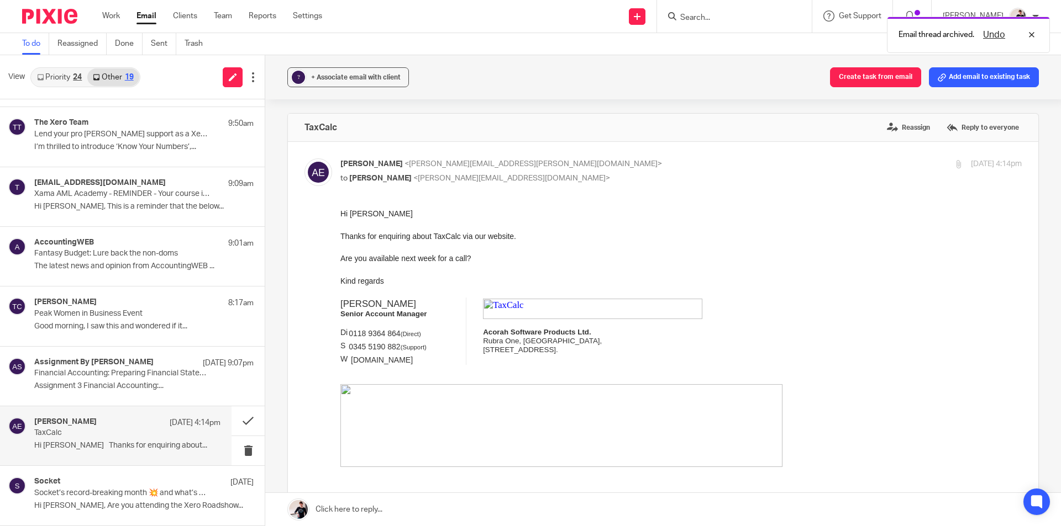
scroll to position [0, 0]
click at [386, 81] on div "+ Associate email with client" at bounding box center [355, 77] width 89 height 11
click at [362, 140] on input "text" at bounding box center [416, 141] width 234 height 11
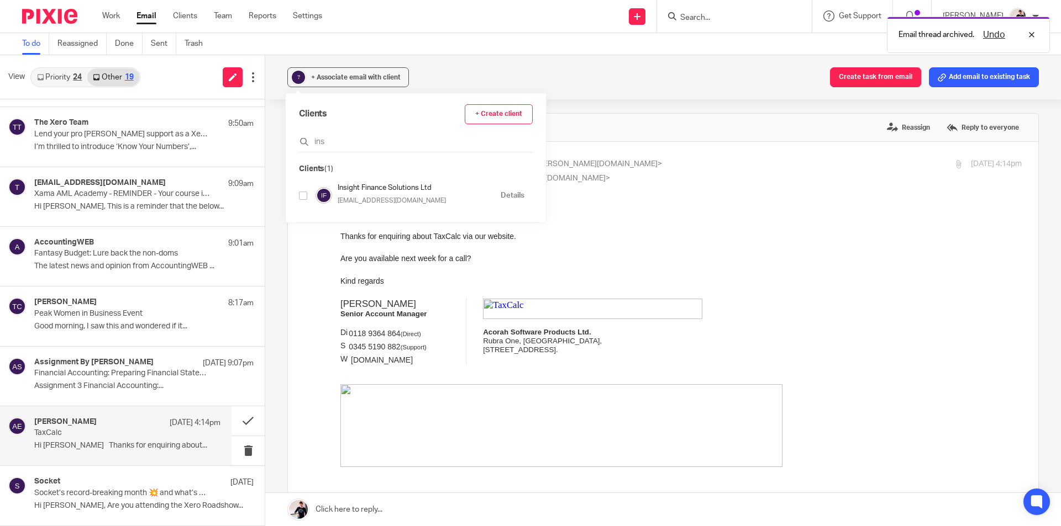
type input "ins"
click at [301, 195] on input "checkbox" at bounding box center [303, 196] width 8 height 8
checkbox input "true"
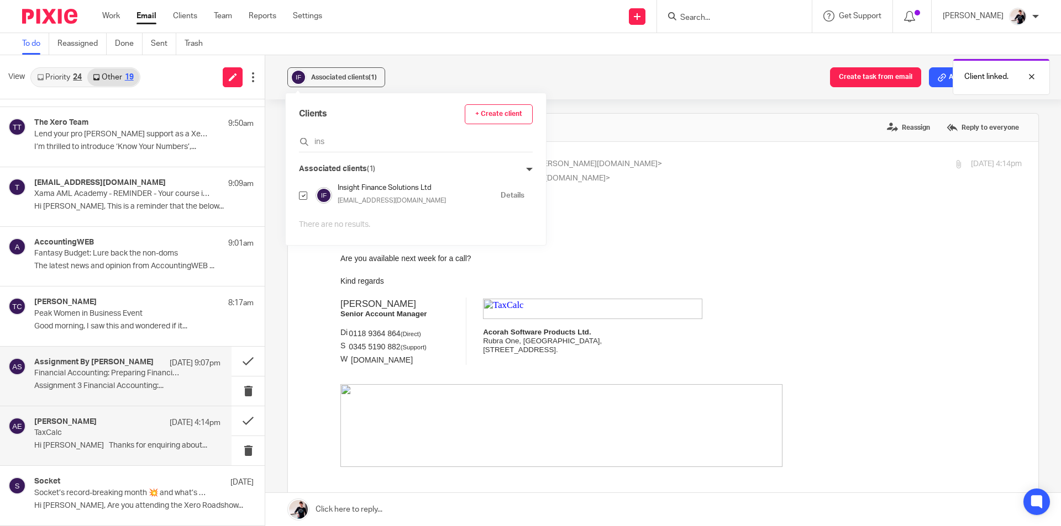
click at [128, 386] on p "Assignment 3 Financial Accounting:..." at bounding box center [127, 386] width 186 height 9
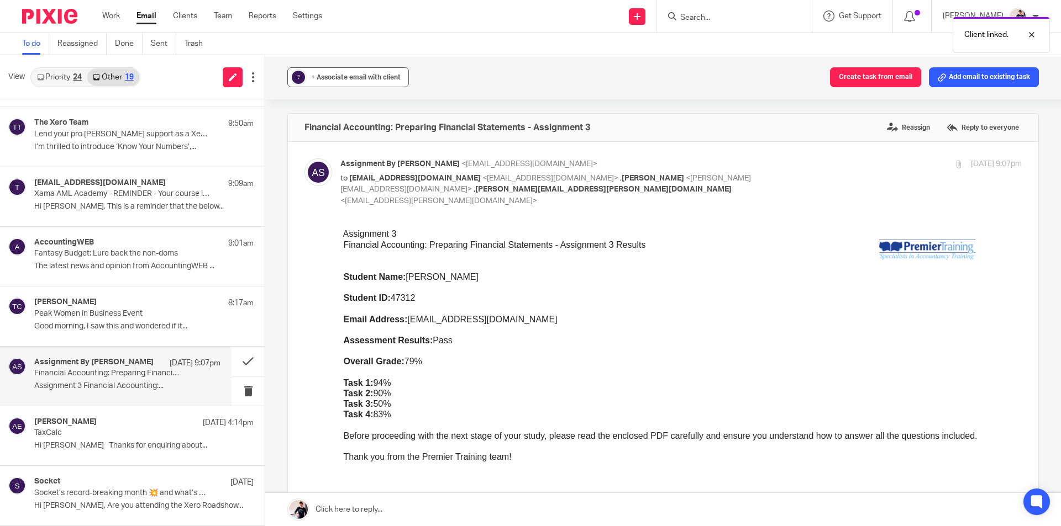
click at [356, 71] on button "? + Associate email with client" at bounding box center [348, 77] width 122 height 20
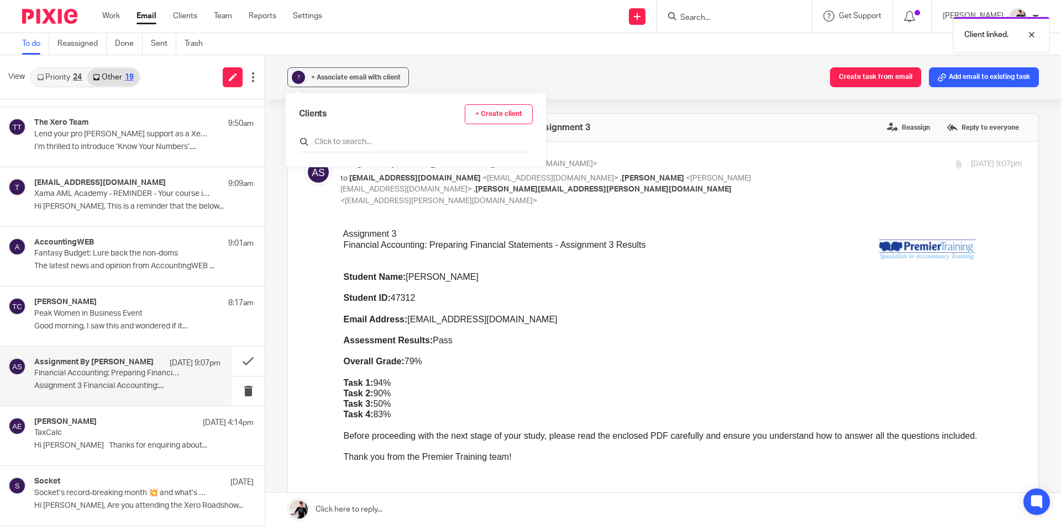
click at [355, 145] on input "text" at bounding box center [416, 141] width 234 height 11
type input "ins"
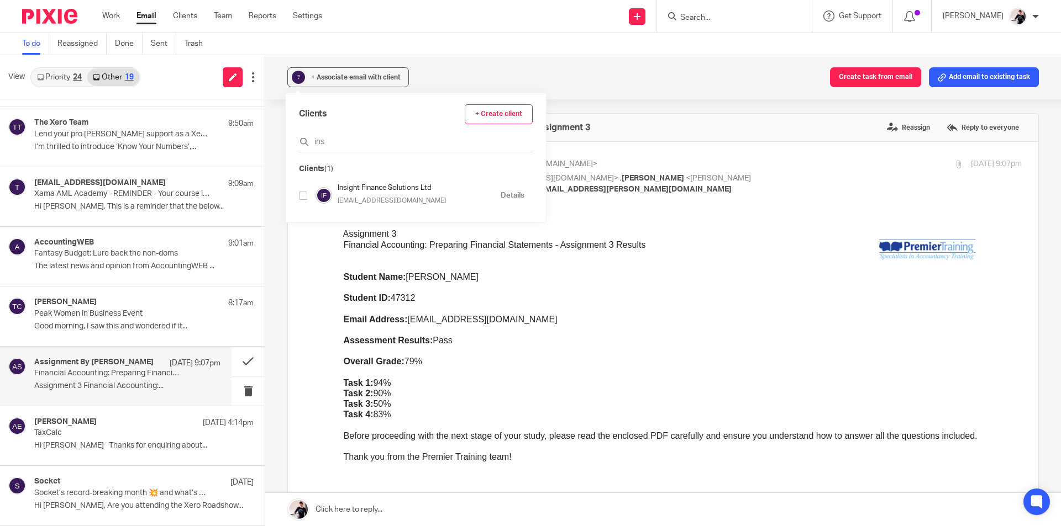
click at [302, 195] on input "checkbox" at bounding box center [303, 196] width 8 height 8
checkbox input "true"
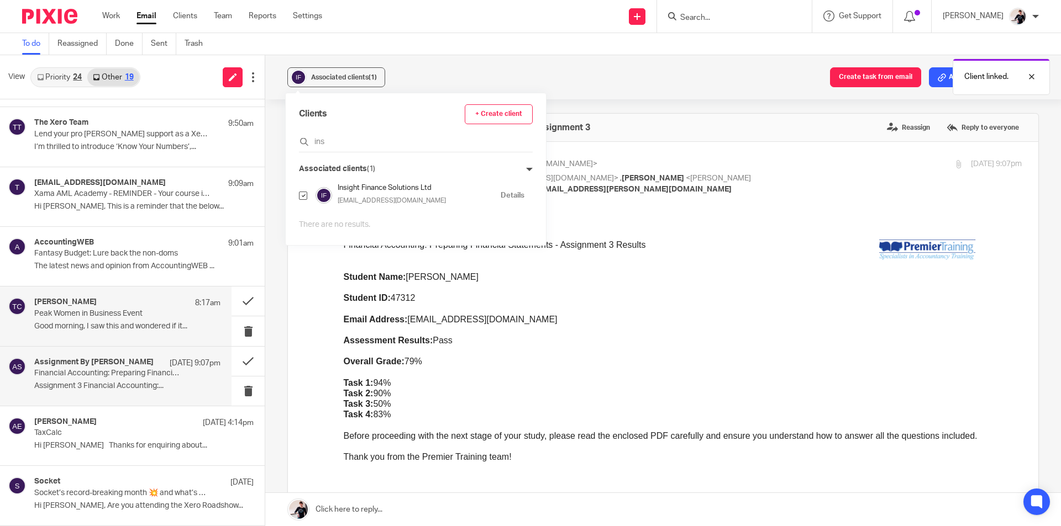
click at [130, 323] on p "Good morning, I saw this and wondered if it..." at bounding box center [127, 326] width 186 height 9
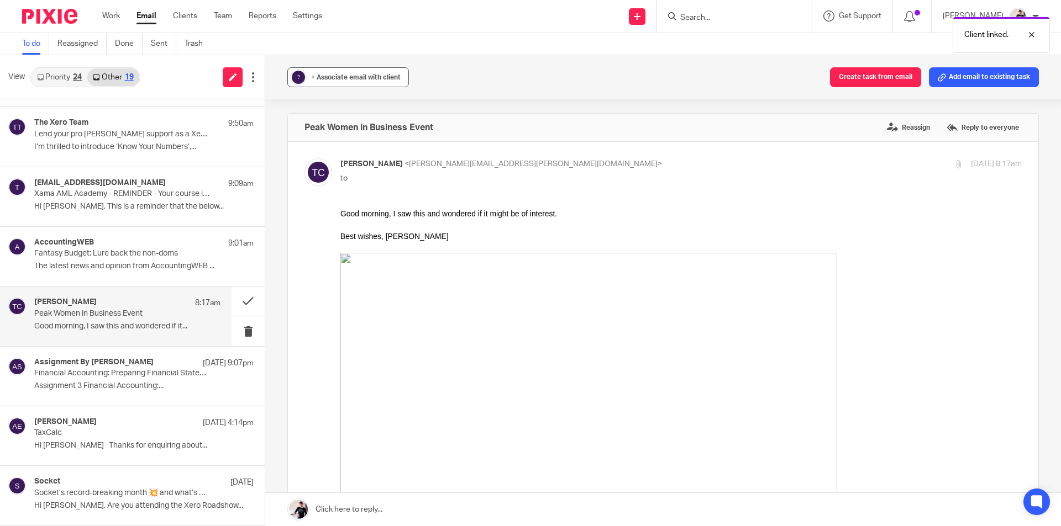
click at [344, 79] on span "+ Associate email with client" at bounding box center [355, 77] width 89 height 7
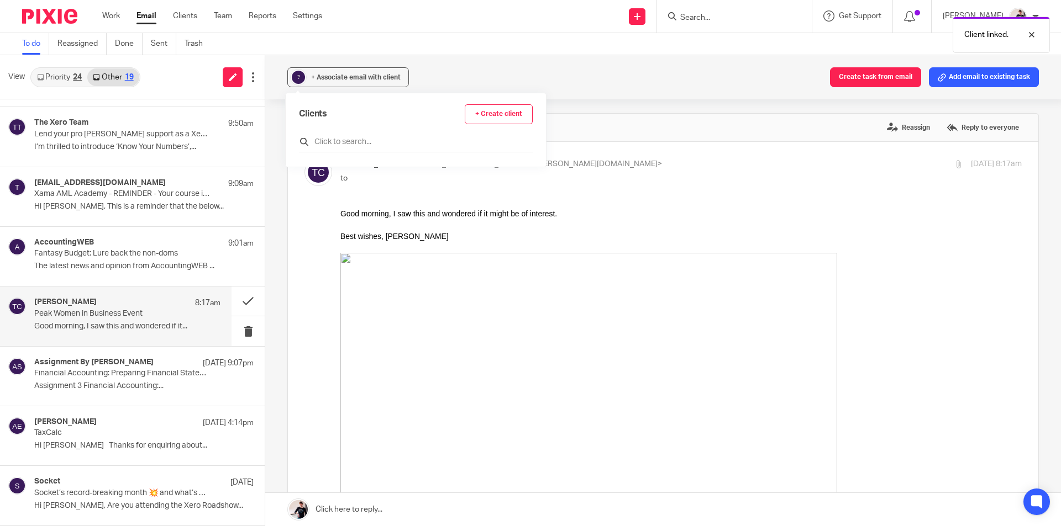
click at [350, 143] on input "text" at bounding box center [416, 141] width 234 height 11
type input "ins"
click at [305, 196] on input "checkbox" at bounding box center [303, 196] width 8 height 8
checkbox input "true"
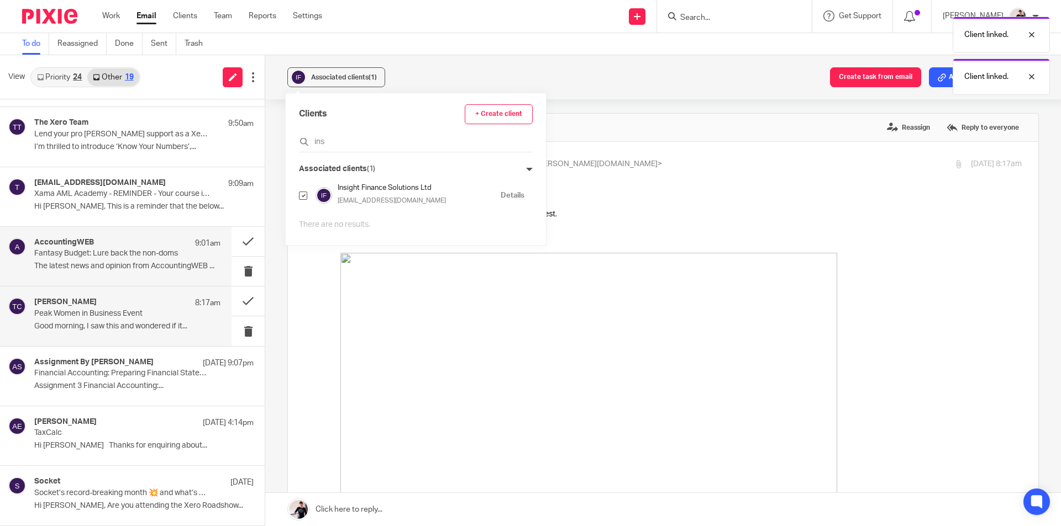
click at [126, 260] on div "AccountingWEB 9:01am Fantasy Budget: Lure back the non-doms The latest news and…" at bounding box center [127, 256] width 186 height 37
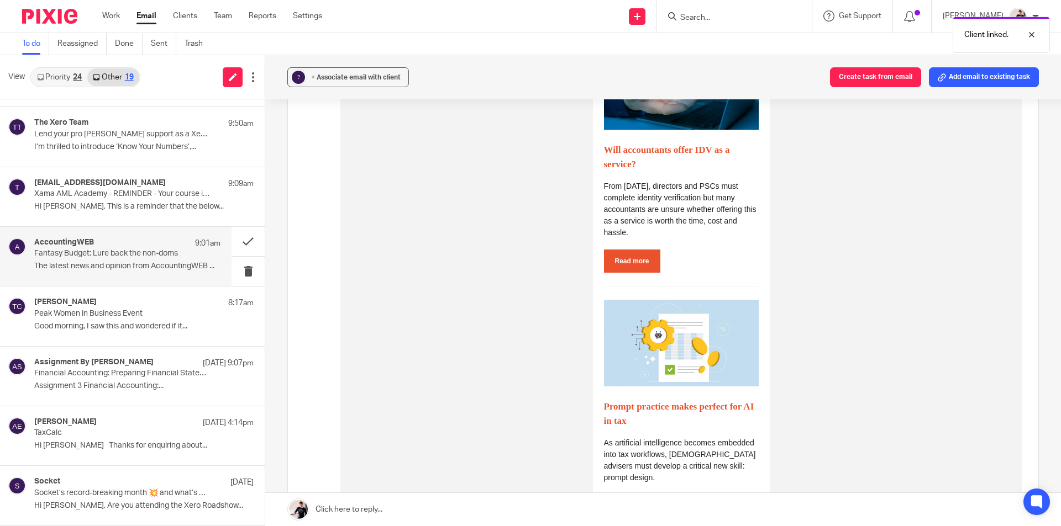
scroll to position [663, 0]
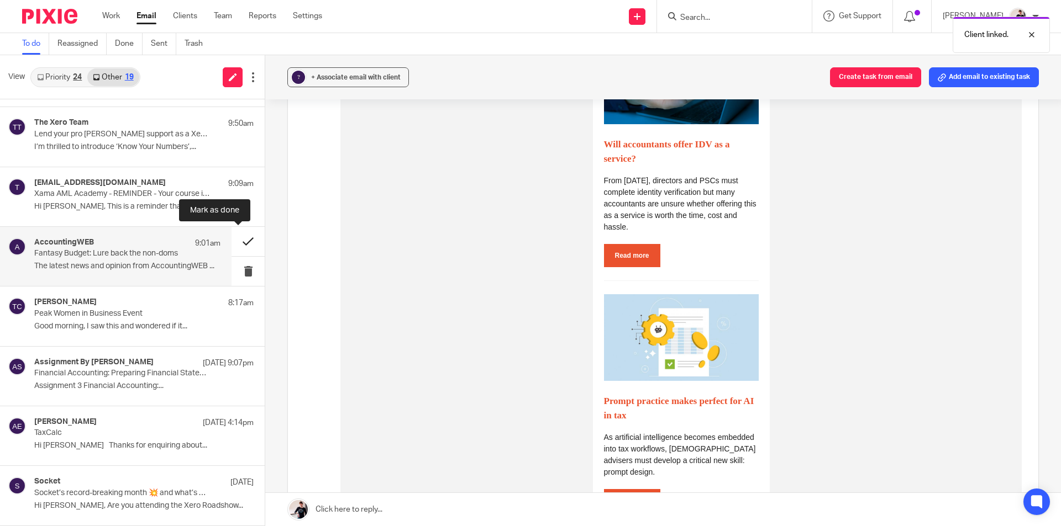
click at [241, 242] on button at bounding box center [247, 241] width 33 height 29
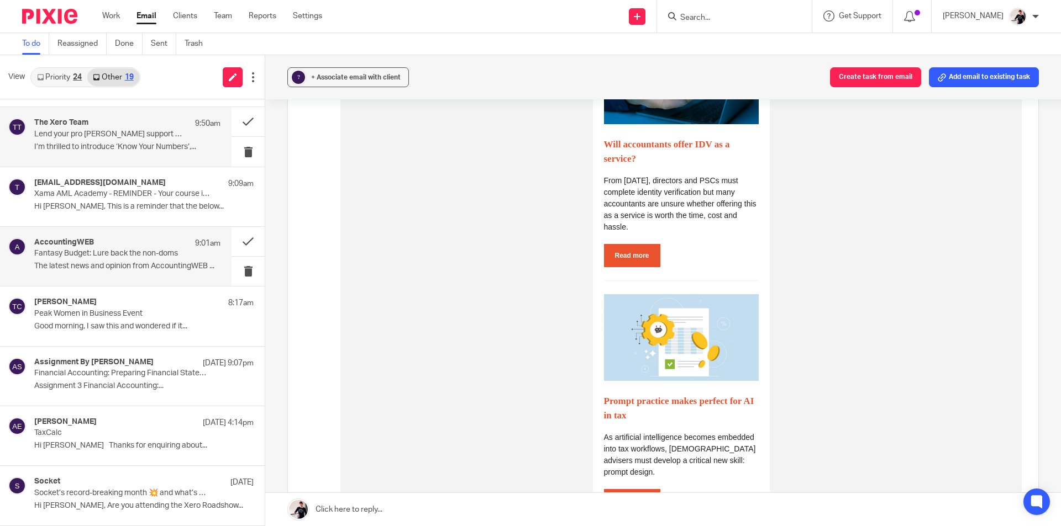
scroll to position [291, 0]
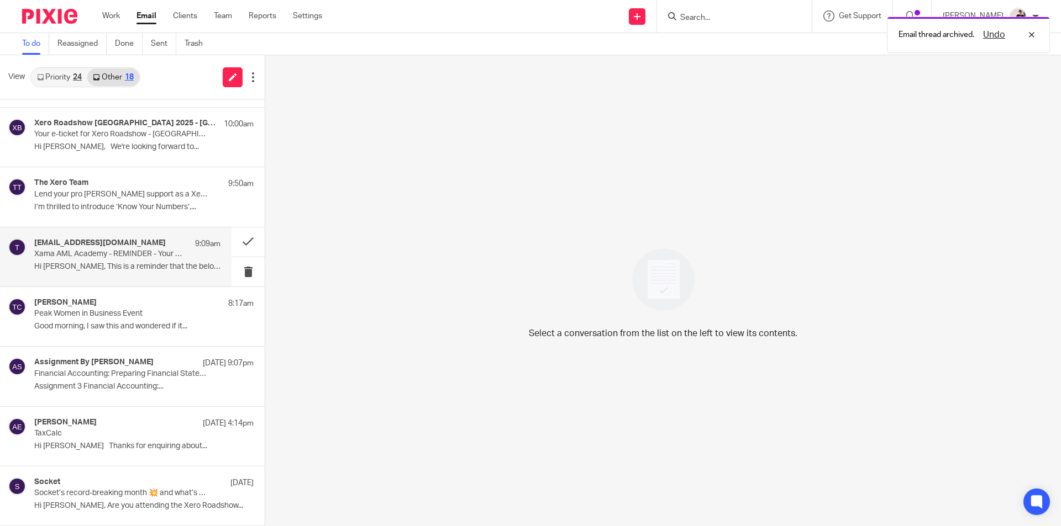
click at [128, 246] on div "training@xamatech.com 9:09am" at bounding box center [127, 244] width 186 height 11
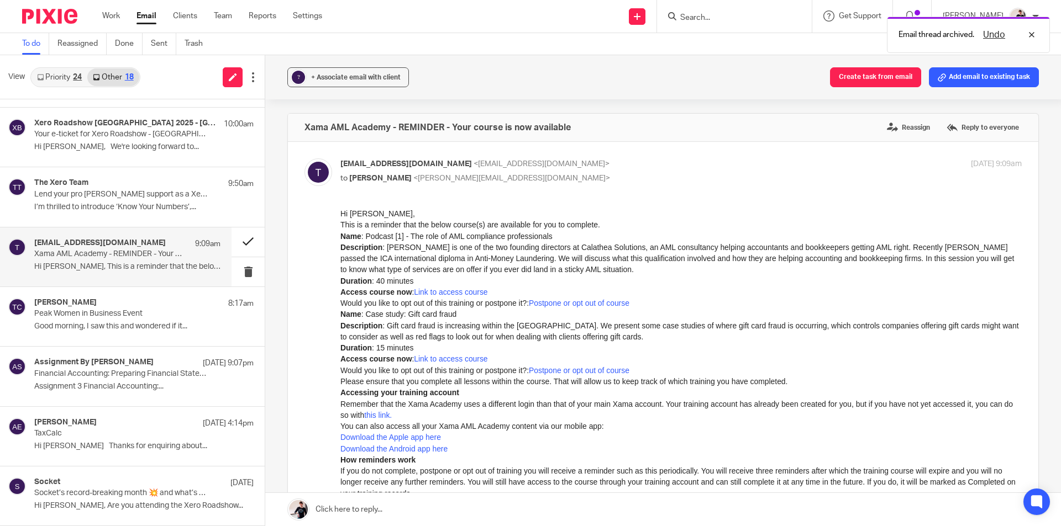
scroll to position [0, 0]
click at [231, 246] on button at bounding box center [247, 242] width 33 height 29
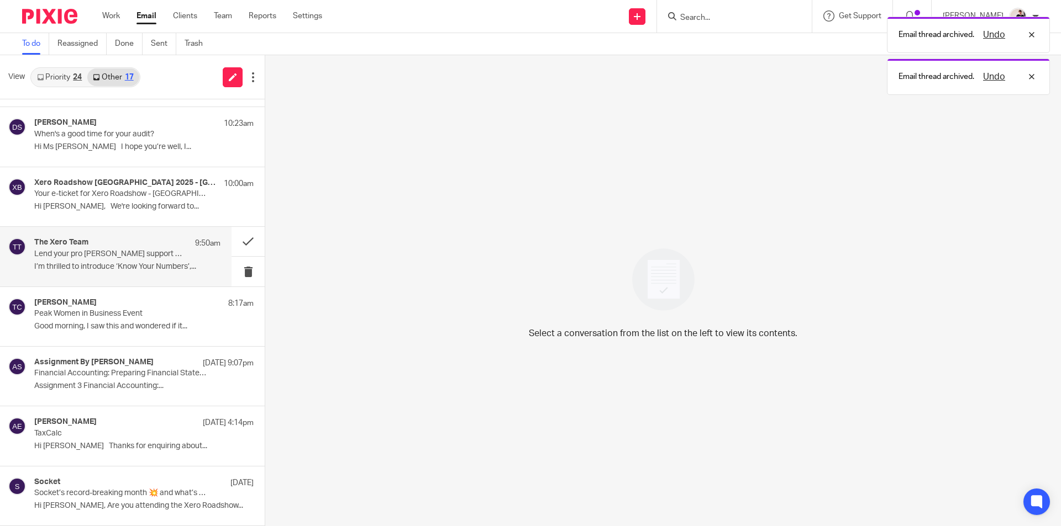
scroll to position [231, 0]
click at [120, 250] on p "Lend your pro [PERSON_NAME] support as a Xero For Good Ambassador" at bounding box center [108, 254] width 149 height 9
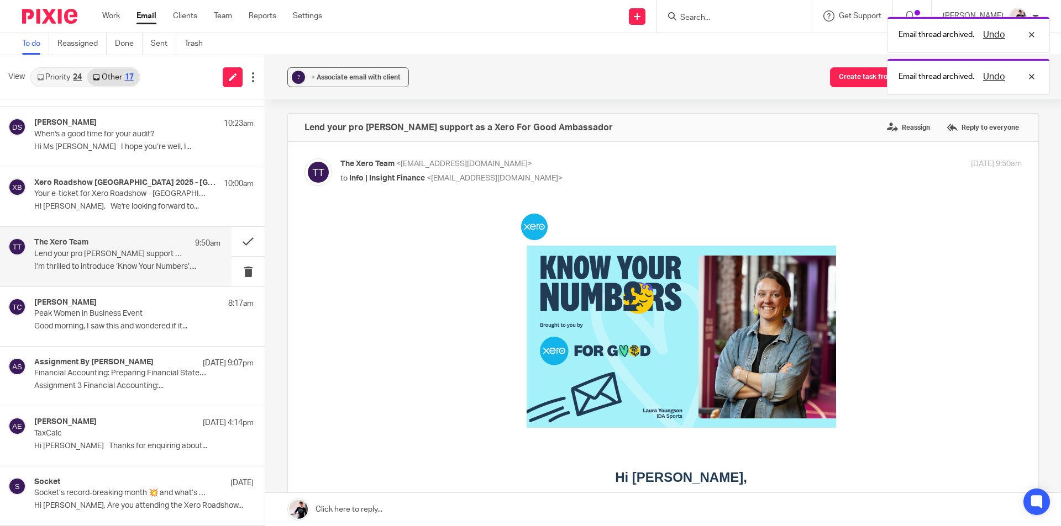
scroll to position [0, 0]
click at [381, 77] on span "+ Associate email with client" at bounding box center [355, 77] width 89 height 7
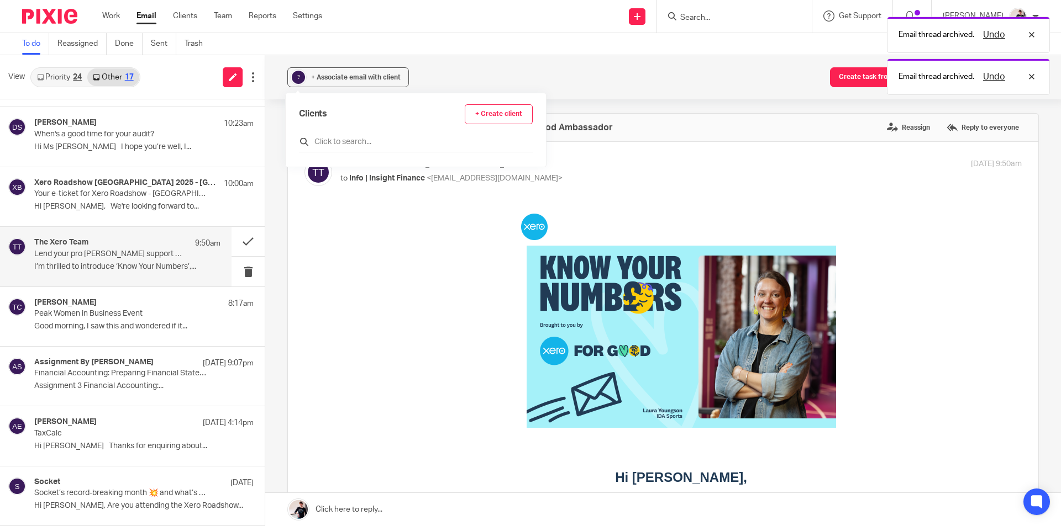
click at [358, 143] on input "text" at bounding box center [416, 141] width 234 height 11
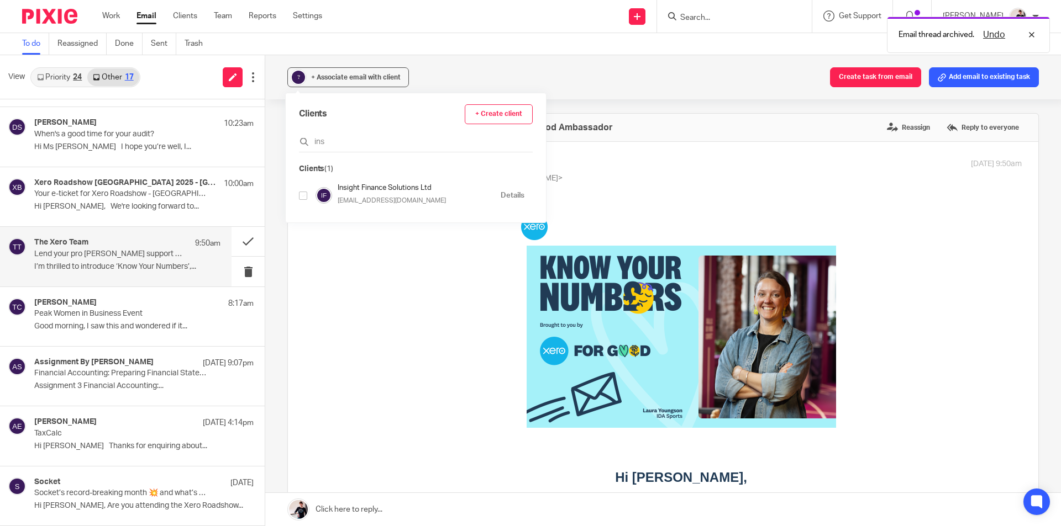
type input "ins"
click at [307, 193] on input "checkbox" at bounding box center [303, 196] width 8 height 8
checkbox input "true"
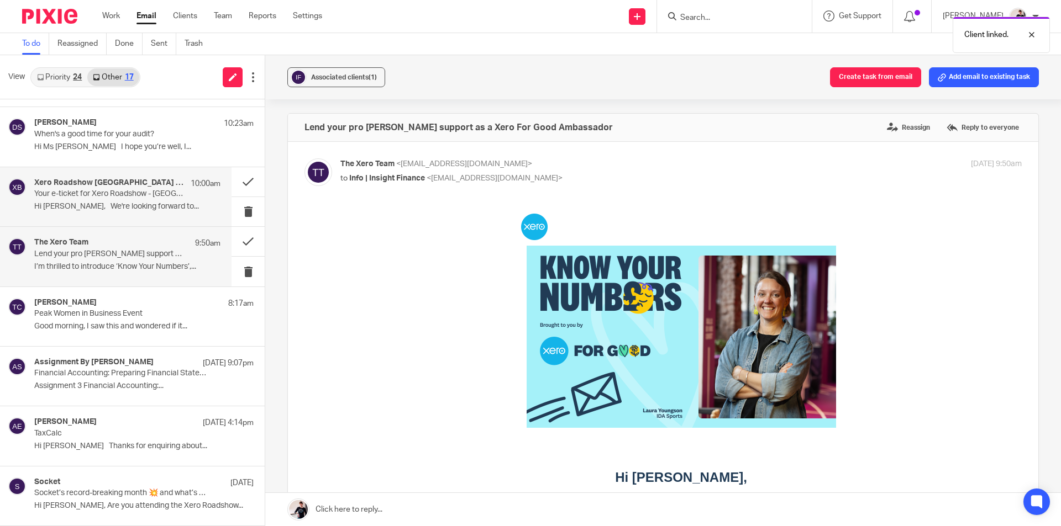
click at [105, 185] on h4 "Xero Roadshow UK 2025 - Birmingham" at bounding box center [109, 182] width 151 height 9
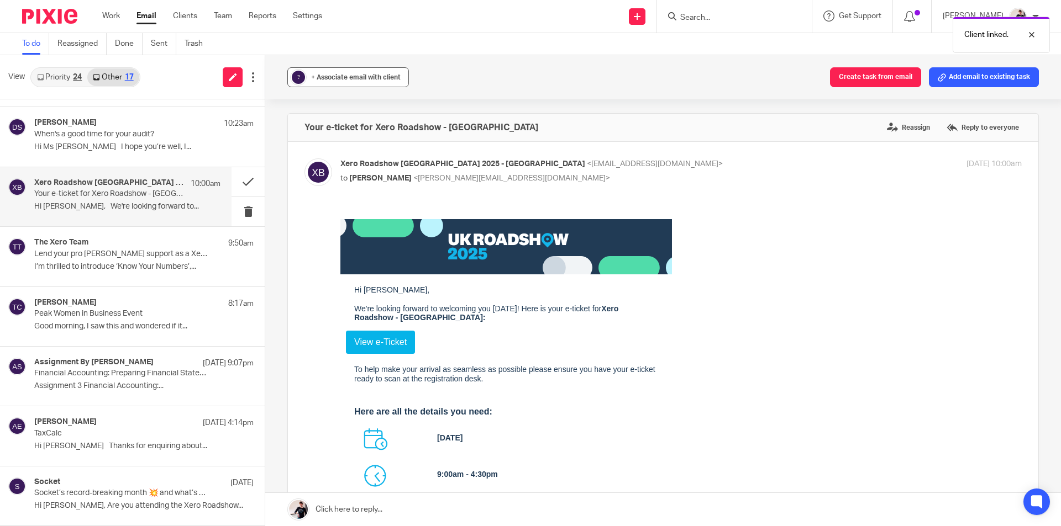
click at [346, 77] on span "+ Associate email with client" at bounding box center [355, 77] width 89 height 7
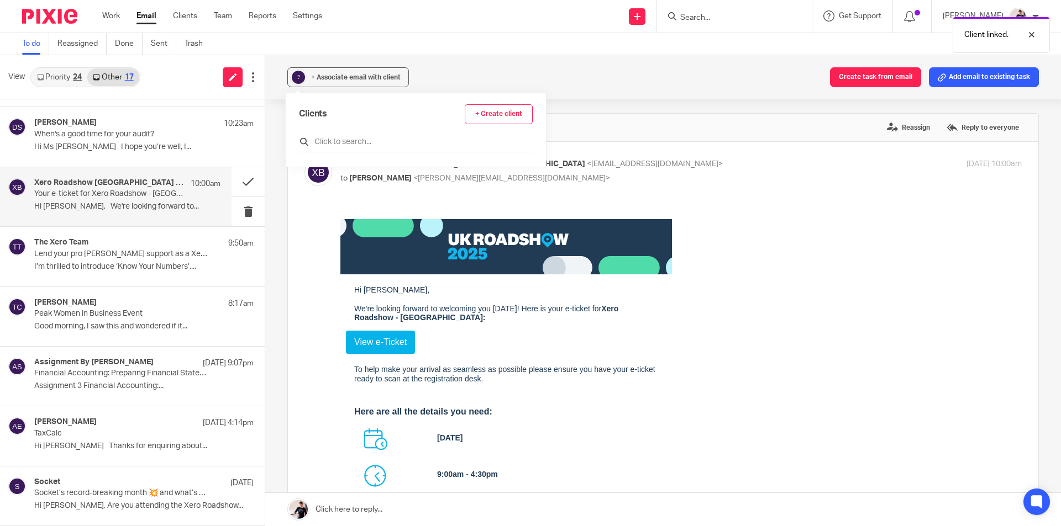
click at [342, 143] on input "text" at bounding box center [416, 141] width 234 height 11
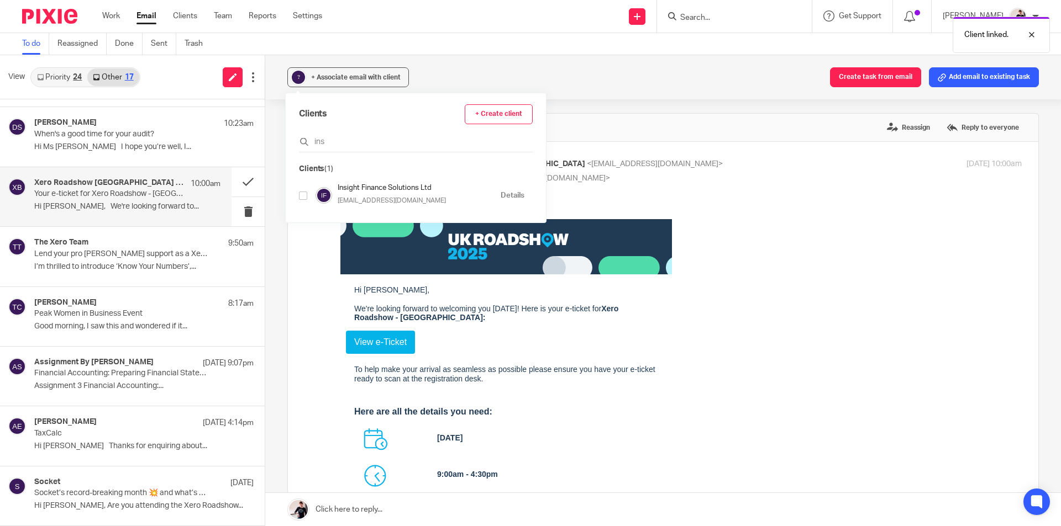
type input "ins"
click at [304, 196] on input "checkbox" at bounding box center [303, 196] width 8 height 8
checkbox input "true"
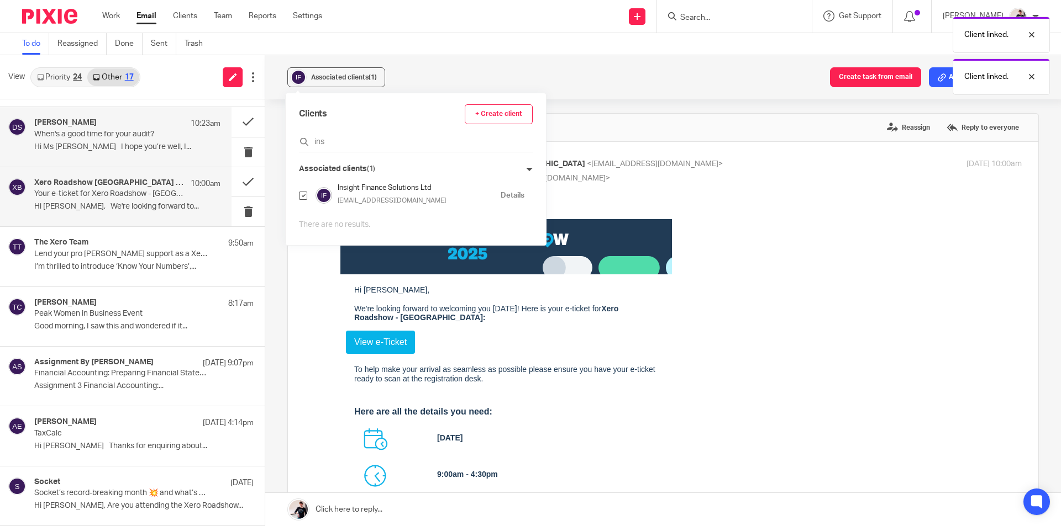
click at [127, 149] on p "Hi Ms Helen I hope you’re well, I..." at bounding box center [127, 147] width 186 height 9
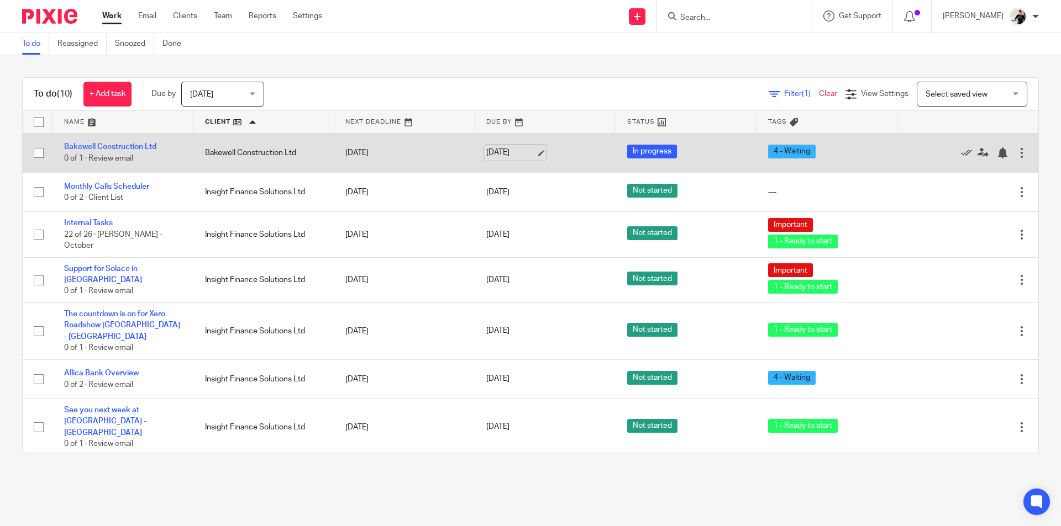
click at [496, 151] on link "[DATE]" at bounding box center [511, 153] width 50 height 12
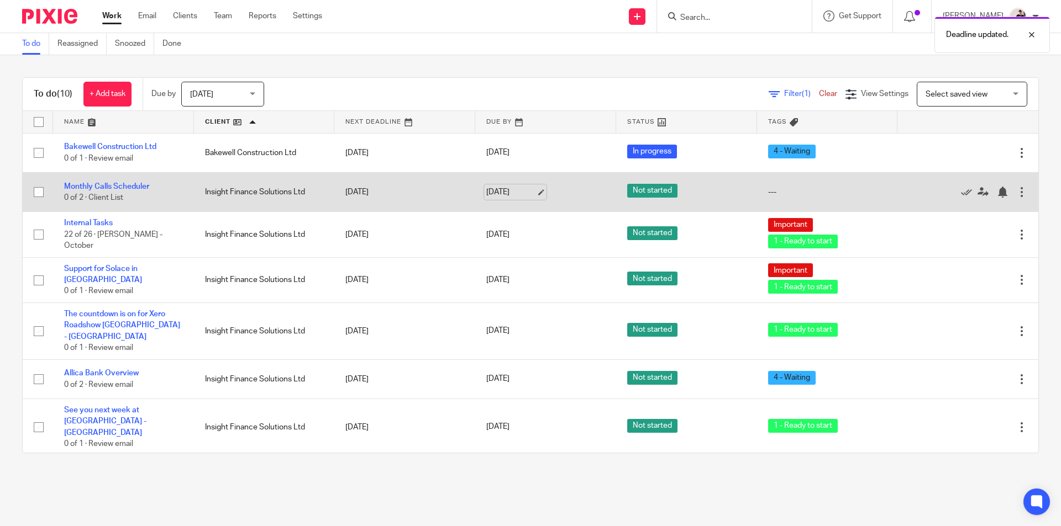
click at [502, 190] on link "14 Oct 2025" at bounding box center [511, 193] width 50 height 12
click at [144, 187] on link "Monthly Calls Scheduler" at bounding box center [106, 187] width 85 height 8
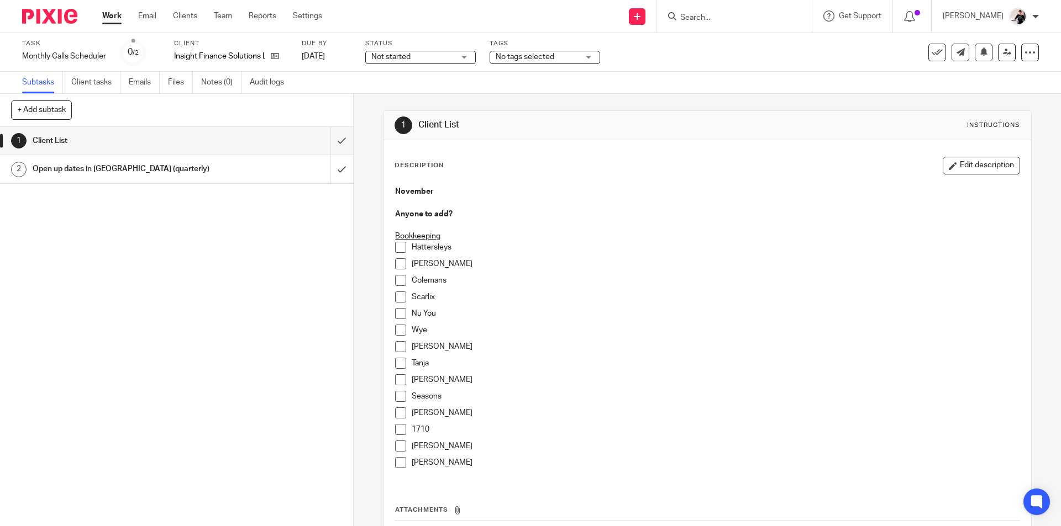
click at [507, 55] on span "No tags selected" at bounding box center [524, 57] width 59 height 8
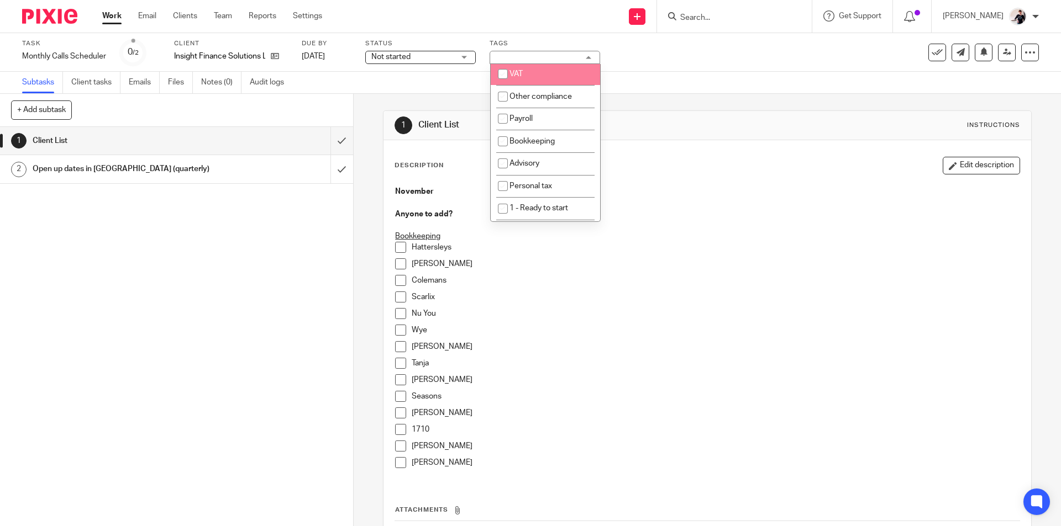
scroll to position [110, 0]
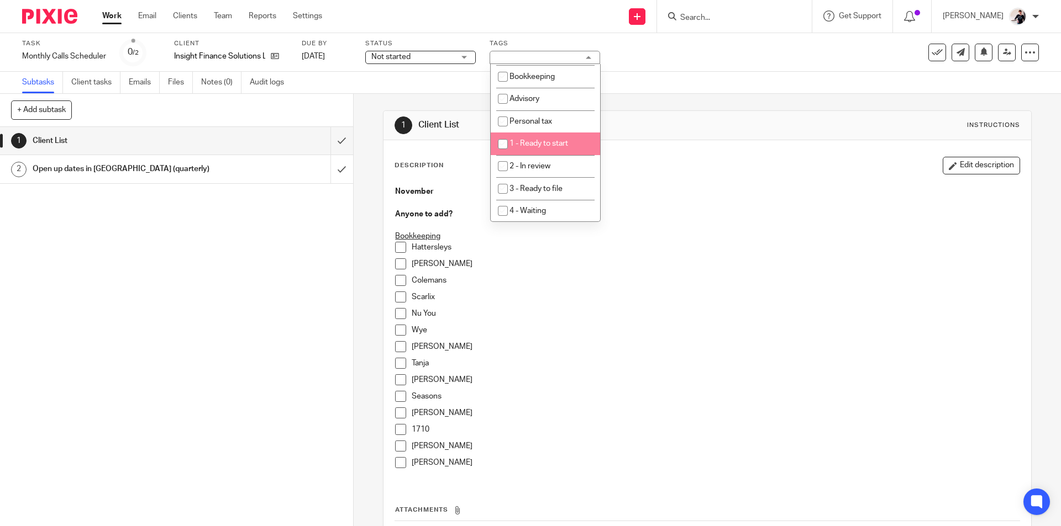
click at [556, 145] on span "1 - Ready to start" at bounding box center [538, 144] width 59 height 8
checkbox input "true"
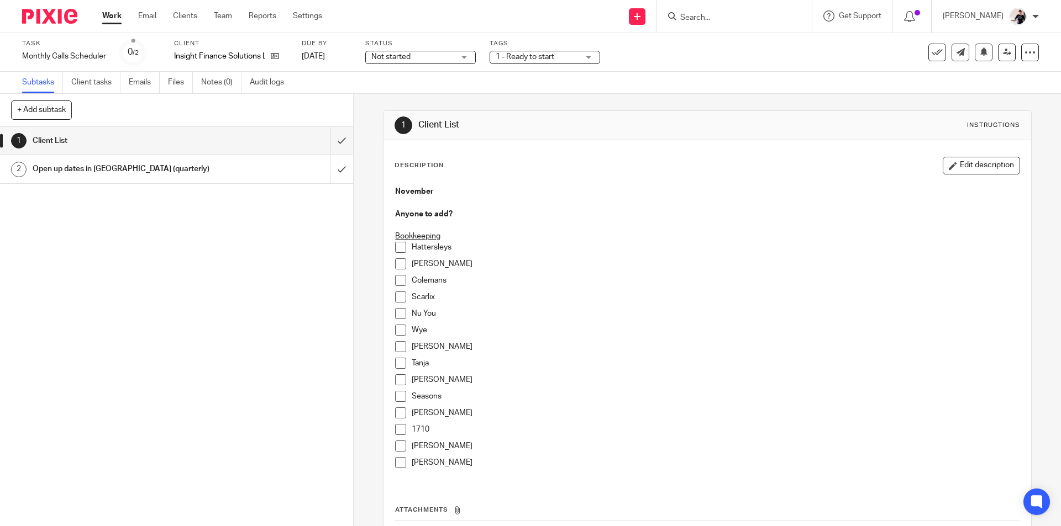
click at [109, 17] on link "Work" at bounding box center [111, 15] width 19 height 11
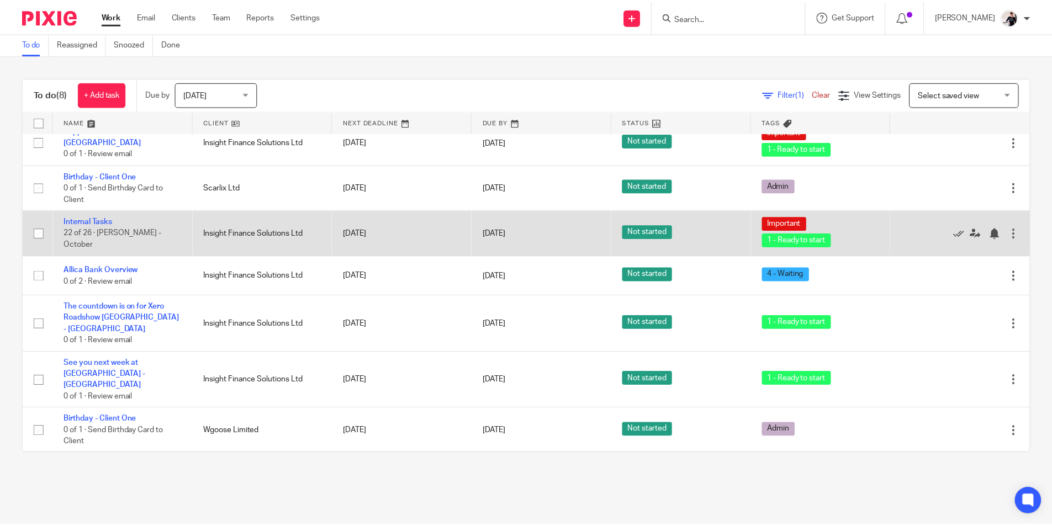
scroll to position [36, 0]
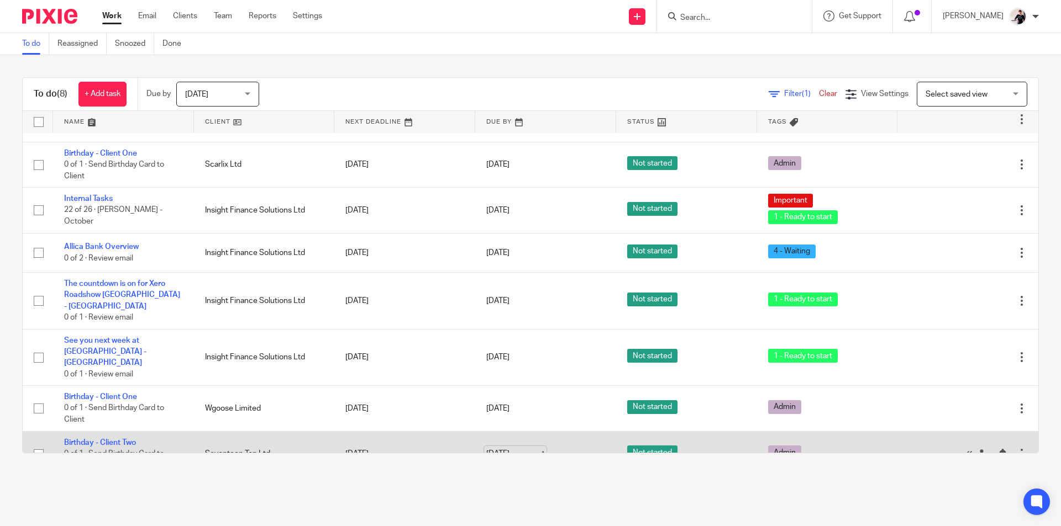
click at [500, 449] on link "[DATE]" at bounding box center [511, 455] width 50 height 12
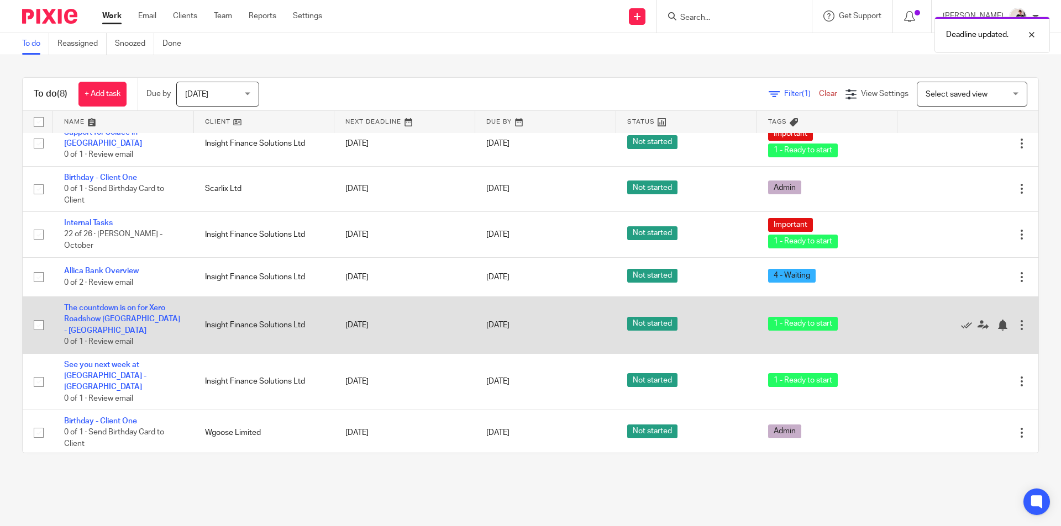
scroll to position [0, 0]
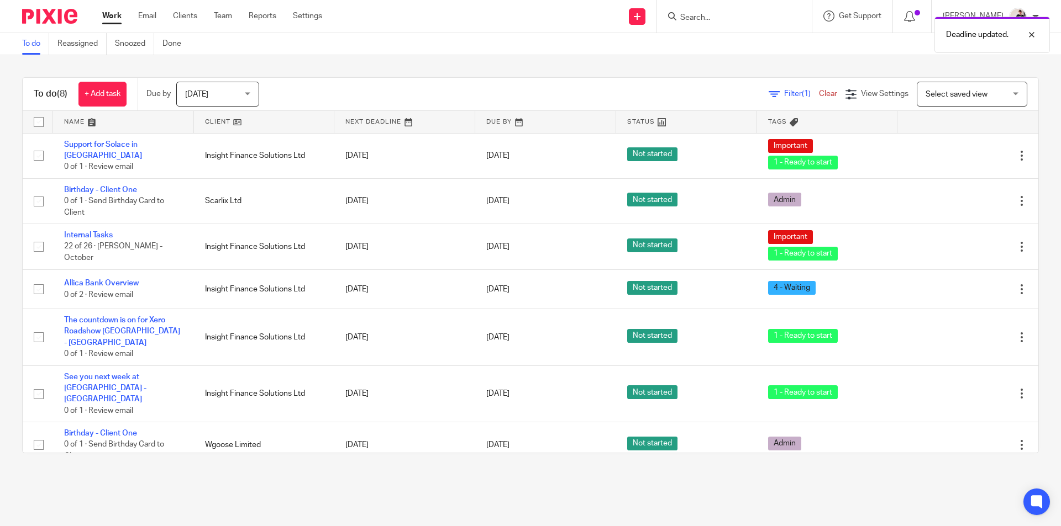
click at [207, 94] on span "[DATE]" at bounding box center [196, 95] width 23 height 8
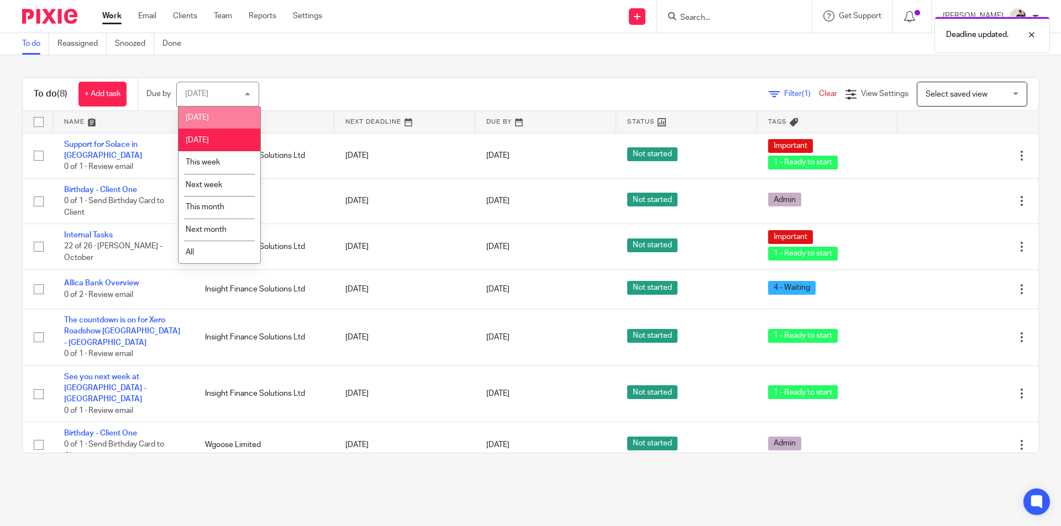
click at [210, 118] on li "[DATE]" at bounding box center [219, 118] width 82 height 23
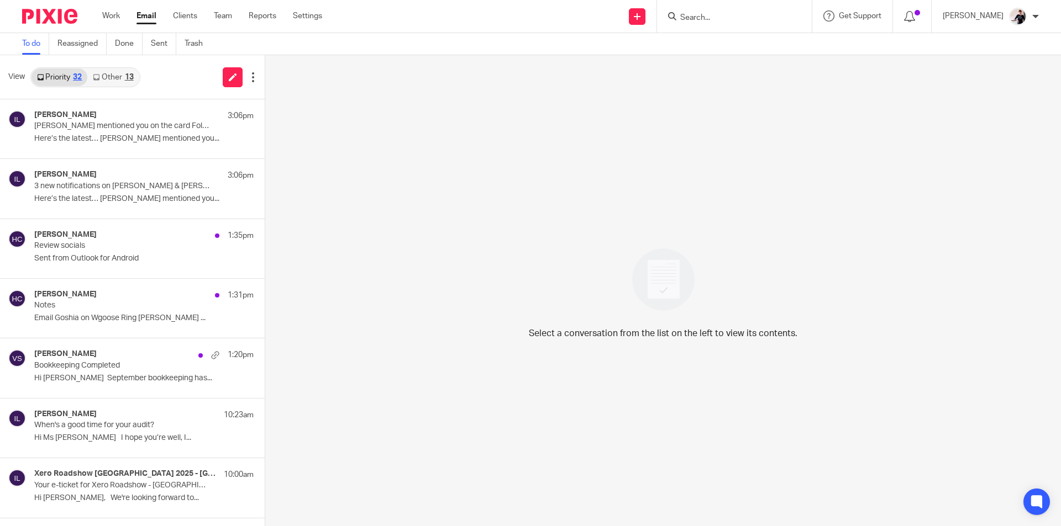
click at [125, 71] on link "Other 13" at bounding box center [112, 77] width 51 height 18
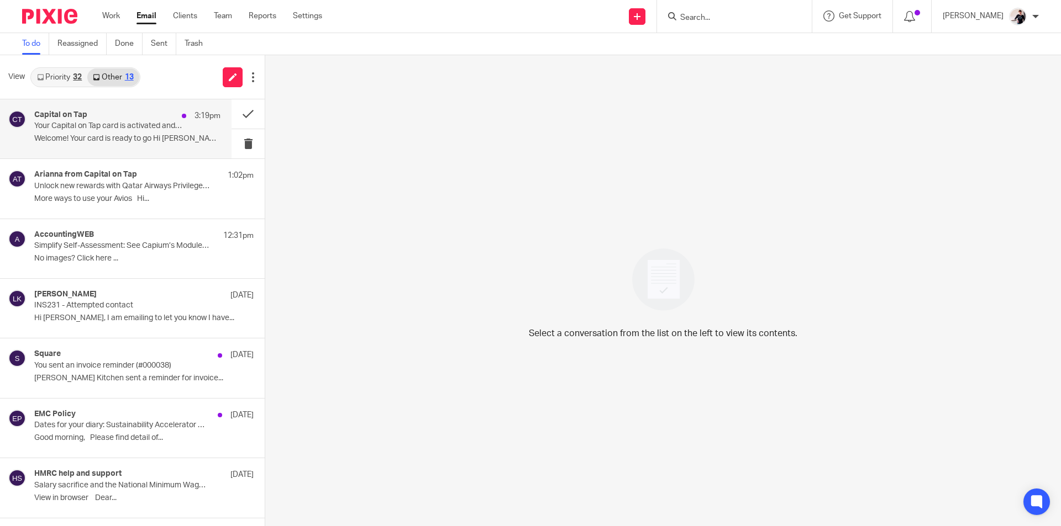
click at [142, 124] on p "Your Capital on Tap card is activated and ready to use" at bounding box center [108, 126] width 149 height 9
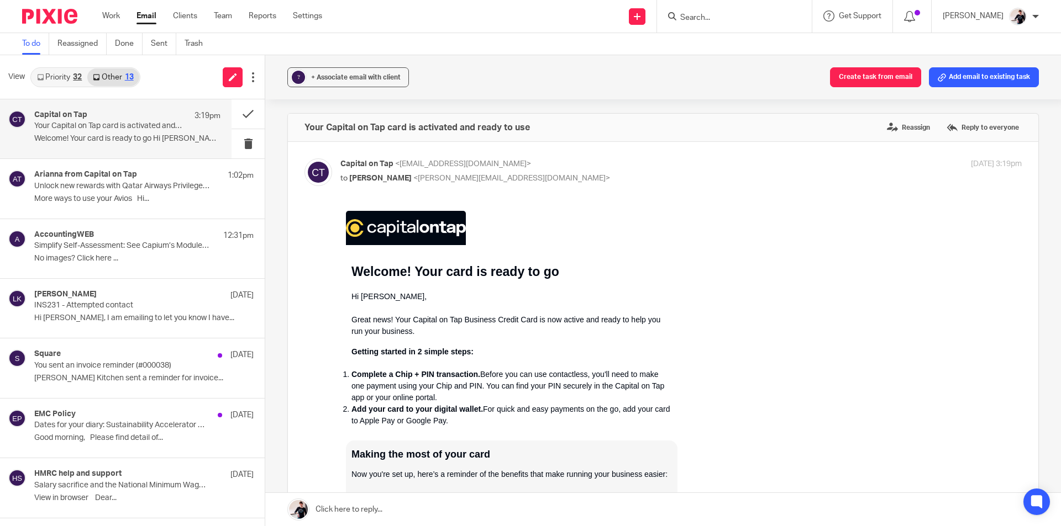
scroll to position [387, 0]
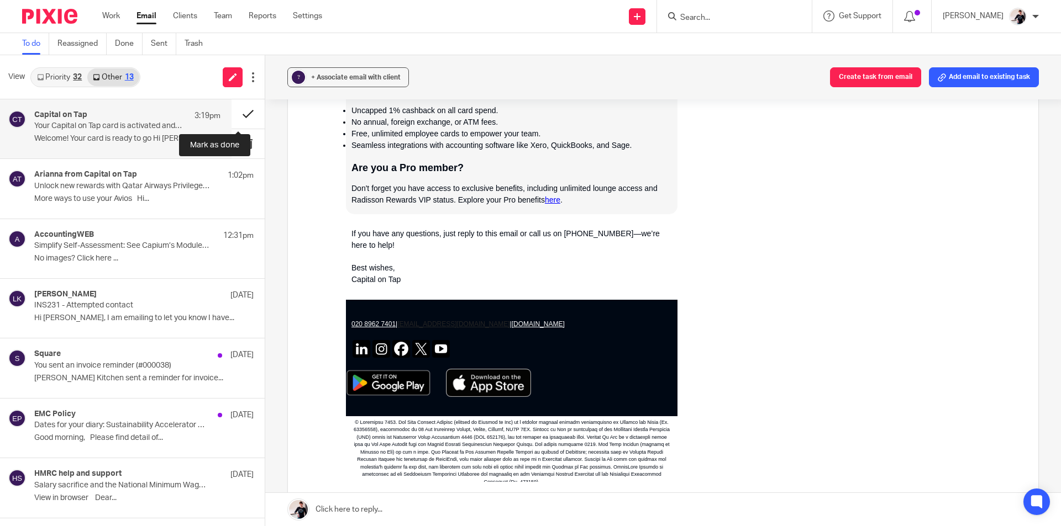
click at [231, 109] on button at bounding box center [247, 113] width 33 height 29
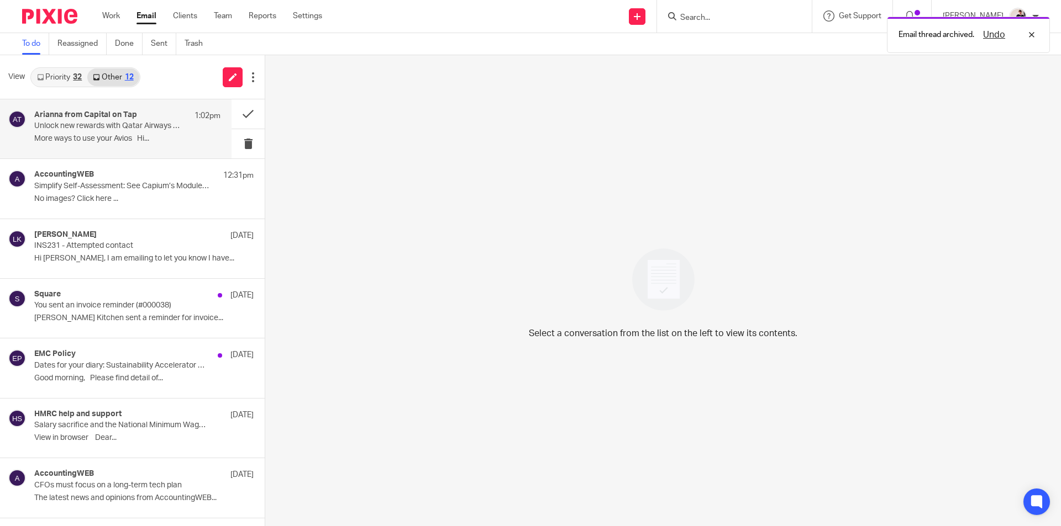
click at [137, 140] on p "More ways to use your Avios Hi..." at bounding box center [127, 138] width 186 height 9
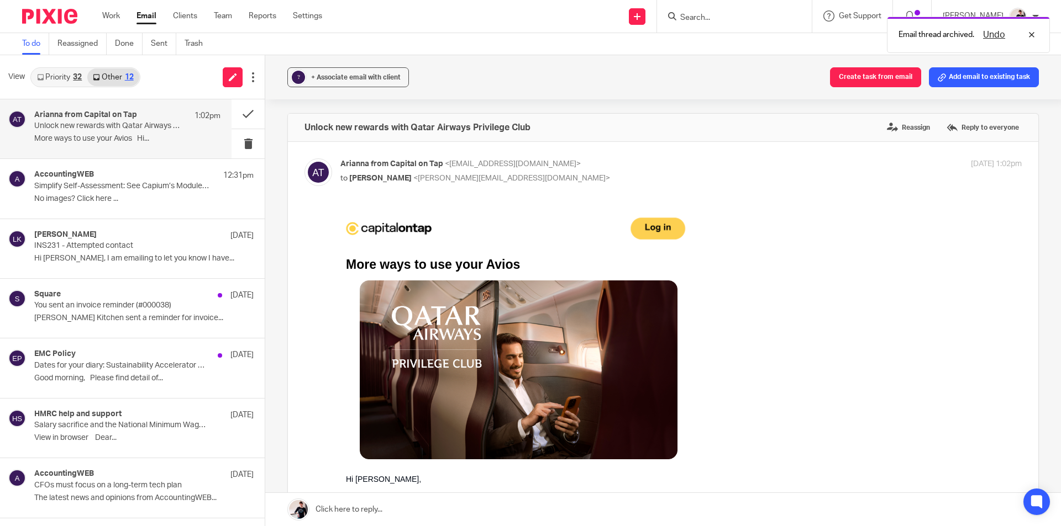
scroll to position [0, 0]
click at [132, 191] on p "Simplify Self-Assessment: See Capium’s Module in Action" at bounding box center [108, 186] width 149 height 9
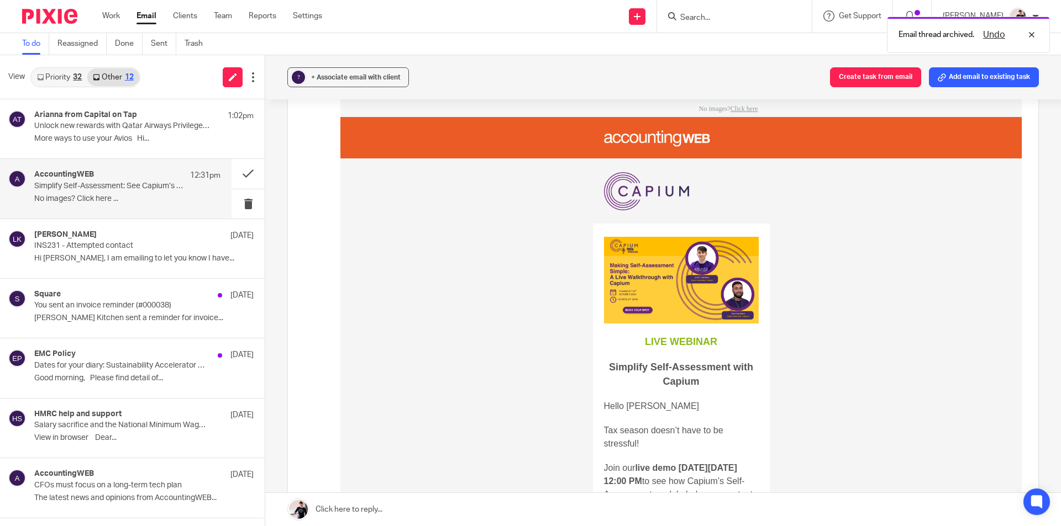
scroll to position [110, 0]
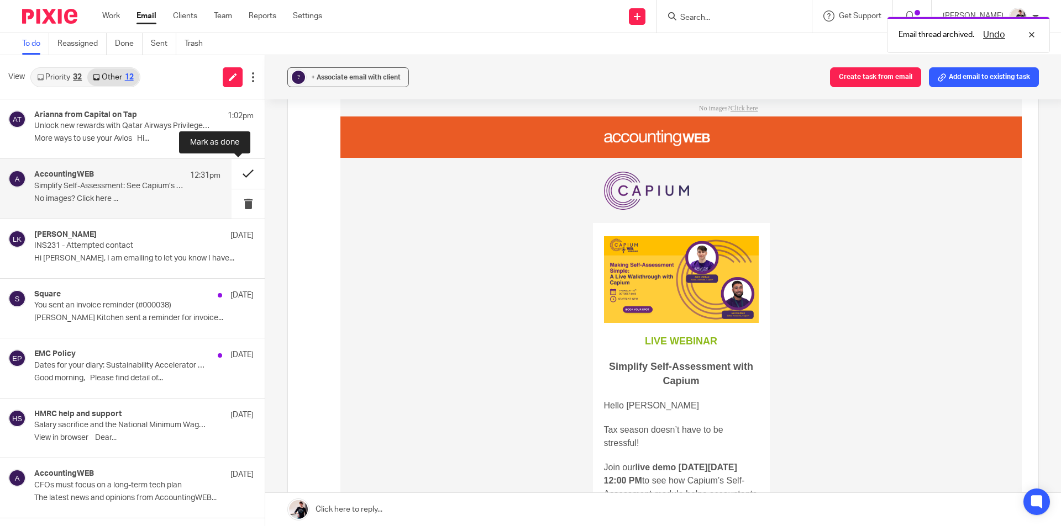
click at [245, 173] on button at bounding box center [247, 173] width 33 height 29
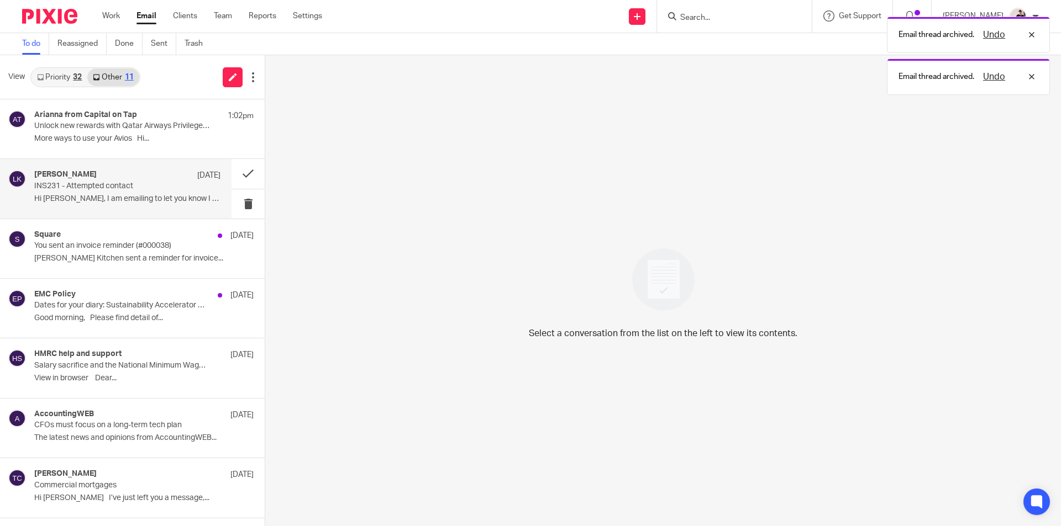
click at [127, 192] on div "Leo Kelly 10 Oct INS231 - Attempted contact Hi Helen, I am emailing to let you …" at bounding box center [127, 188] width 186 height 37
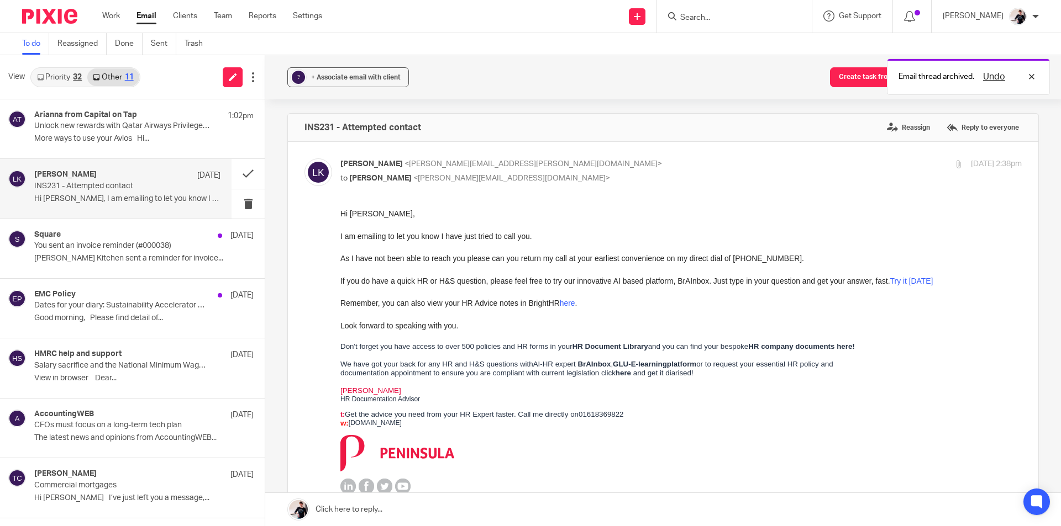
scroll to position [0, 0]
click at [352, 80] on span "+ Associate email with client" at bounding box center [355, 77] width 89 height 7
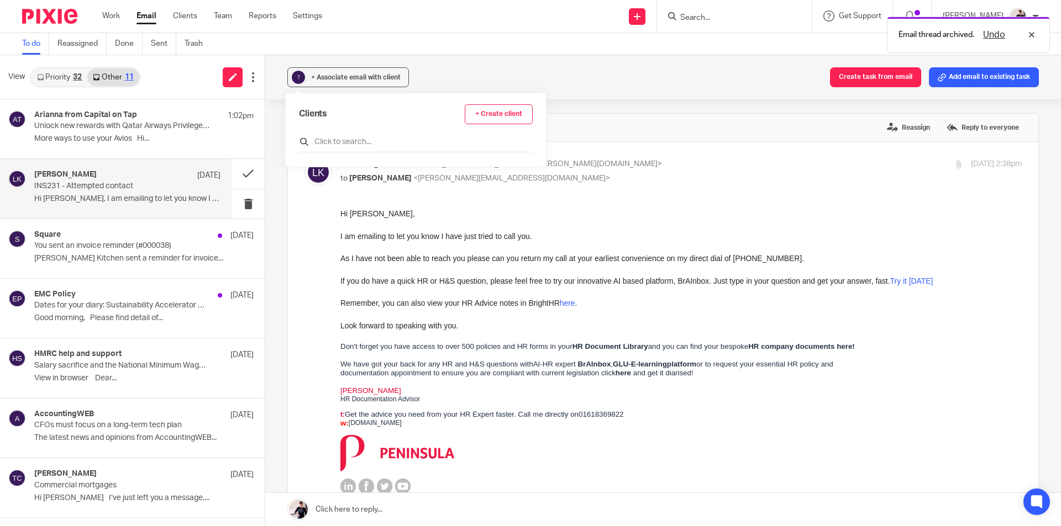
click at [346, 150] on div at bounding box center [416, 143] width 234 height 17
click at [346, 141] on input "text" at bounding box center [416, 141] width 234 height 11
type input "ins"
click at [303, 194] on input "checkbox" at bounding box center [303, 196] width 8 height 8
checkbox input "true"
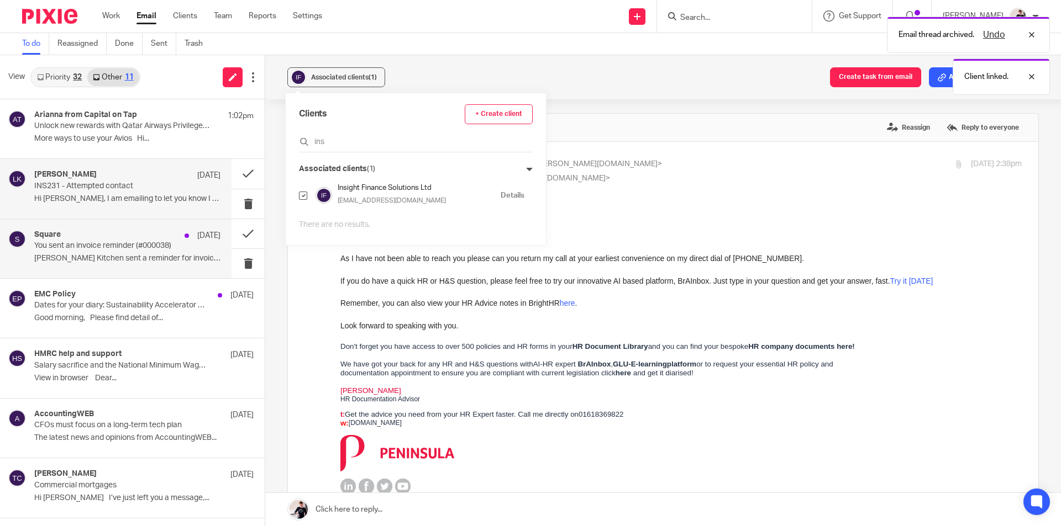
click at [136, 247] on p "You sent an invoice reminder (#000038)" at bounding box center [108, 245] width 149 height 9
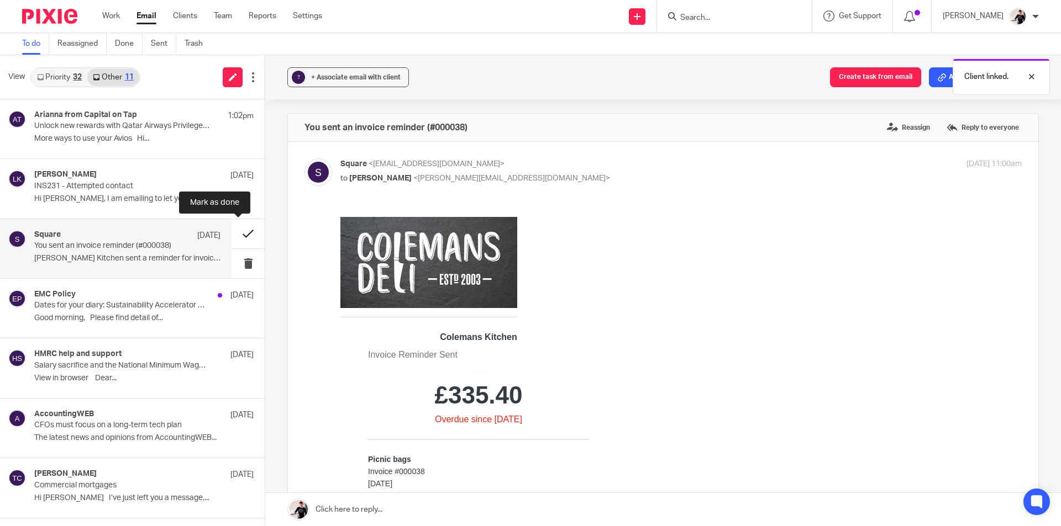
click at [231, 240] on button at bounding box center [247, 233] width 33 height 29
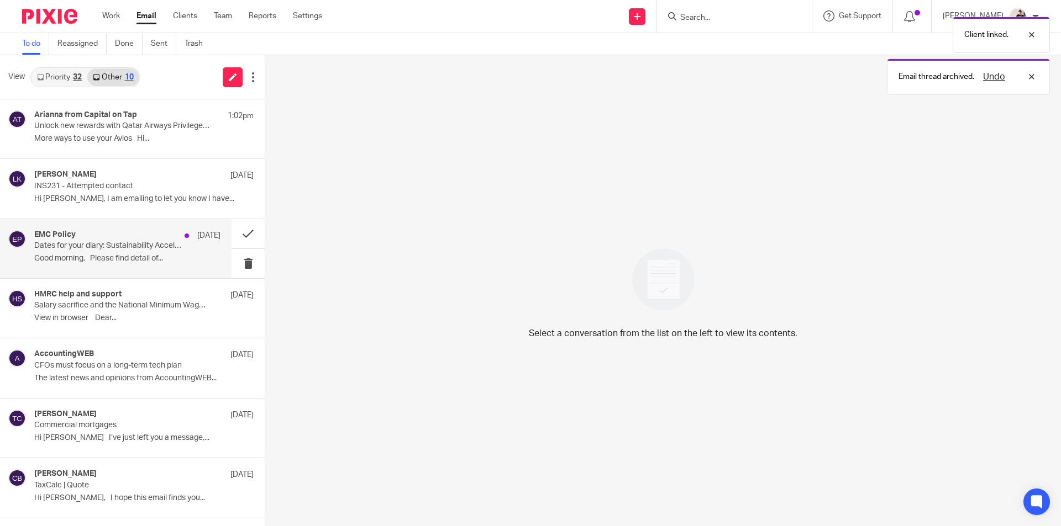
click at [81, 238] on div "EMC Policy 10 Oct" at bounding box center [127, 235] width 186 height 11
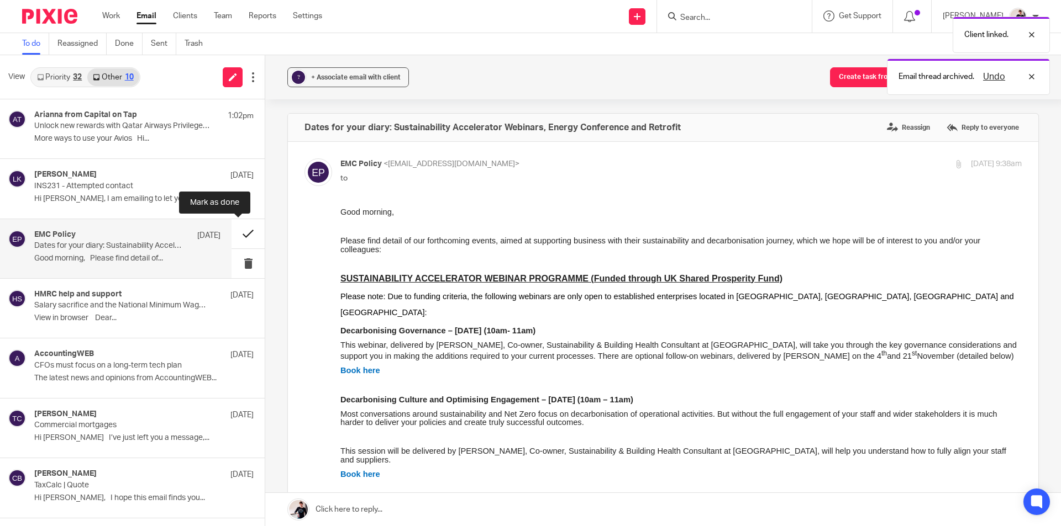
click at [242, 234] on button at bounding box center [247, 233] width 33 height 29
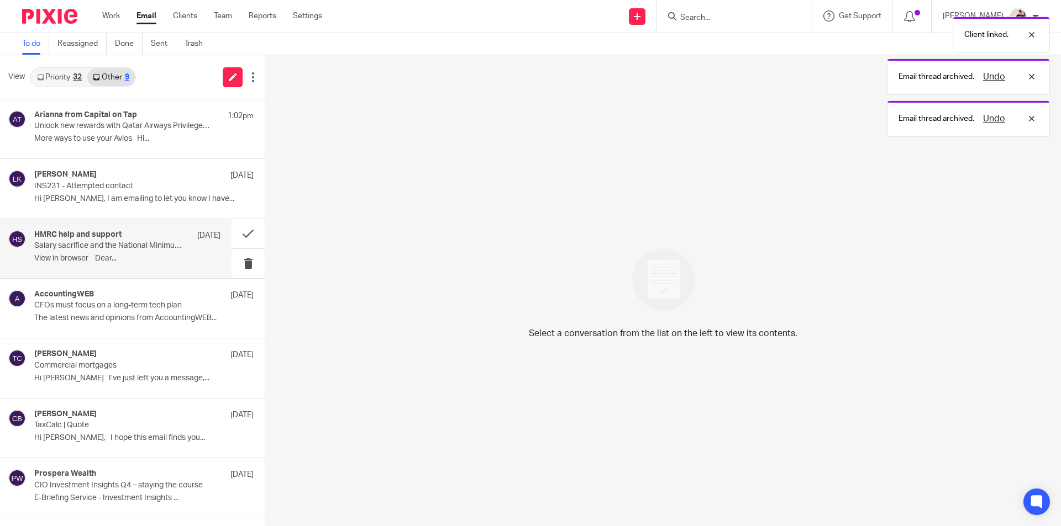
click at [138, 241] on p "Salary sacrifice and the National Minimum Wage – are you getting it right?" at bounding box center [108, 245] width 149 height 9
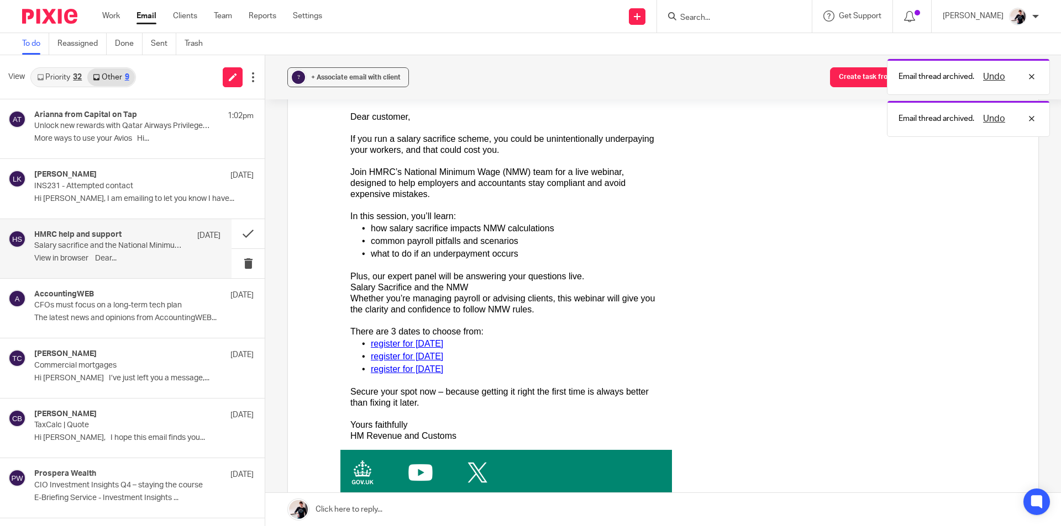
scroll to position [221, 0]
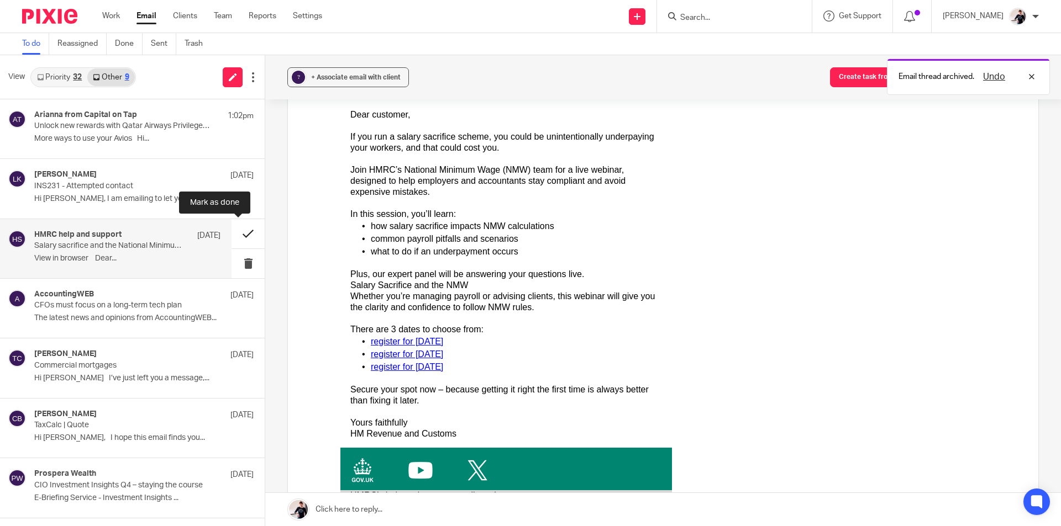
click at [237, 236] on button at bounding box center [247, 233] width 33 height 29
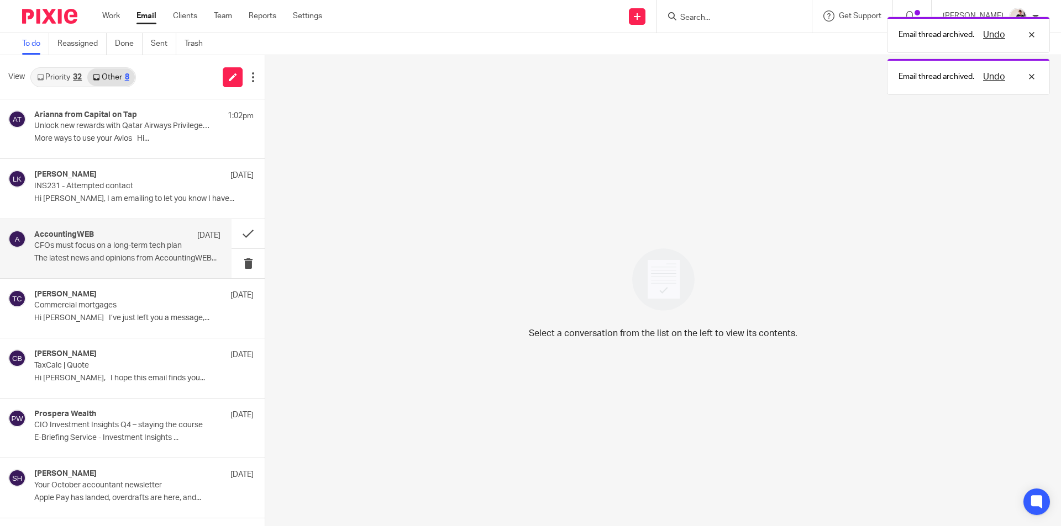
click at [140, 257] on p "The latest news and opinions from AccountingWEB..." at bounding box center [127, 258] width 186 height 9
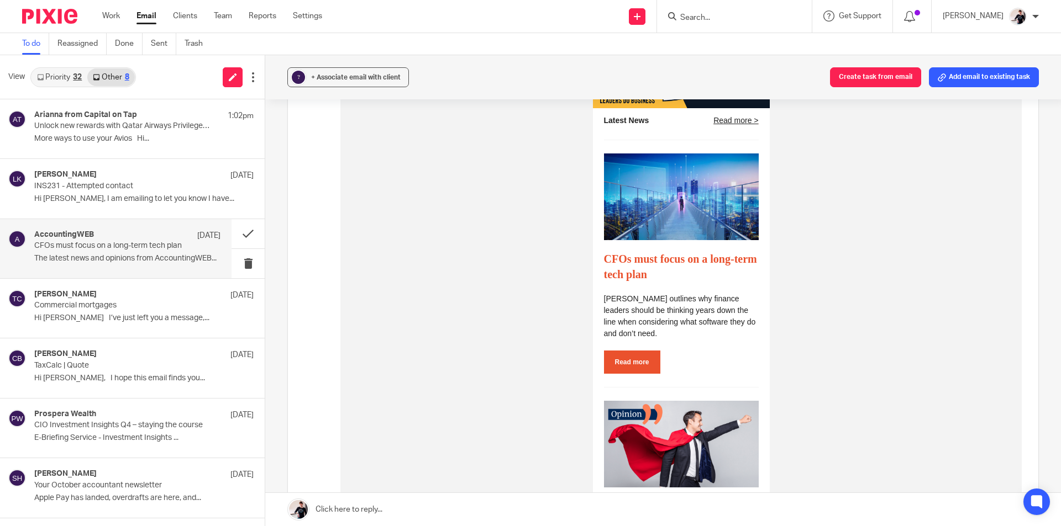
scroll to position [442, 0]
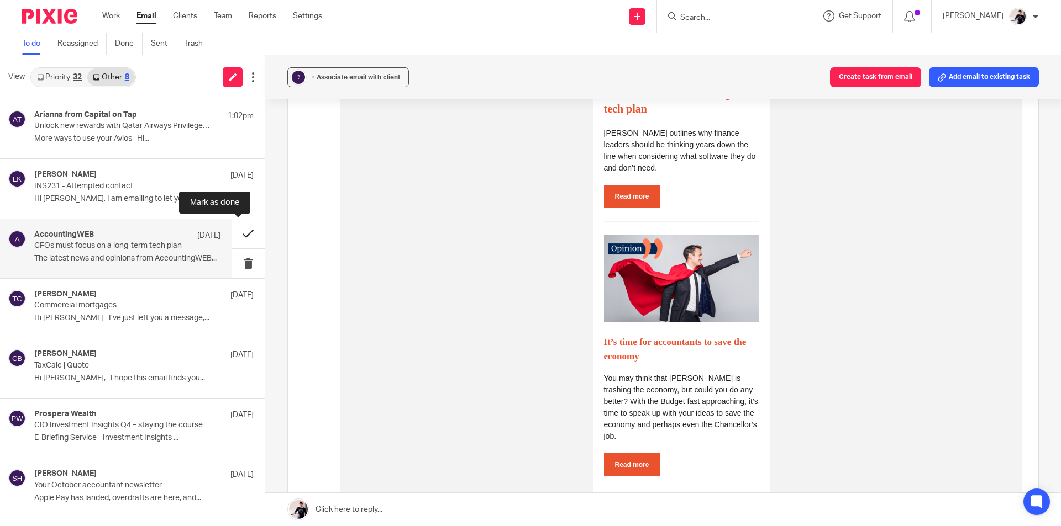
click at [238, 234] on button at bounding box center [247, 233] width 33 height 29
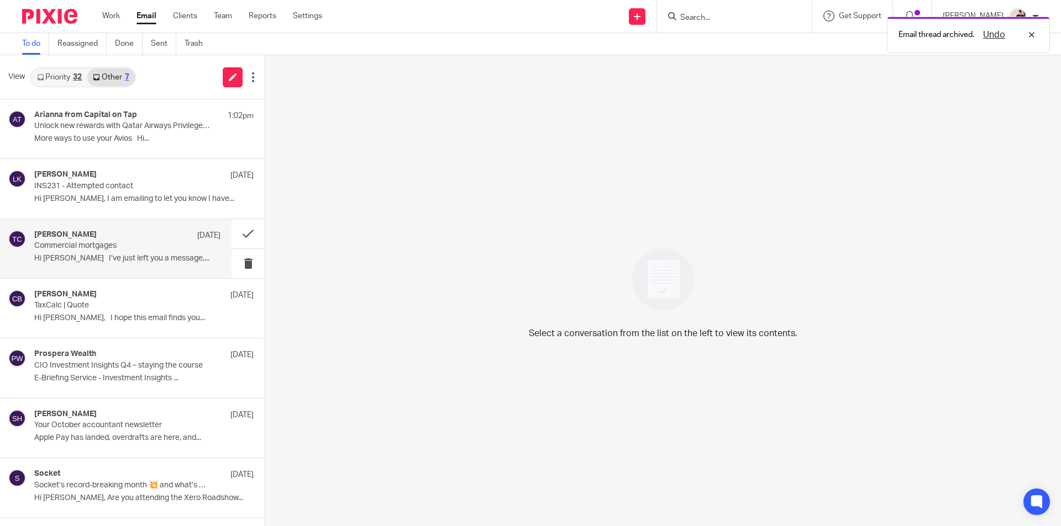
click at [155, 245] on p "Commercial mortgages" at bounding box center [108, 245] width 149 height 9
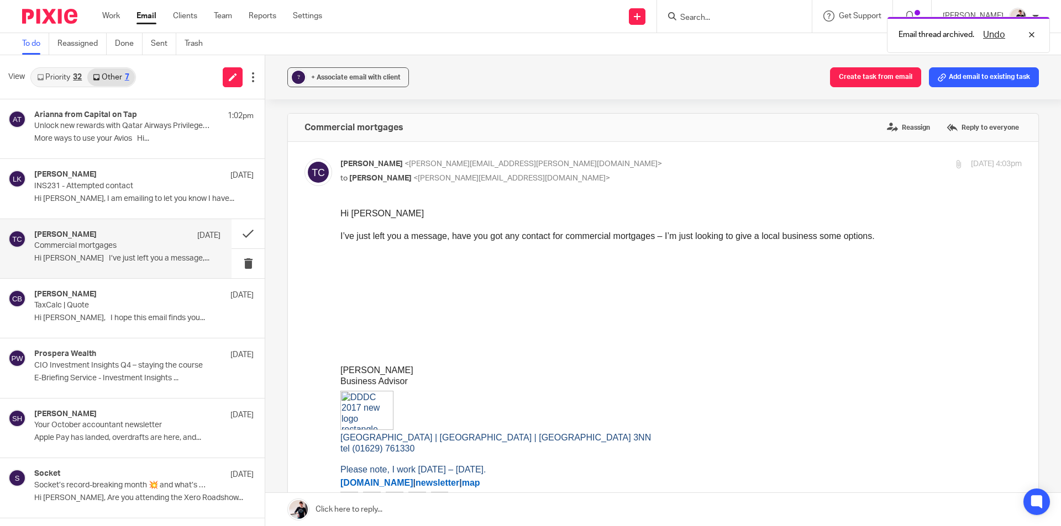
scroll to position [0, 0]
click at [343, 78] on span "+ Associate email with client" at bounding box center [355, 77] width 89 height 7
click at [335, 144] on input "text" at bounding box center [416, 141] width 234 height 11
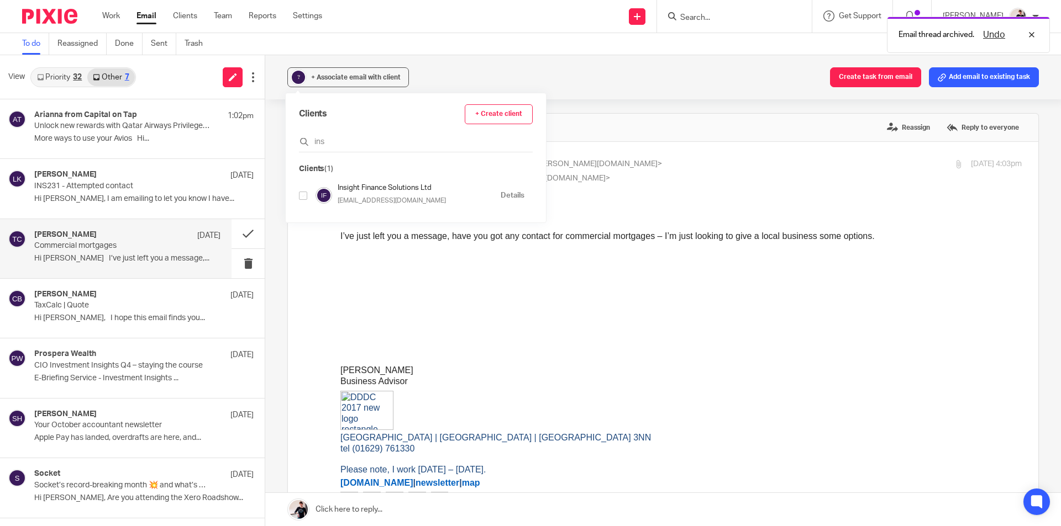
type input "ins"
click at [302, 194] on input "checkbox" at bounding box center [303, 196] width 8 height 8
checkbox input "true"
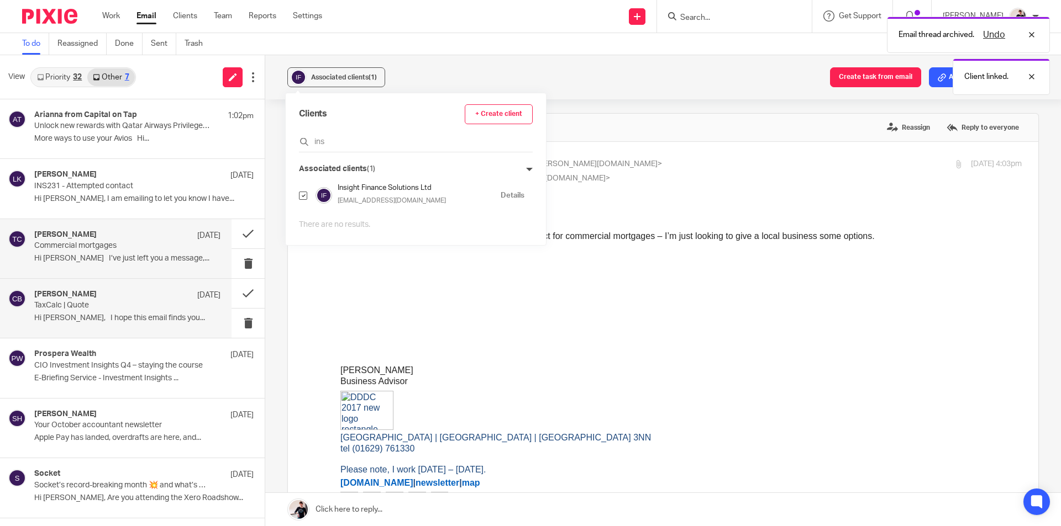
click at [125, 296] on div "Callum Brock 9 Oct" at bounding box center [127, 295] width 186 height 11
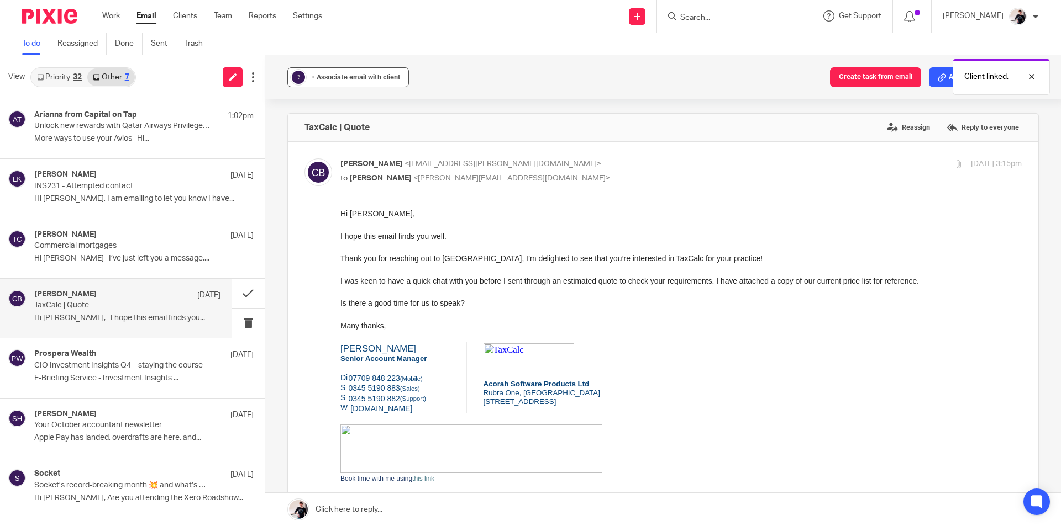
click at [347, 75] on span "+ Associate email with client" at bounding box center [355, 77] width 89 height 7
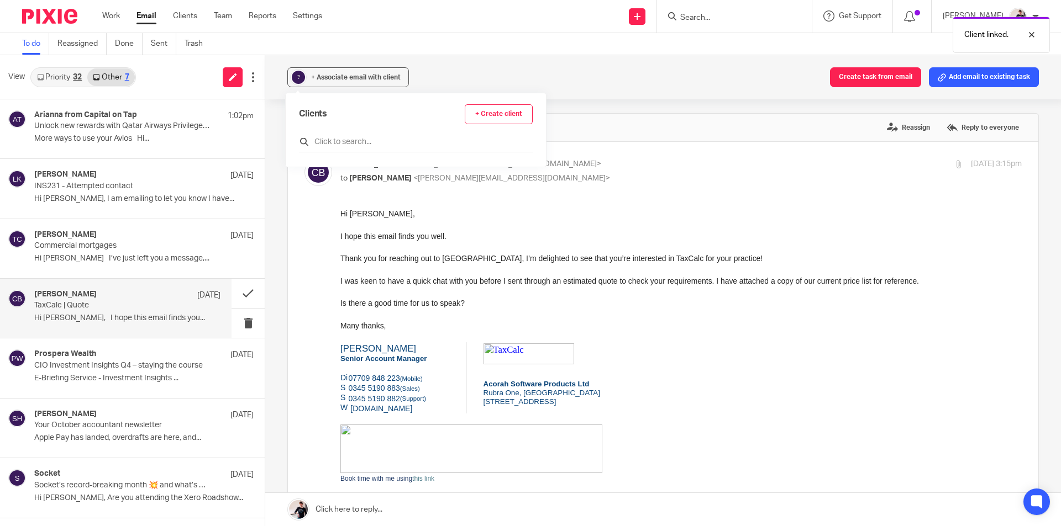
click at [351, 141] on input "text" at bounding box center [416, 141] width 234 height 11
type input "ins"
click at [301, 196] on input "checkbox" at bounding box center [303, 196] width 8 height 8
checkbox input "true"
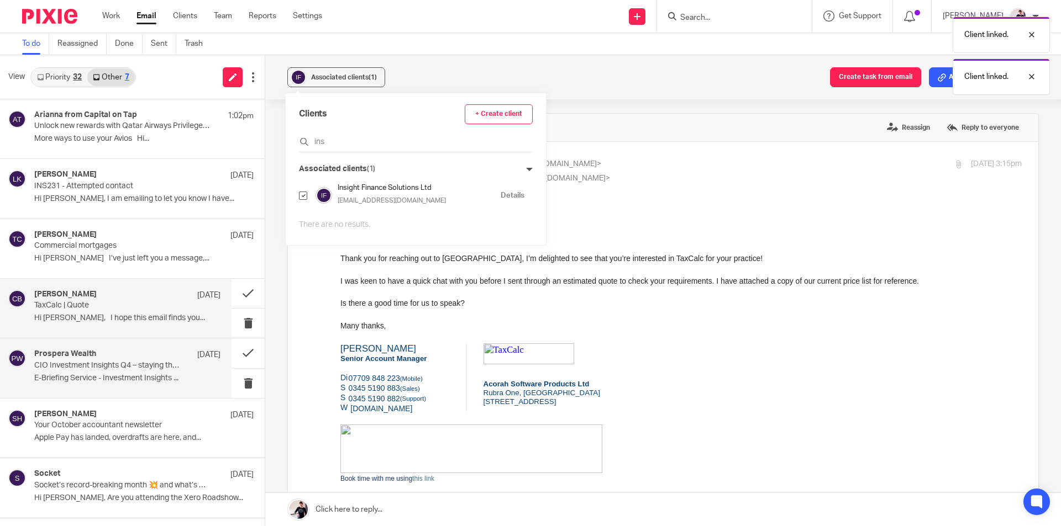
click at [104, 363] on p "CIO Investment Insights Q4 – staying the course" at bounding box center [108, 365] width 149 height 9
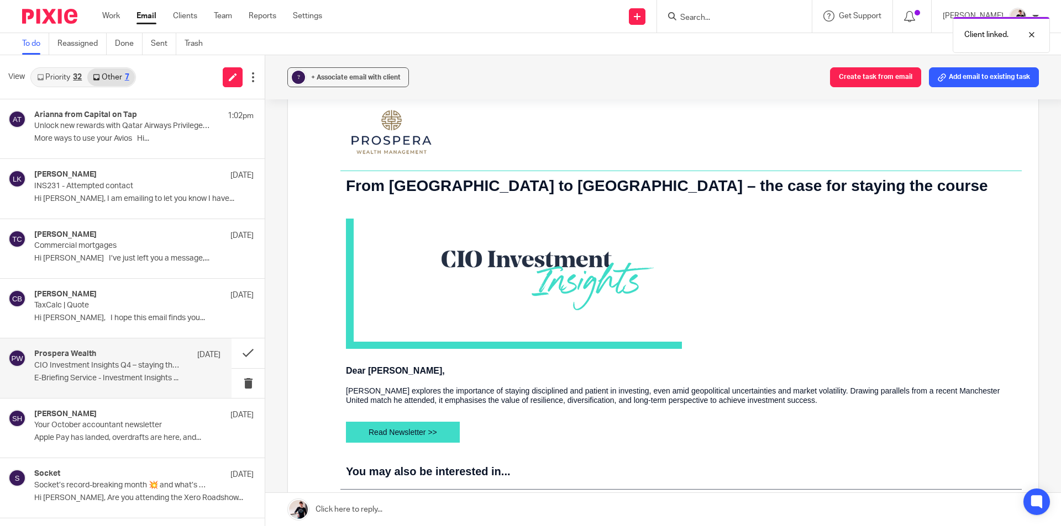
scroll to position [221, 0]
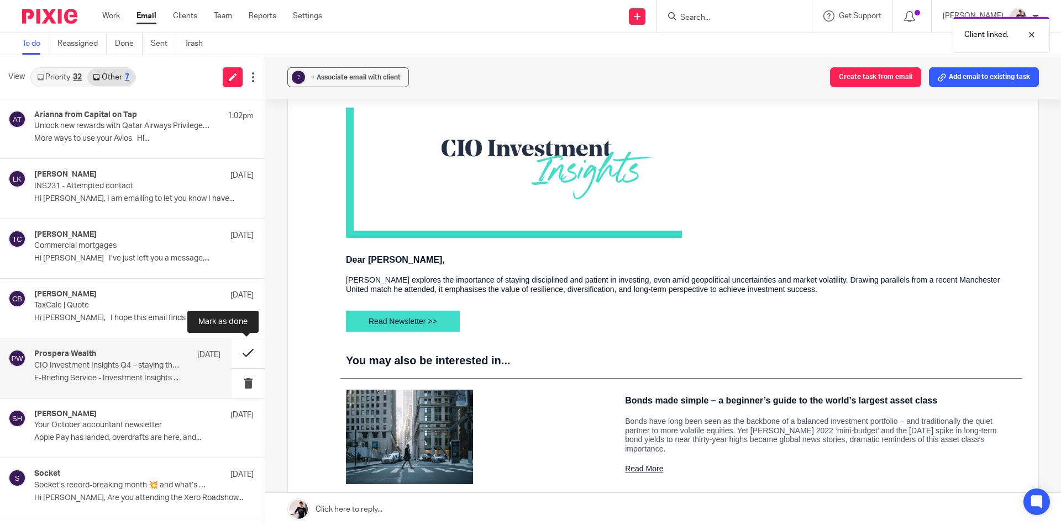
click at [242, 350] on button at bounding box center [247, 353] width 33 height 29
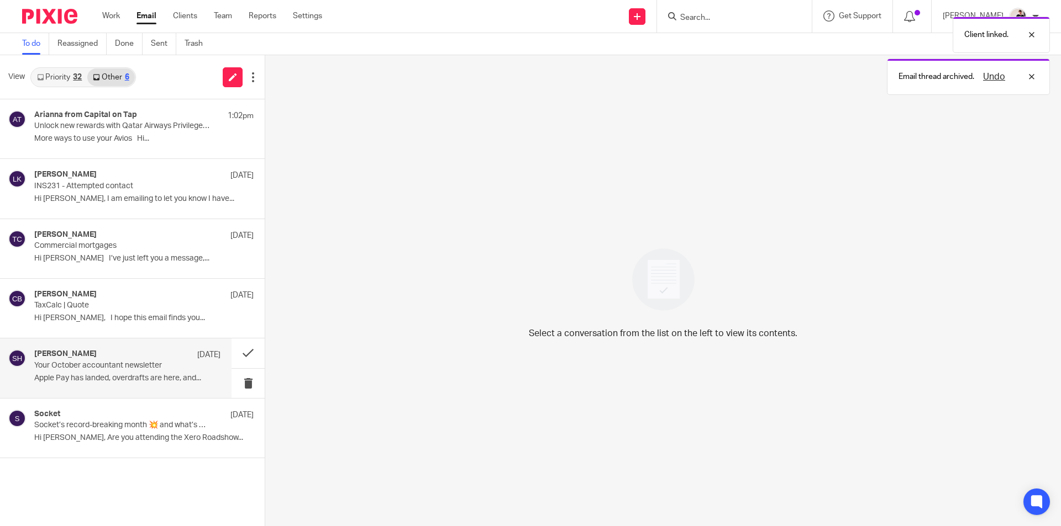
click at [145, 358] on div "Sophie Hossack 9 Oct" at bounding box center [127, 355] width 186 height 11
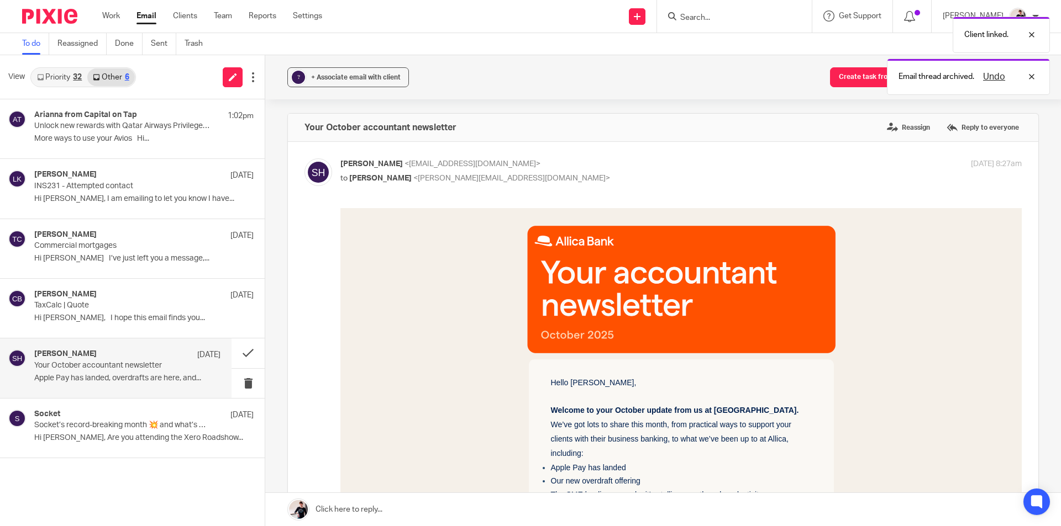
scroll to position [0, 0]
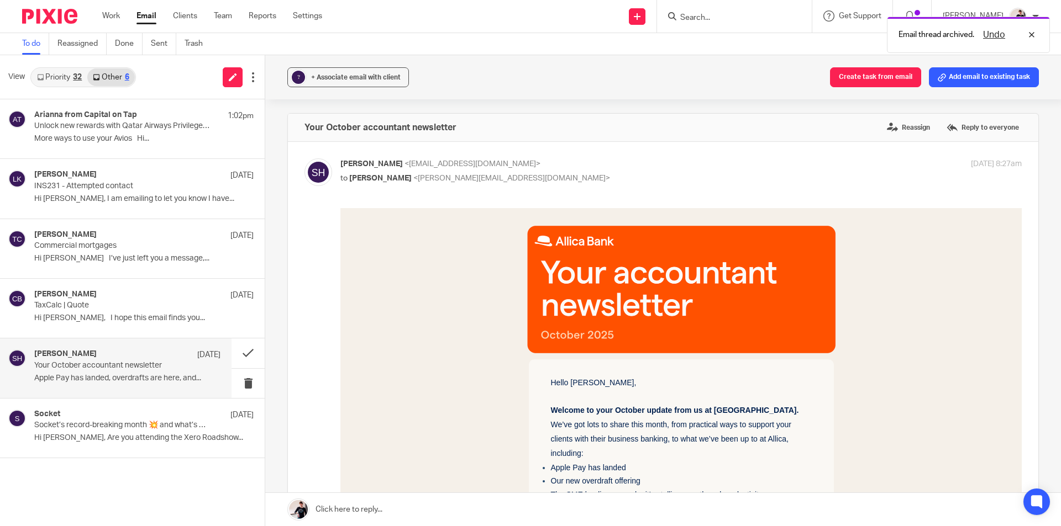
click at [57, 76] on link "Priority 32" at bounding box center [59, 77] width 56 height 18
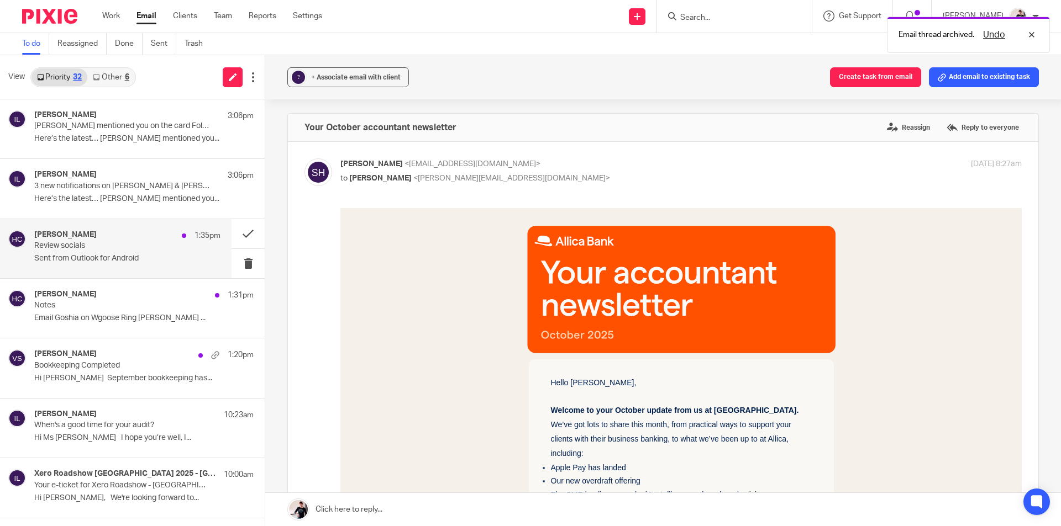
click at [93, 230] on div "Helen Crapper 1:35pm" at bounding box center [127, 235] width 186 height 11
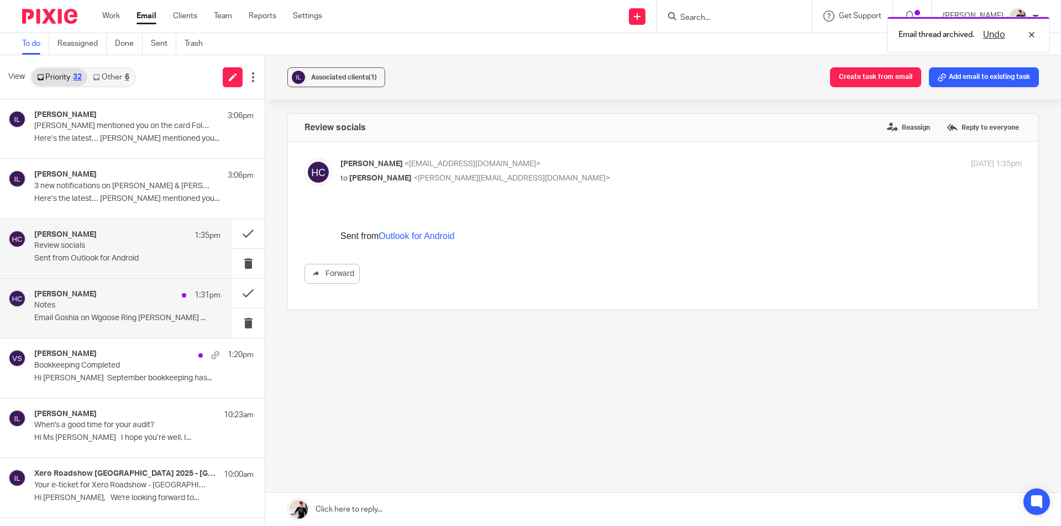
click at [105, 314] on p "Email Goshia on Wgoose Ring Tom Bell ..." at bounding box center [127, 318] width 186 height 9
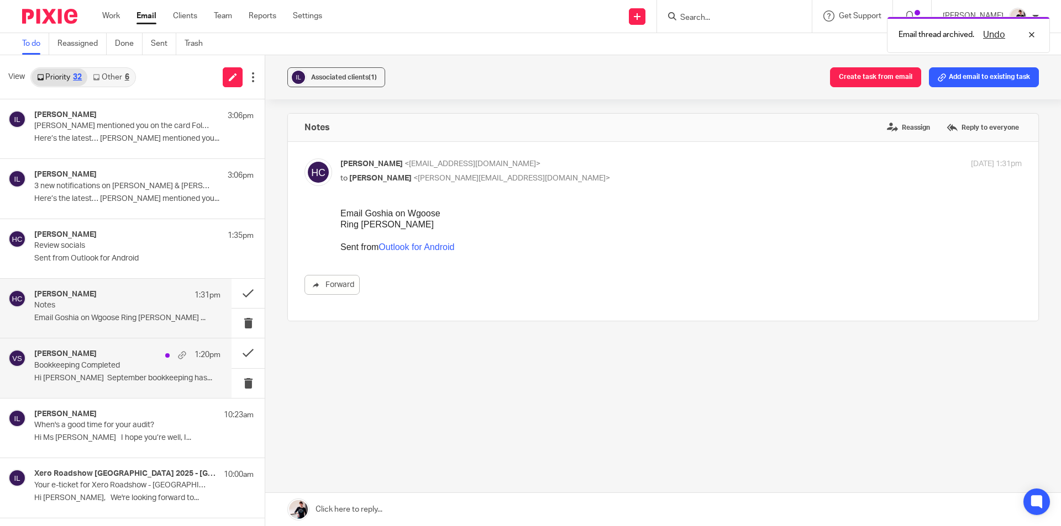
click at [118, 361] on p "Bookkeeping Completed" at bounding box center [108, 365] width 149 height 9
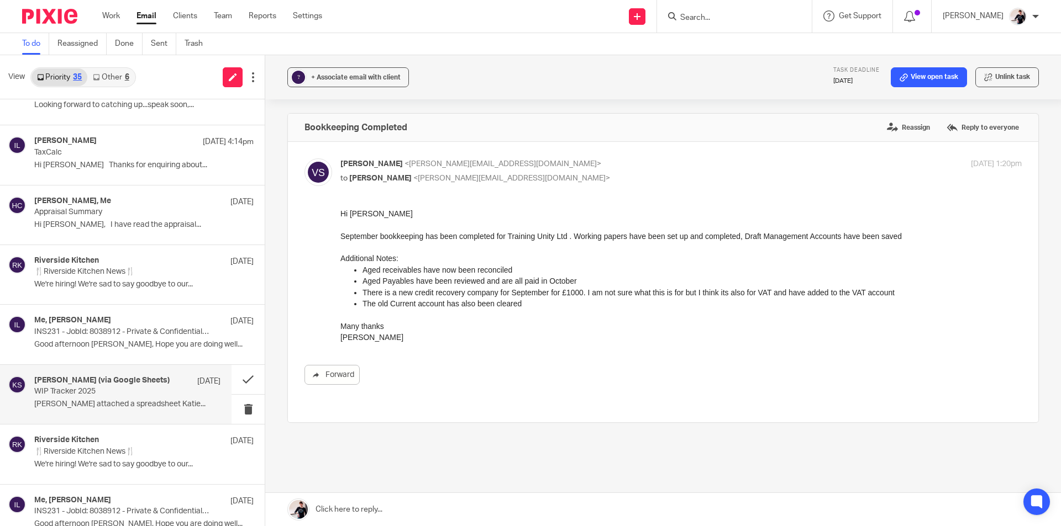
scroll to position [880, 0]
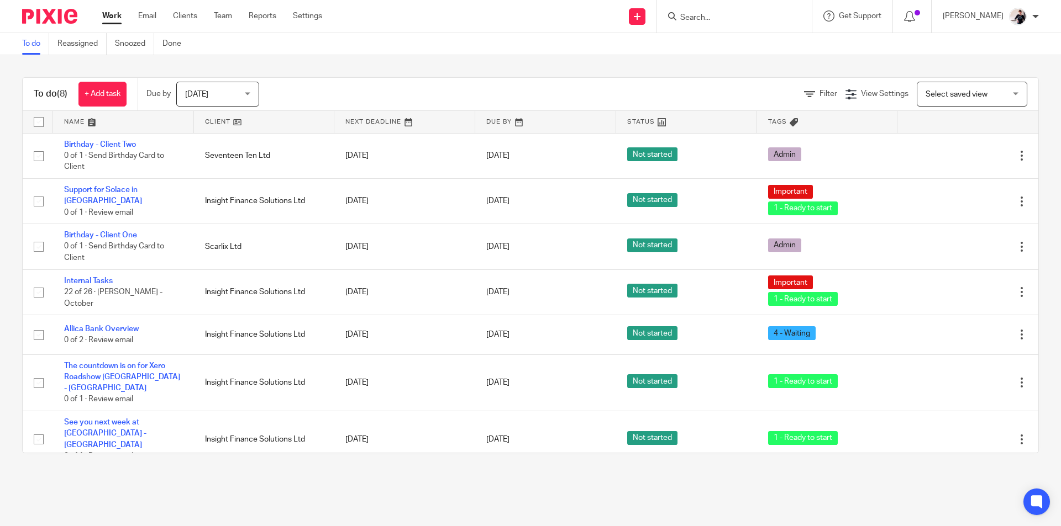
click at [212, 118] on link at bounding box center [264, 122] width 141 height 22
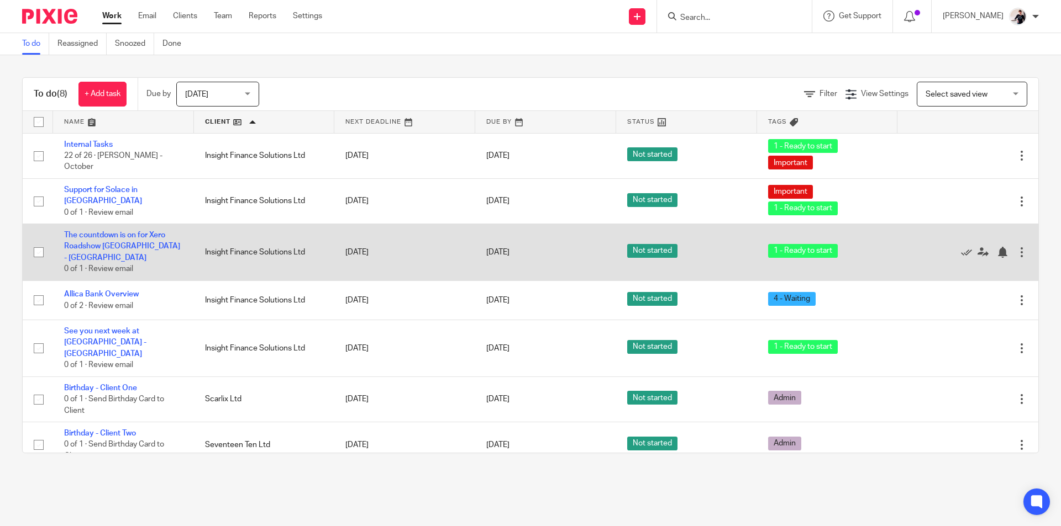
scroll to position [36, 0]
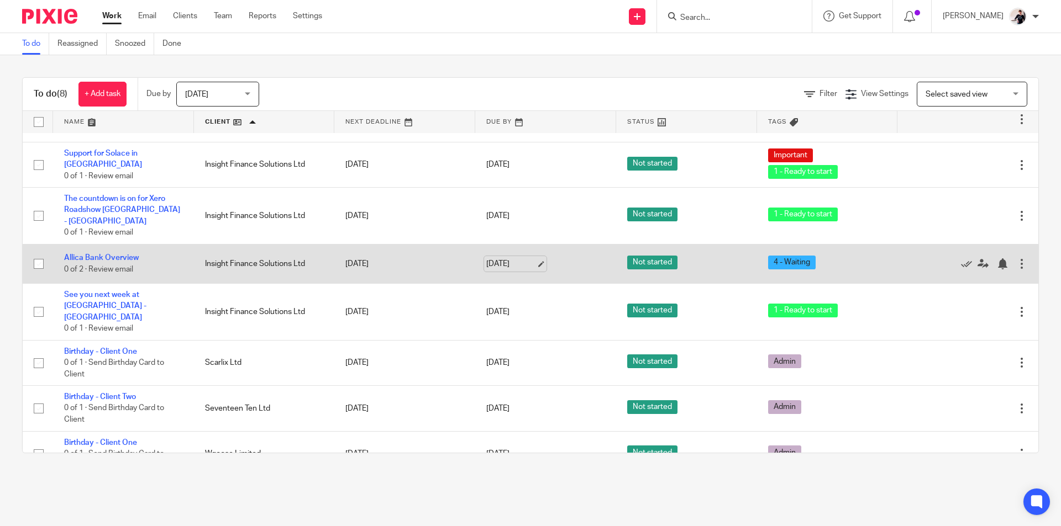
click at [510, 258] on link "[DATE]" at bounding box center [511, 264] width 50 height 12
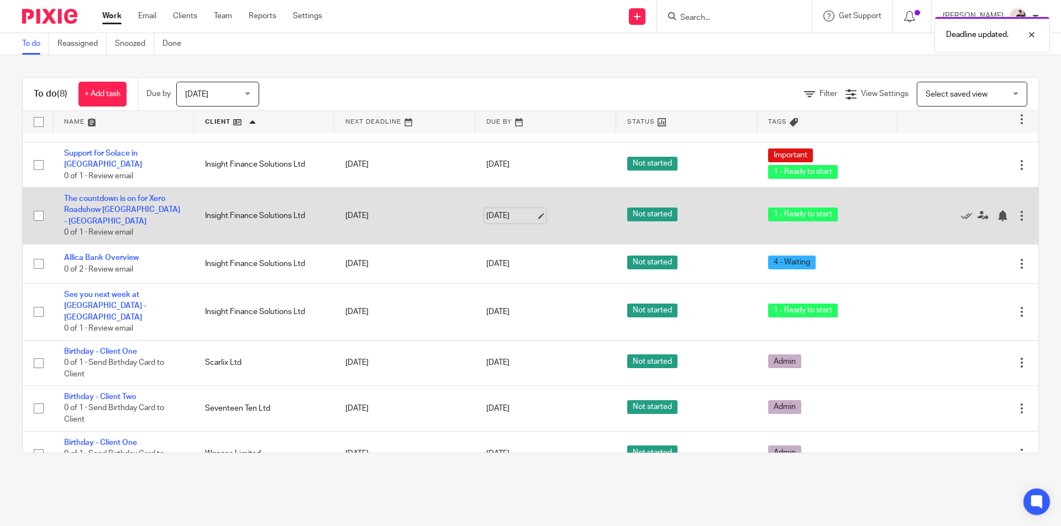
click at [494, 210] on link "[DATE]" at bounding box center [511, 216] width 50 height 12
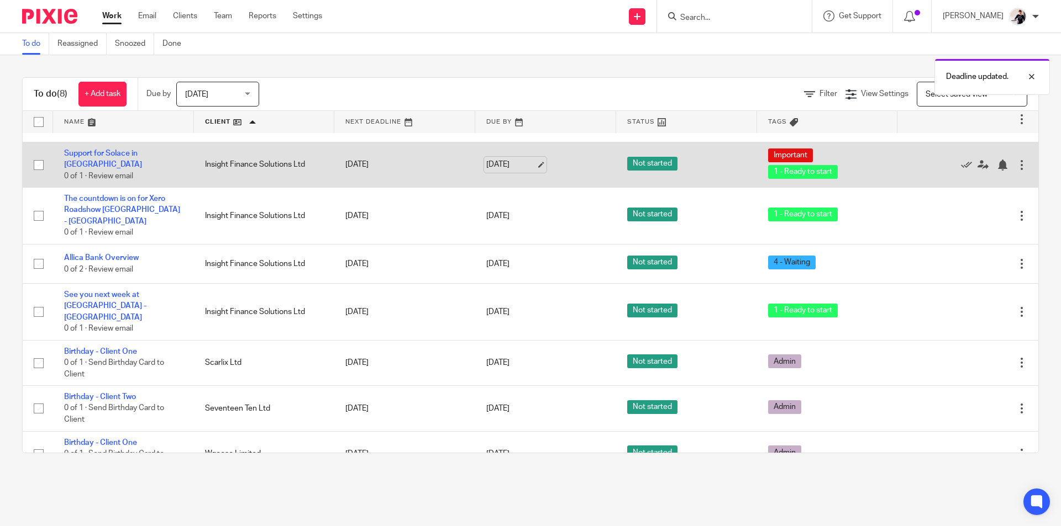
click at [490, 160] on link "[DATE]" at bounding box center [511, 165] width 50 height 12
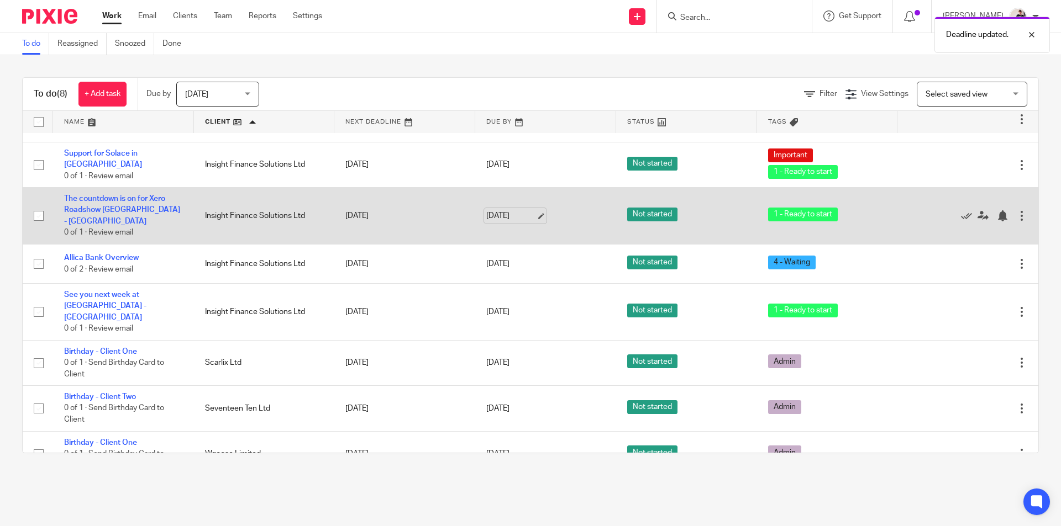
click at [506, 210] on link "14 Oct 2025" at bounding box center [511, 216] width 50 height 12
click at [961, 210] on icon at bounding box center [966, 215] width 11 height 11
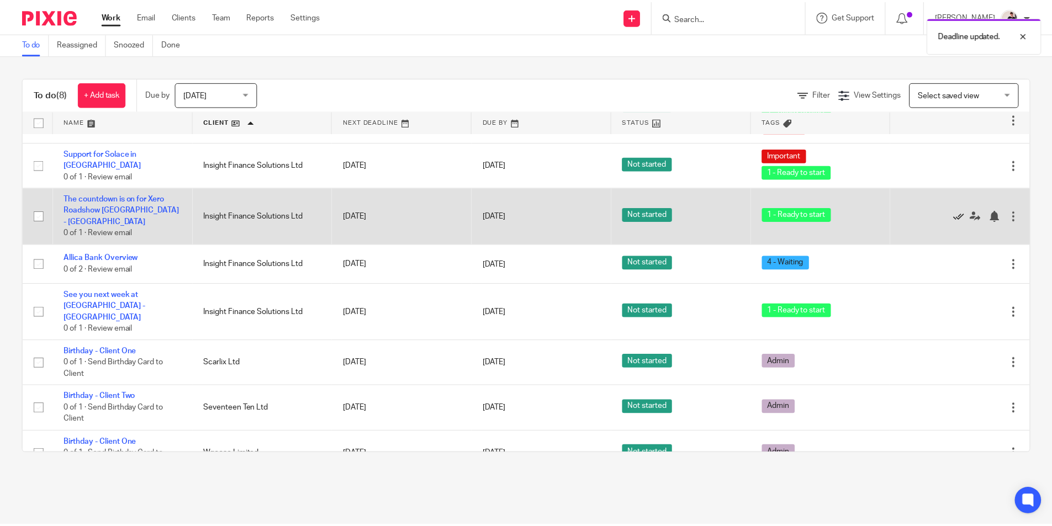
scroll to position [0, 0]
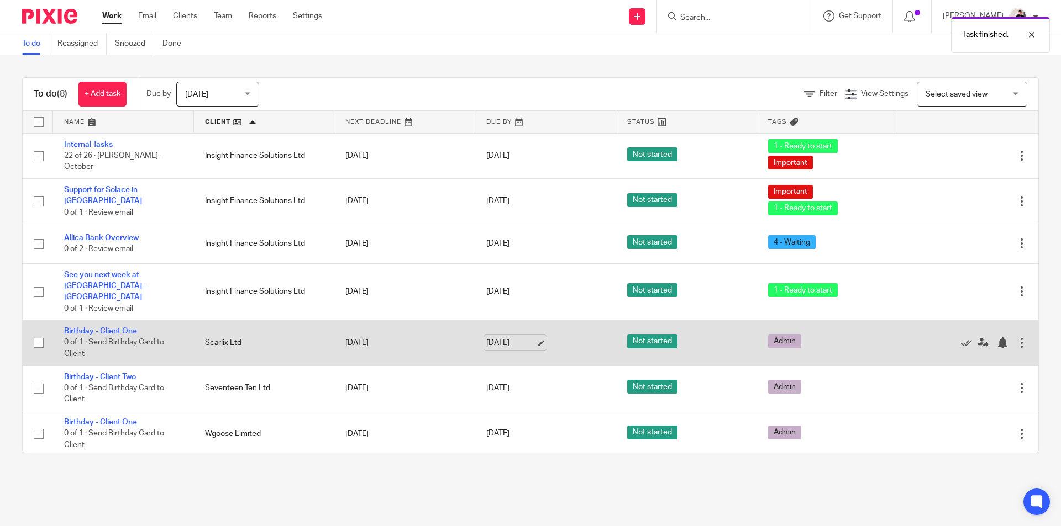
click at [502, 337] on link "[DATE]" at bounding box center [511, 343] width 50 height 12
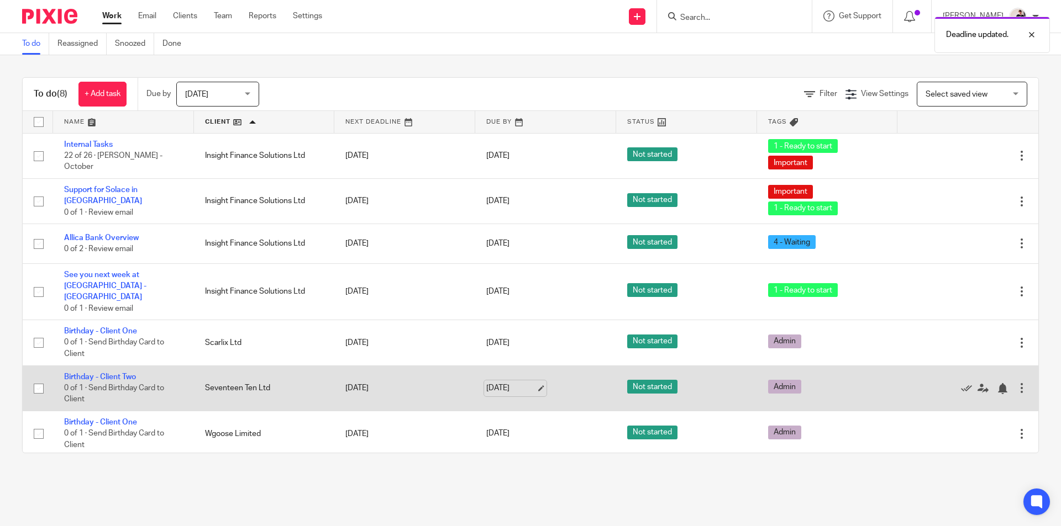
click at [504, 383] on link "[DATE]" at bounding box center [511, 389] width 50 height 12
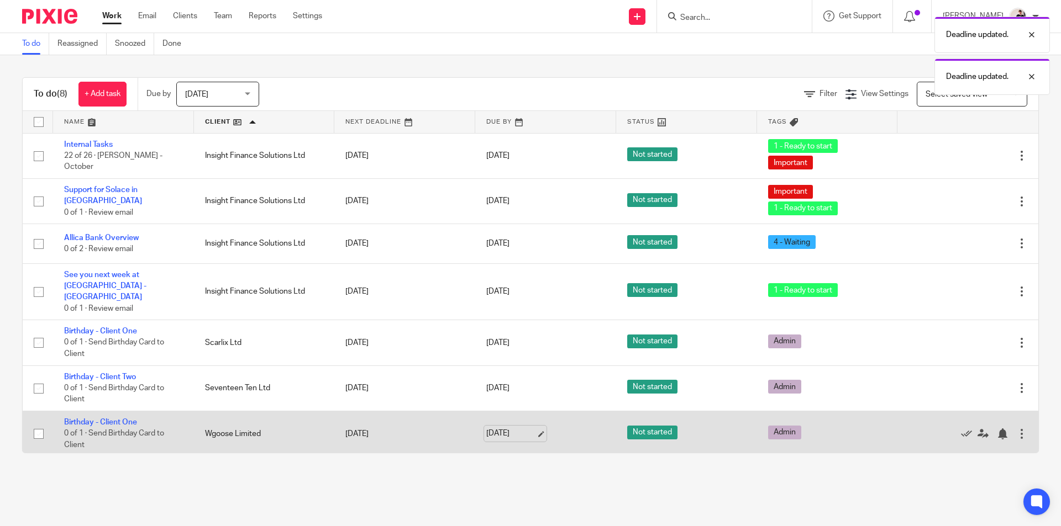
click at [514, 428] on link "[DATE]" at bounding box center [511, 434] width 50 height 12
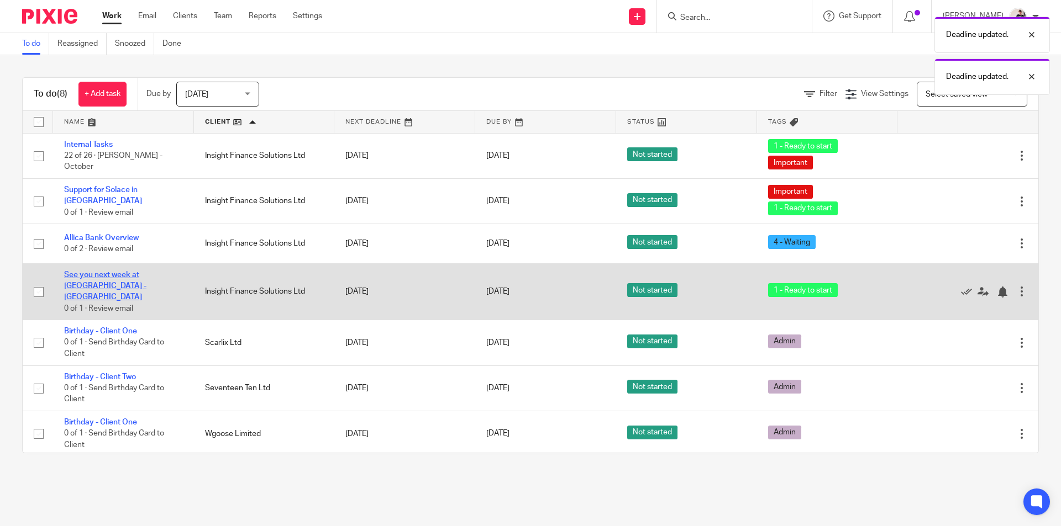
click at [127, 277] on link "See you next week at Xero Roadshow - Birmingham" at bounding box center [105, 286] width 82 height 30
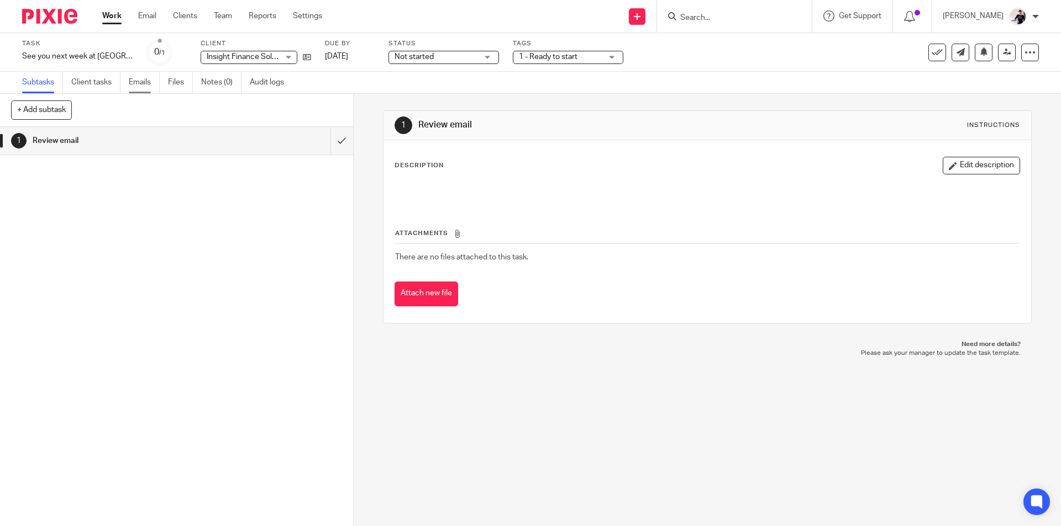
click at [145, 84] on link "Emails" at bounding box center [144, 83] width 31 height 22
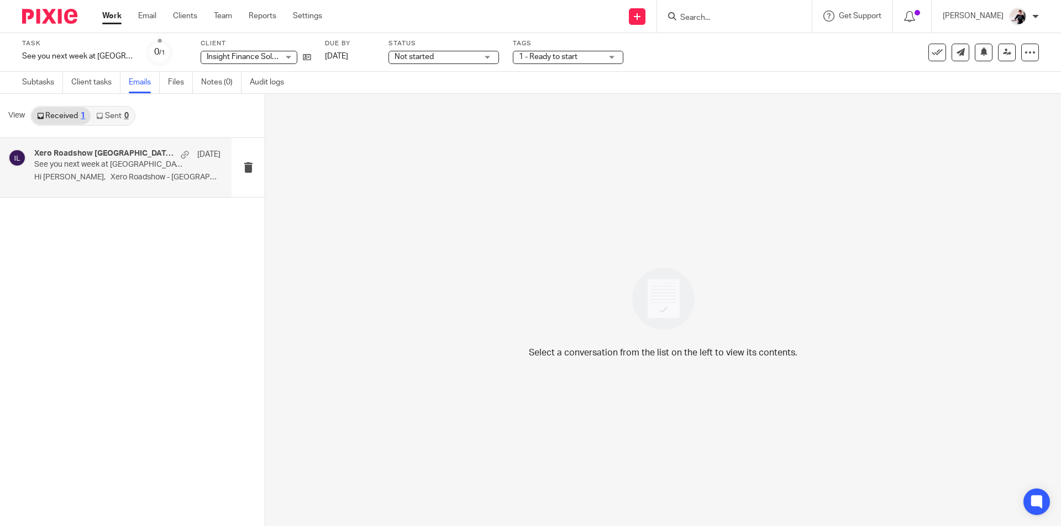
click at [117, 171] on div "Xero Roadshow [GEOGRAPHIC_DATA] 2025 - [GEOGRAPHIC_DATA] [DATE] See you next we…" at bounding box center [127, 167] width 186 height 37
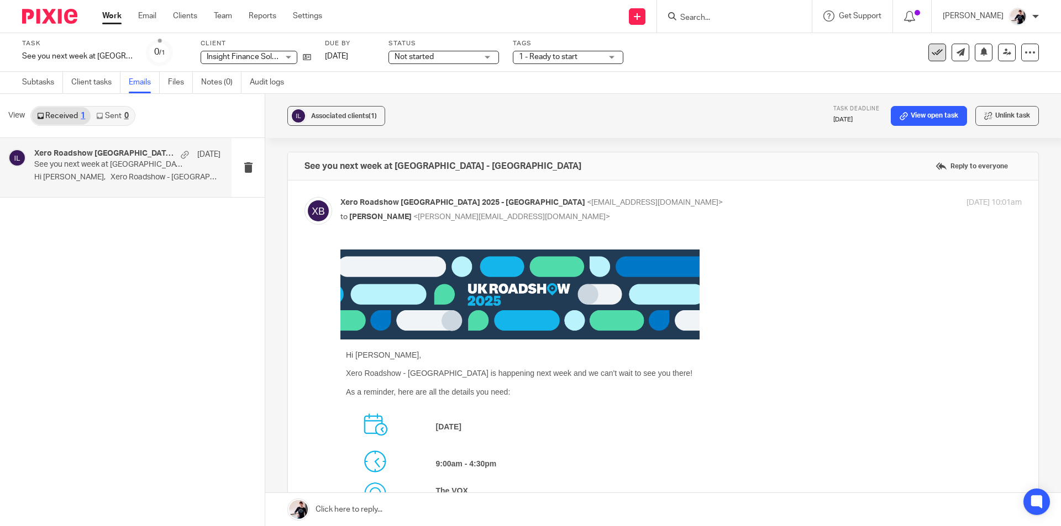
click at [931, 55] on icon at bounding box center [936, 52] width 11 height 11
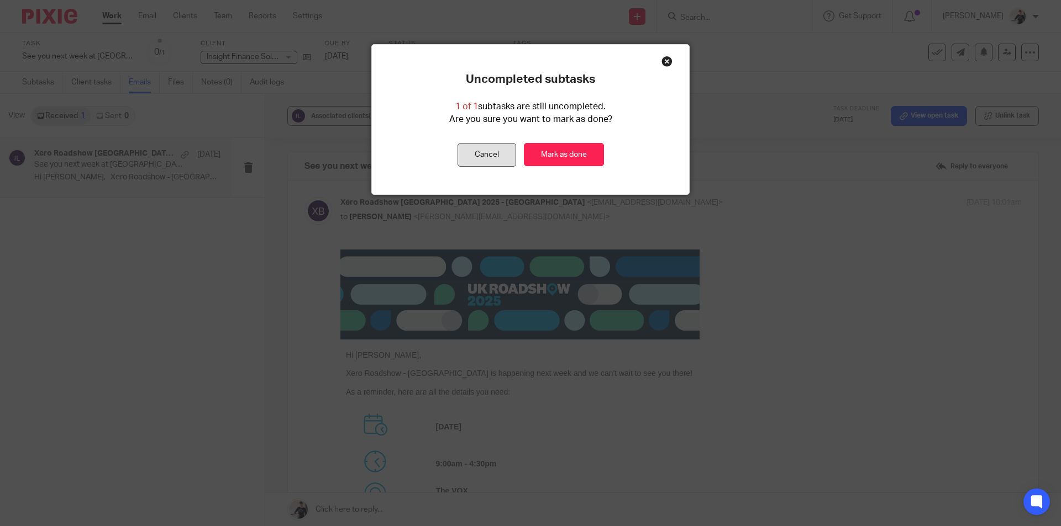
click at [497, 154] on button "Cancel" at bounding box center [486, 155] width 59 height 24
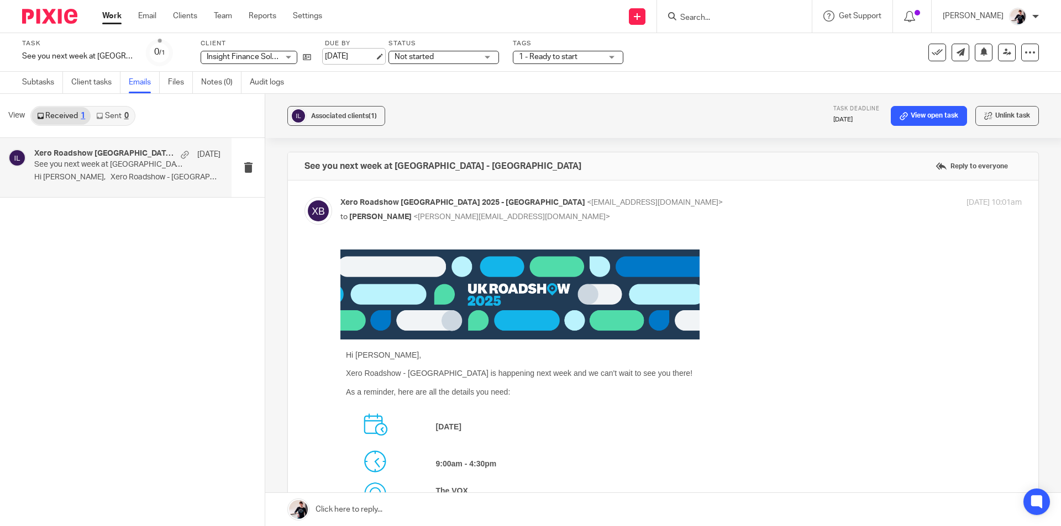
click at [346, 60] on link "[DATE]" at bounding box center [350, 57] width 50 height 12
click at [117, 18] on link "Work" at bounding box center [111, 15] width 19 height 11
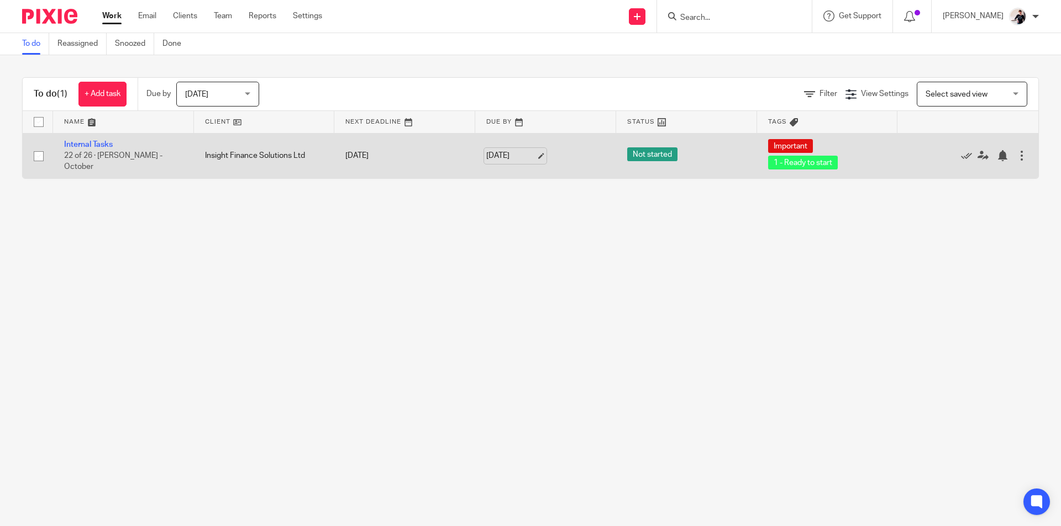
click at [501, 155] on link "[DATE]" at bounding box center [511, 156] width 50 height 12
